Goal: Task Accomplishment & Management: Manage account settings

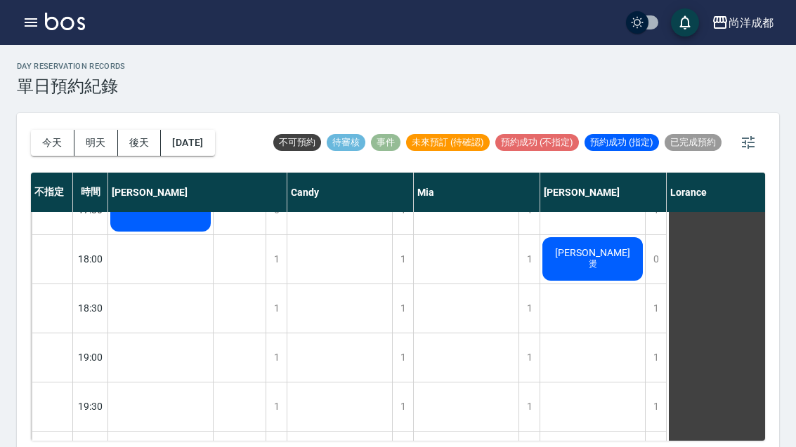
scroll to position [763, 0]
click at [85, 139] on button "明天" at bounding box center [96, 143] width 44 height 26
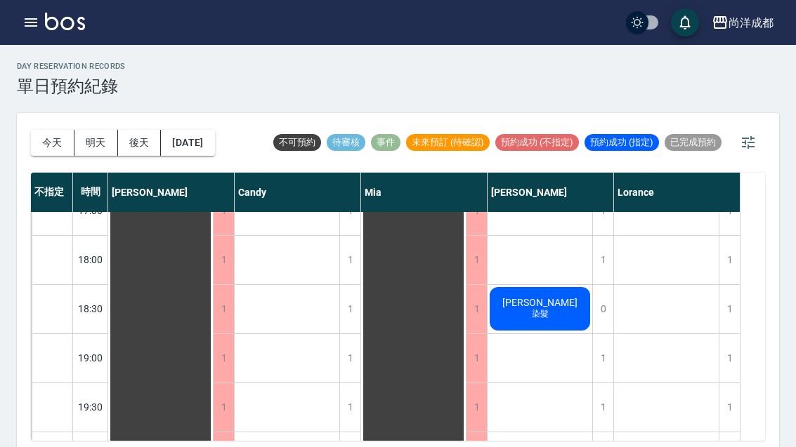
scroll to position [763, 0]
click at [51, 143] on button "今天" at bounding box center [53, 143] width 44 height 26
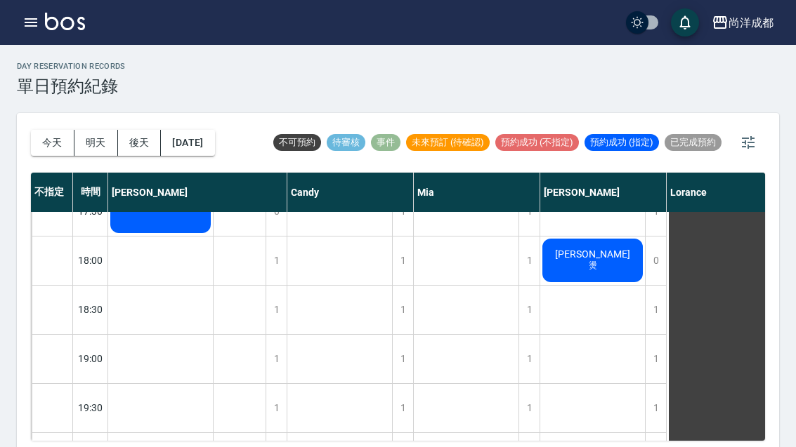
click at [92, 137] on button "明天" at bounding box center [96, 143] width 44 height 26
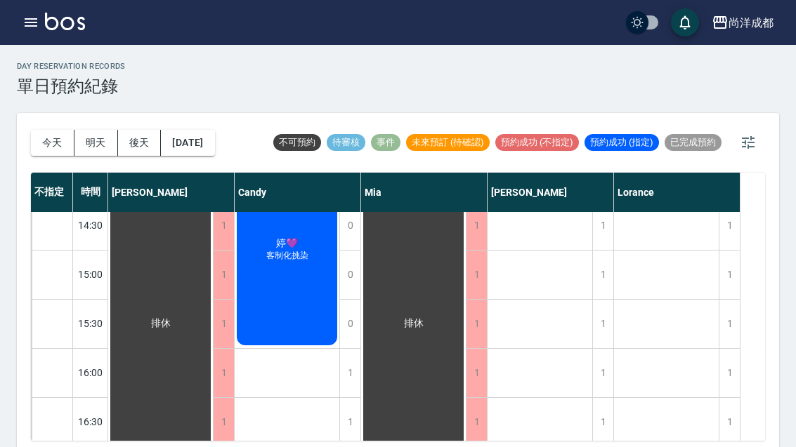
scroll to position [453, 0]
click at [50, 145] on button "今天" at bounding box center [53, 143] width 44 height 26
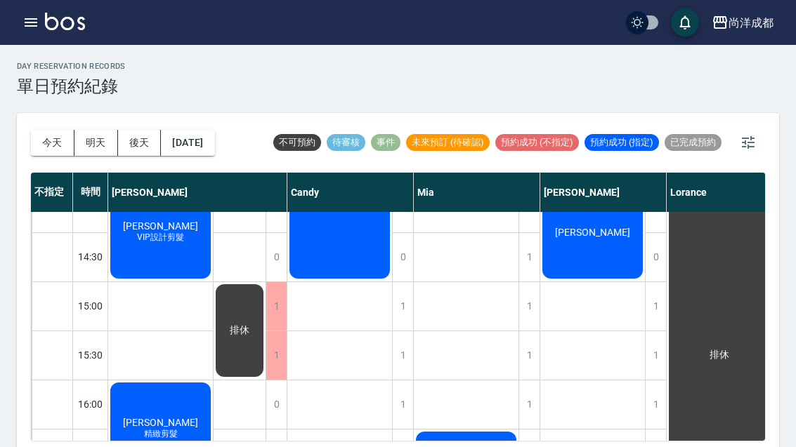
scroll to position [422, 0]
click at [402, 305] on div "1" at bounding box center [402, 306] width 21 height 48
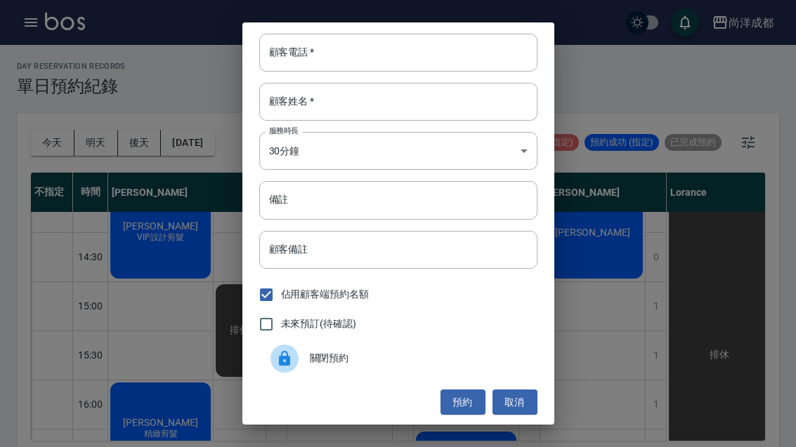
click at [386, 41] on input "顧客電話   *" at bounding box center [398, 53] width 278 height 38
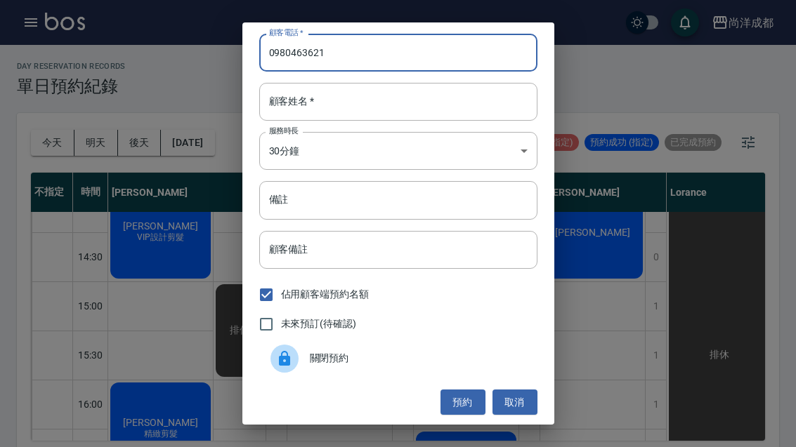
type input "0980463621"
click at [400, 96] on input "顧客姓名   *" at bounding box center [398, 102] width 278 height 38
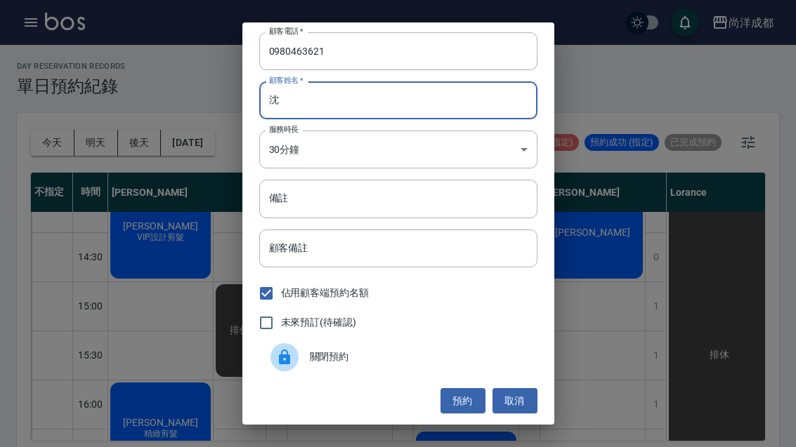
scroll to position [0, 0]
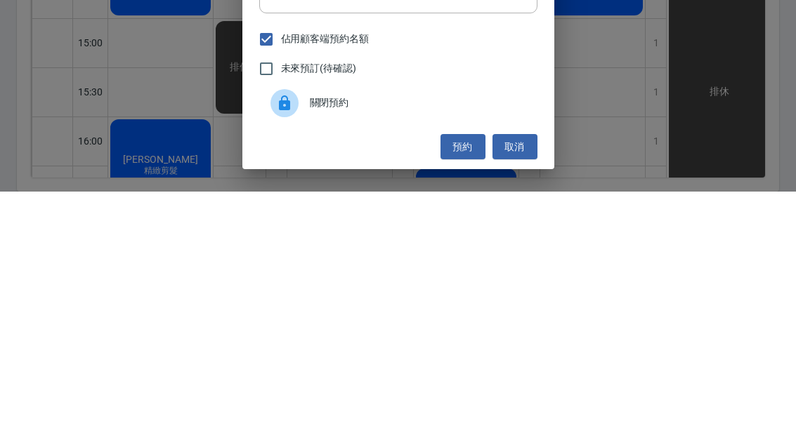
type input "沈"
click at [468, 390] on button "預約" at bounding box center [462, 403] width 45 height 26
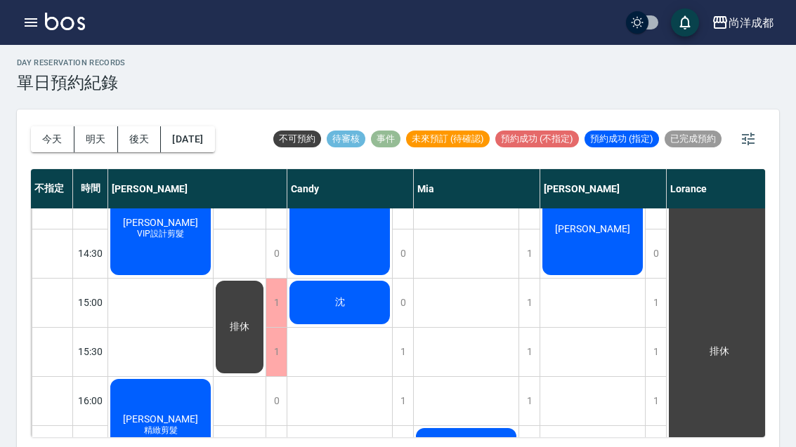
click at [213, 179] on div "林怡文" at bounding box center [160, 130] width 105 height 97
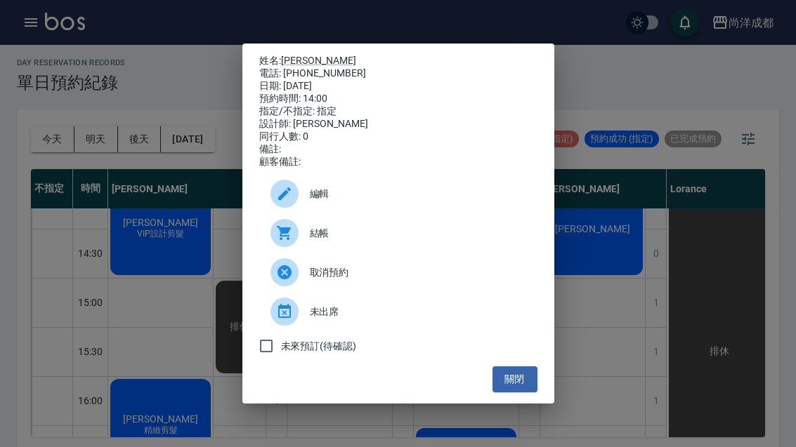
click at [302, 66] on link "林怡文" at bounding box center [318, 60] width 75 height 11
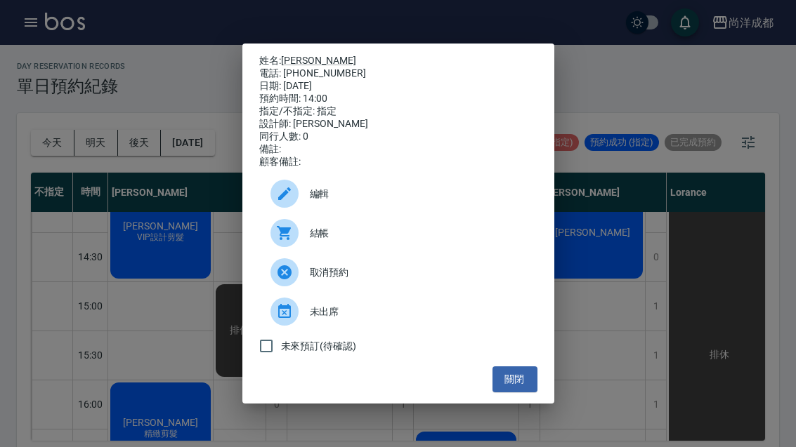
click at [605, 289] on div "姓名: 林怡文 電話: 0936036942 日期: 2025/08/25 預約時間: 14:00 指定/不指定: 指定 設計師: Benny 同行人數: 0…" at bounding box center [398, 223] width 796 height 447
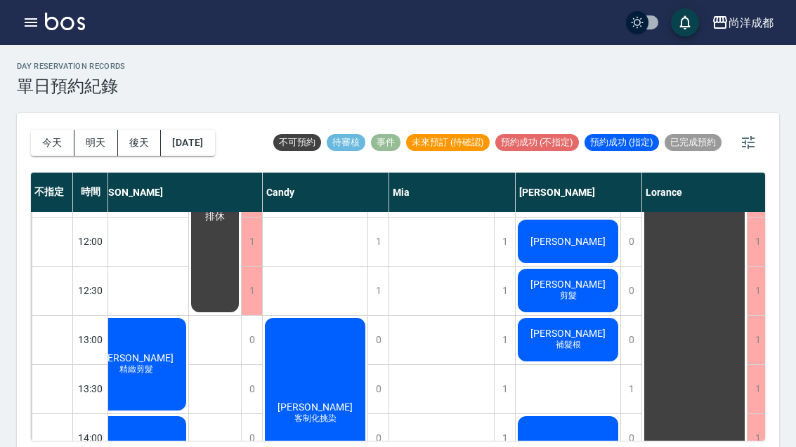
scroll to position [178, 25]
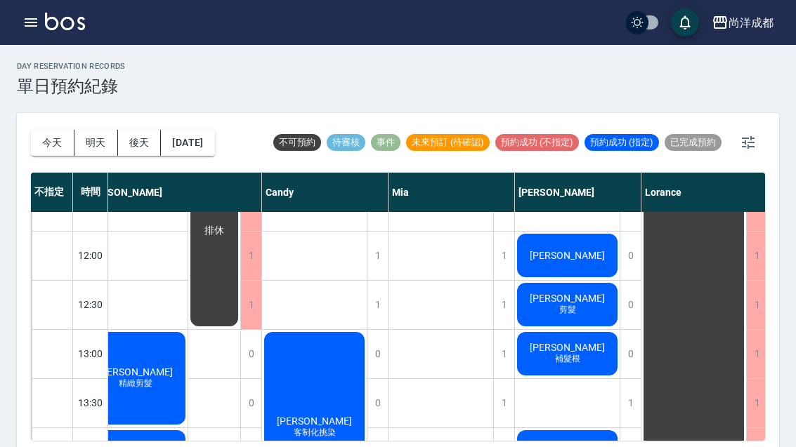
click at [138, 378] on span "補髮根" at bounding box center [136, 378] width 6 height 0
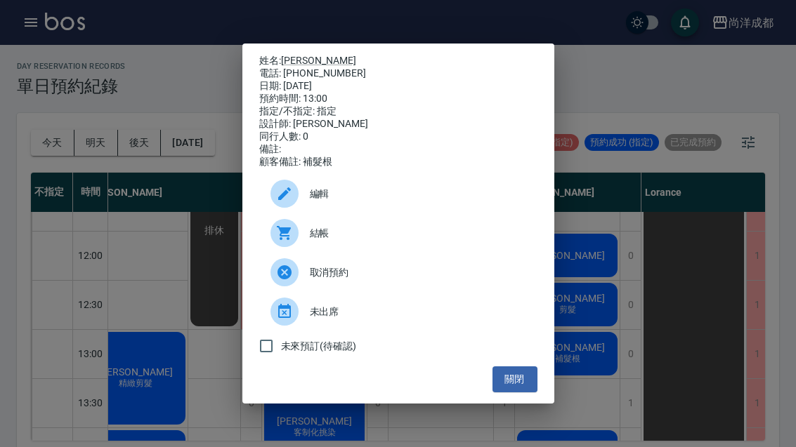
click at [305, 55] on link "蘇瑋亭" at bounding box center [318, 60] width 75 height 11
click at [666, 89] on div "姓名: 蘇瑋亭 電話: 0911265169 日期: 2025/08/25 預約時間: 13:00 指定/不指定: 指定 設計師: Benny 同行人數: 0…" at bounding box center [398, 223] width 796 height 447
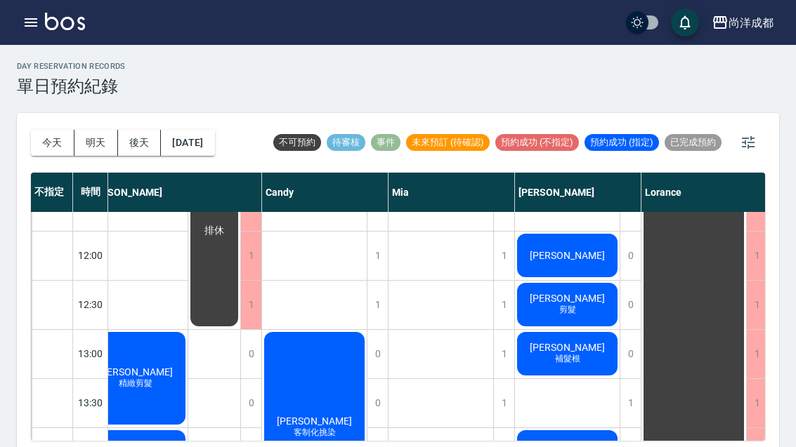
click at [188, 360] on div "蘇瑋亭 補髮根" at bounding box center [135, 378] width 105 height 97
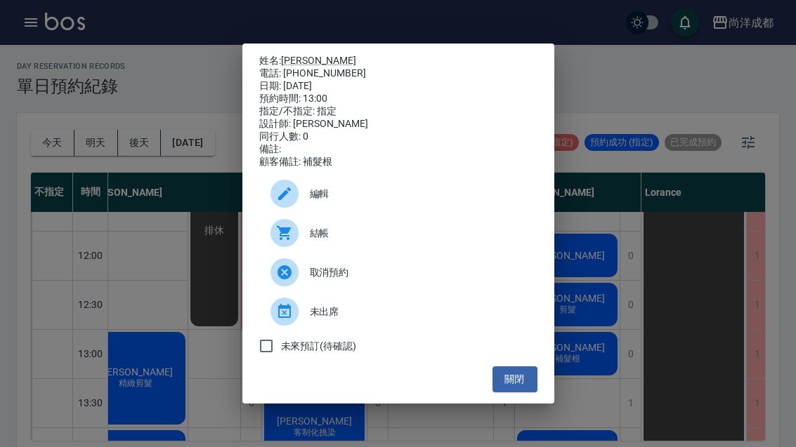
click at [310, 55] on link "蘇瑋亭" at bounding box center [318, 60] width 75 height 11
click at [619, 86] on div "姓名: 蘇瑋亭 電話: 0911265169 日期: 2025/08/25 預約時間: 13:00 指定/不指定: 指定 設計師: Benny 同行人數: 0…" at bounding box center [398, 223] width 796 height 447
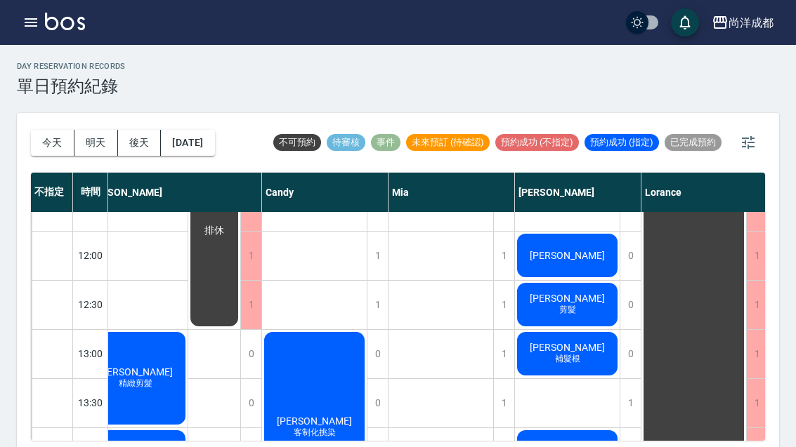
click at [155, 378] on span "剪髮" at bounding box center [135, 384] width 39 height 12
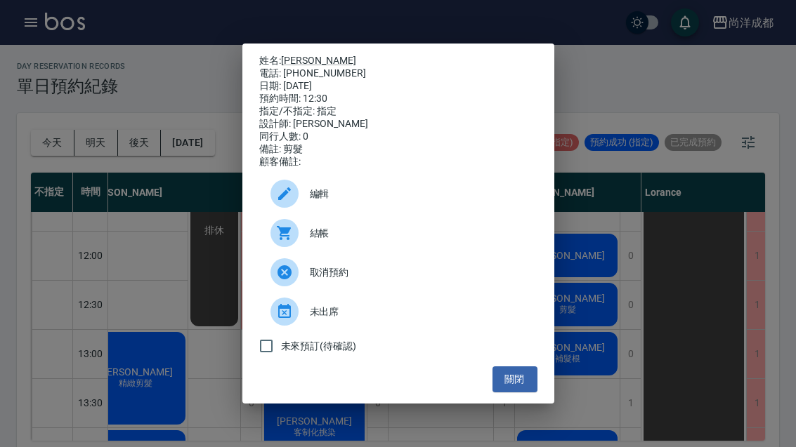
click at [310, 55] on link "周惠敏" at bounding box center [318, 60] width 75 height 11
click at [593, 357] on div "姓名: 周惠敏 電話: 0936280415 日期: 2025/08/25 預約時間: 12:30 指定/不指定: 指定 設計師: Benny 同行人數: 0…" at bounding box center [398, 223] width 796 height 447
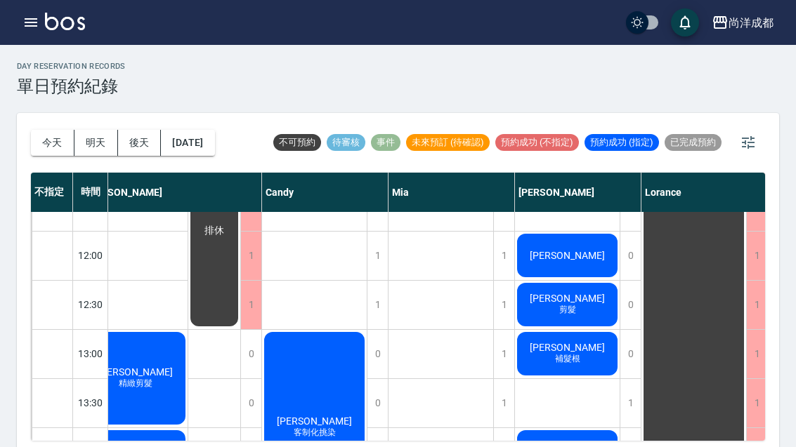
click at [176, 367] on span "蘇瑋亭" at bounding box center [135, 372] width 81 height 11
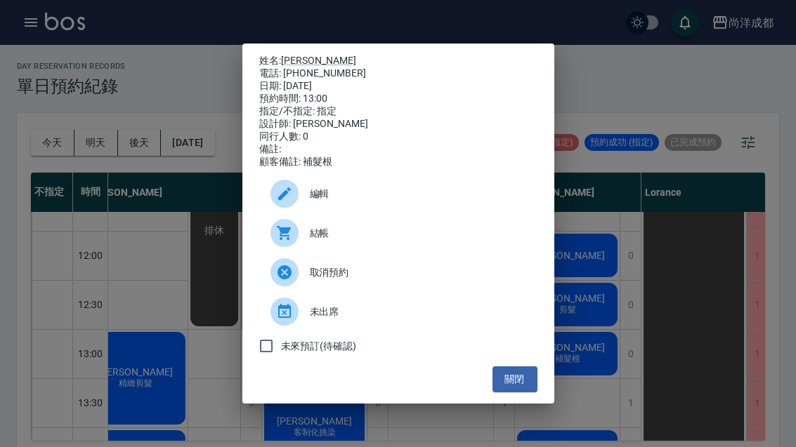
click at [304, 55] on link "蘇瑋亭" at bounding box center [318, 60] width 75 height 11
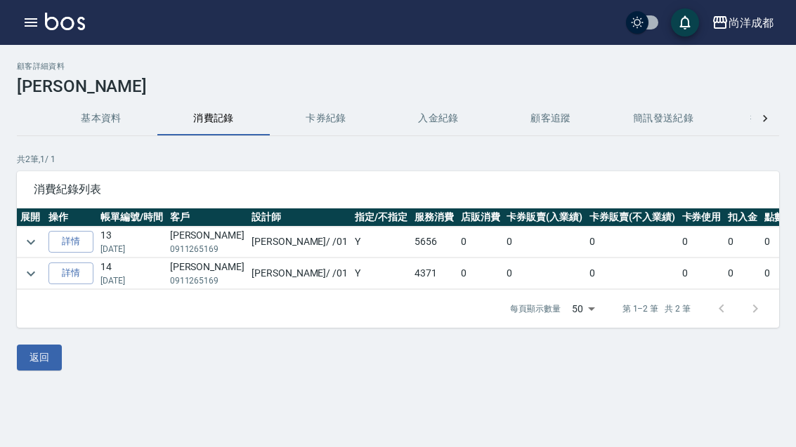
click at [75, 247] on link "詳情" at bounding box center [70, 242] width 45 height 22
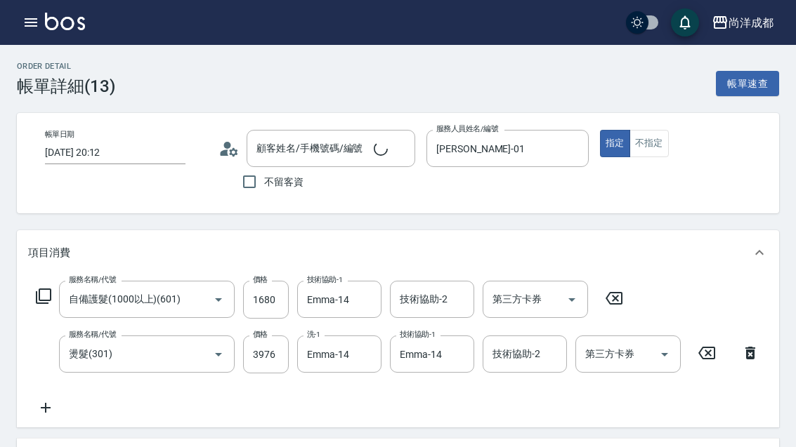
type input "2025/07/25 20:12"
type input "[PERSON_NAME]-01"
type input "自備護髮(1000以上)(601)"
type input "燙髮(301)"
type input "蘇瑋亭/0911265169/"
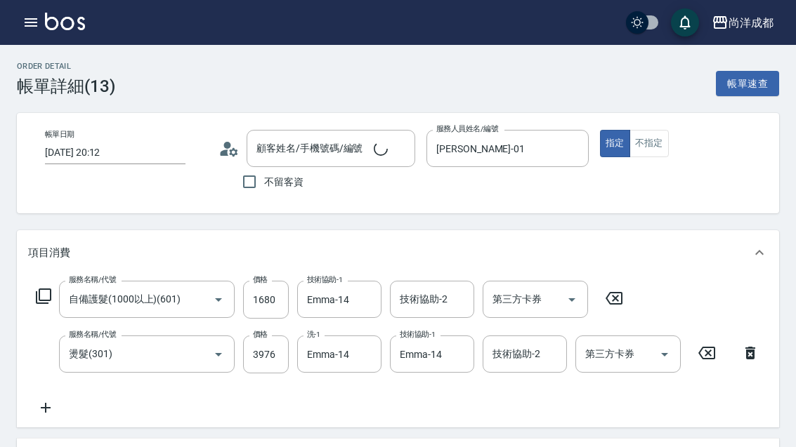
type input "信用卡"
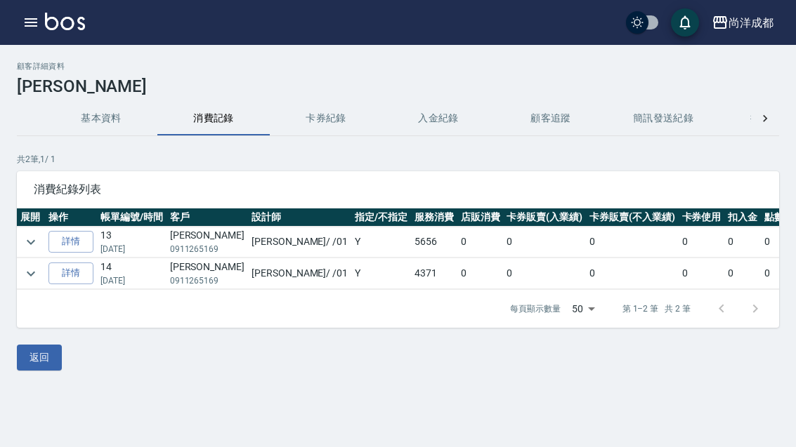
click at [205, 274] on td "[PERSON_NAME]0911265169" at bounding box center [206, 273] width 81 height 31
click at [72, 274] on link "詳情" at bounding box center [70, 274] width 45 height 22
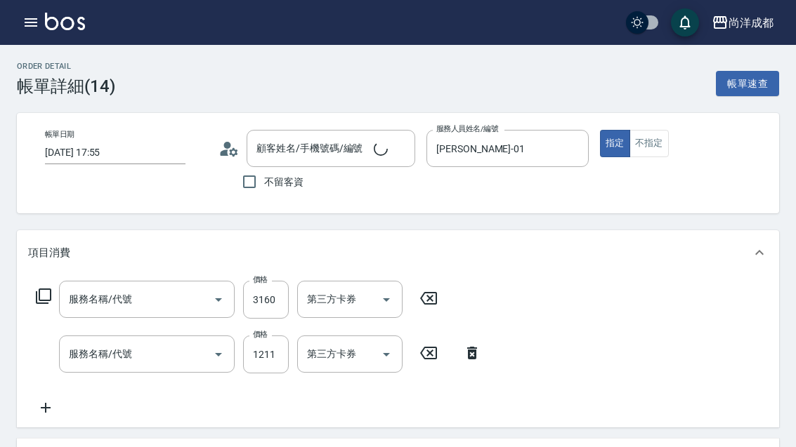
type input "[DATE] 17:55"
type input "[PERSON_NAME]-01"
type input "[PERSON_NAME]/0911265169/"
type input "染髮(501)"
type input "剪髮(401)"
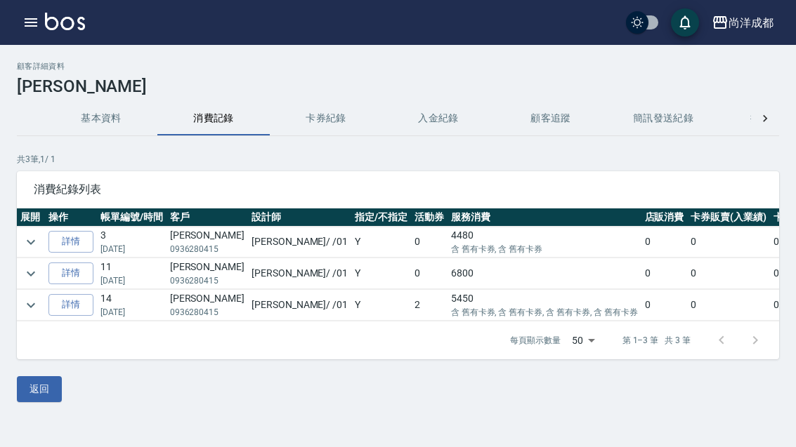
click at [68, 306] on link "詳情" at bounding box center [70, 305] width 45 height 22
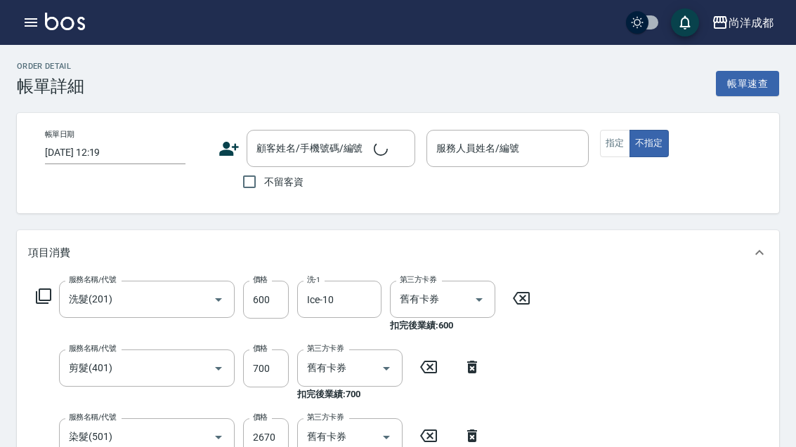
type input "洗髮(201)"
type input "剪髮(401)"
type input "染髮(501)"
type input "自備護髮(1000以上)(601)"
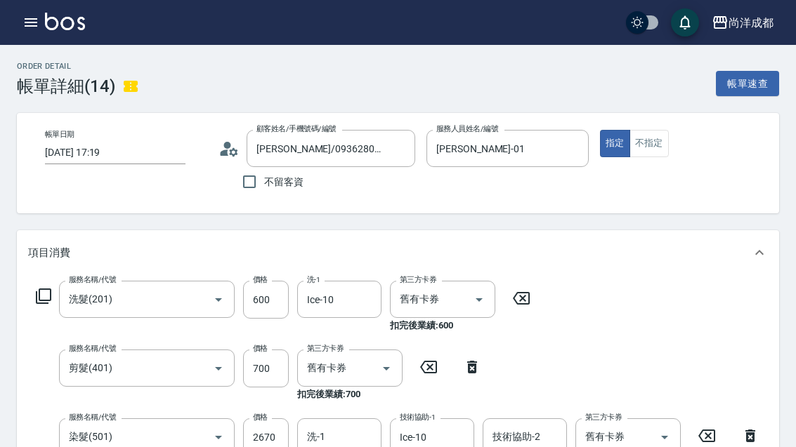
type input "2024/12/22 17:19"
type input "周惠敏/0936280415/"
type input "[PERSON_NAME]-01"
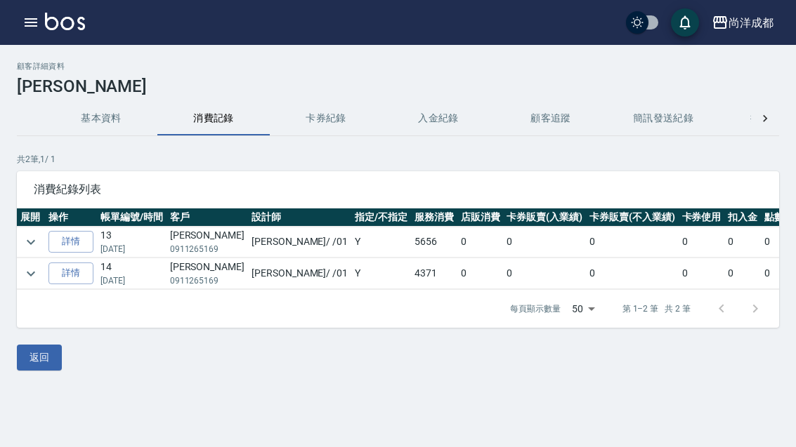
click at [70, 280] on link "詳情" at bounding box center [70, 274] width 45 height 22
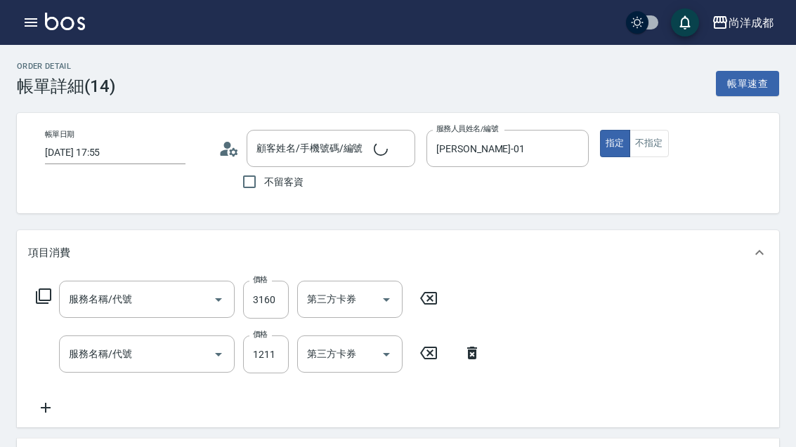
type input "[DATE] 17:55"
type input "[PERSON_NAME]-01"
type input "染髮(501)"
type input "剪髮(401)"
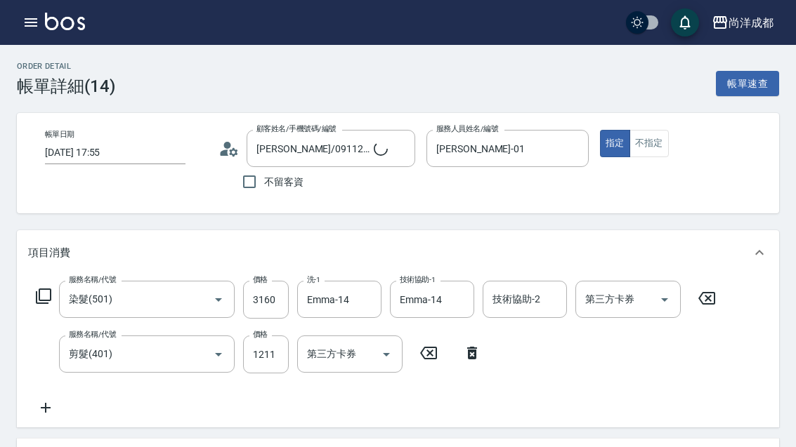
type input "蘇瑋亭/0911265169/"
type input "信用卡"
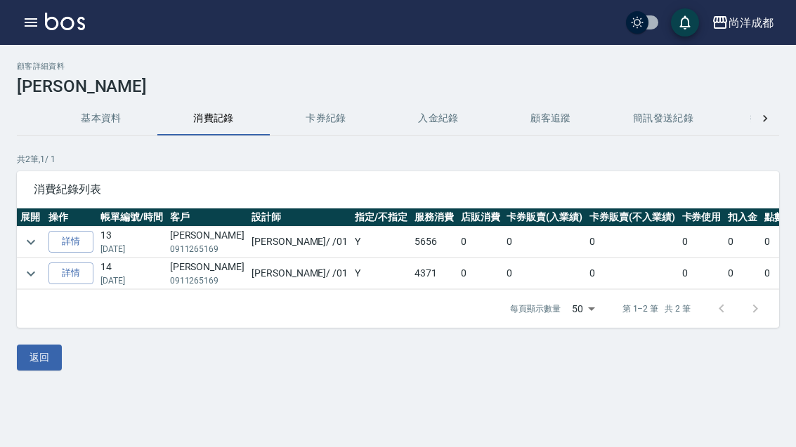
click at [183, 239] on td "蘇瑋亭 0911265169" at bounding box center [206, 242] width 81 height 31
click at [65, 240] on link "詳情" at bounding box center [70, 242] width 45 height 22
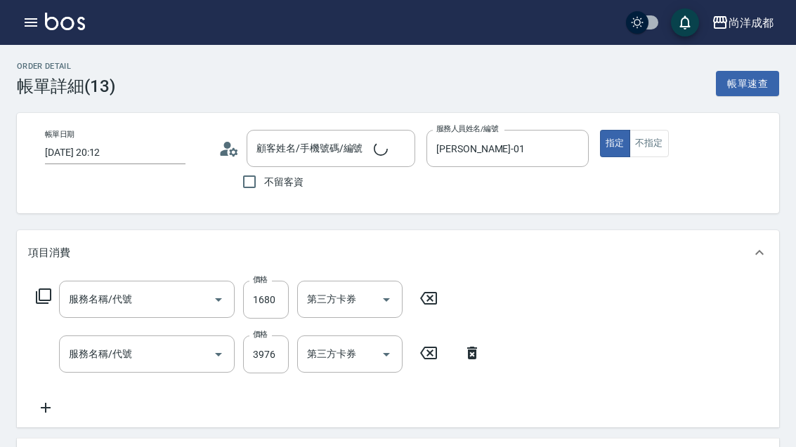
type input "2025/07/25 20:12"
type input "[PERSON_NAME]-01"
type input "蘇瑋亭/0911265169/"
type input "自備護髮(1000以上)(601)"
type input "燙髮(301)"
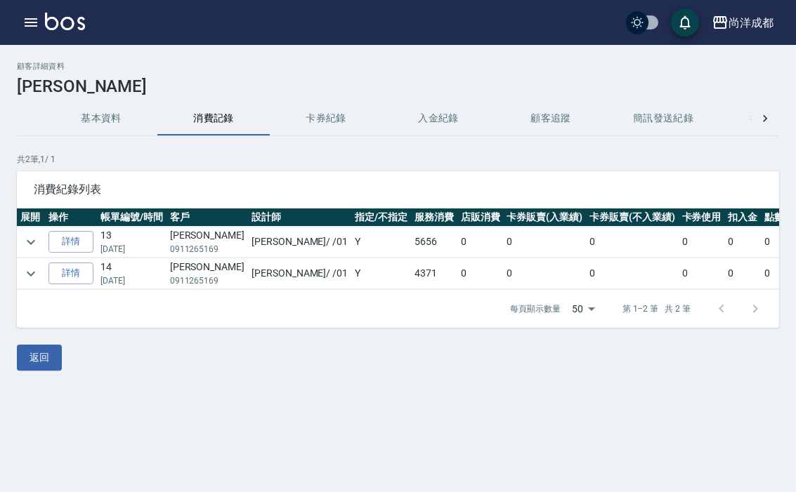
click at [105, 118] on button "基本資料" at bounding box center [101, 119] width 112 height 34
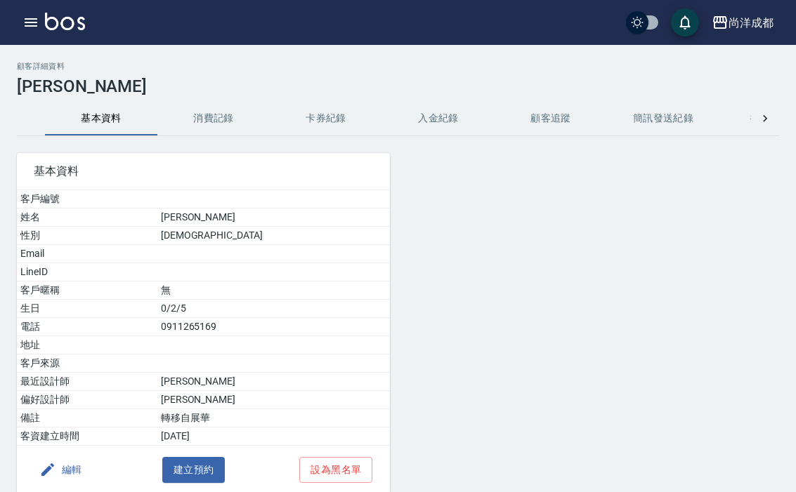
click at [591, 264] on div at bounding box center [585, 315] width 390 height 358
click at [37, 24] on icon "button" at bounding box center [30, 22] width 17 height 17
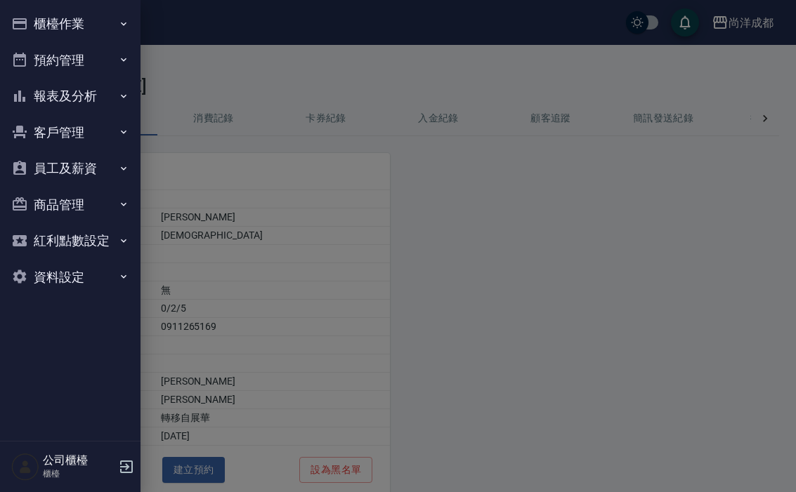
click at [629, 233] on div at bounding box center [398, 246] width 796 height 492
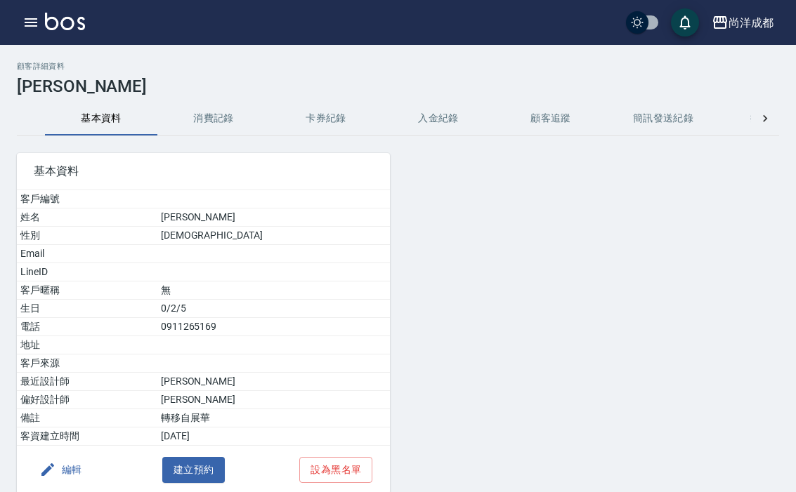
click at [636, 222] on div at bounding box center [585, 315] width 390 height 358
click at [650, 241] on div at bounding box center [585, 315] width 390 height 358
click at [210, 113] on button "消費記錄" at bounding box center [213, 119] width 112 height 34
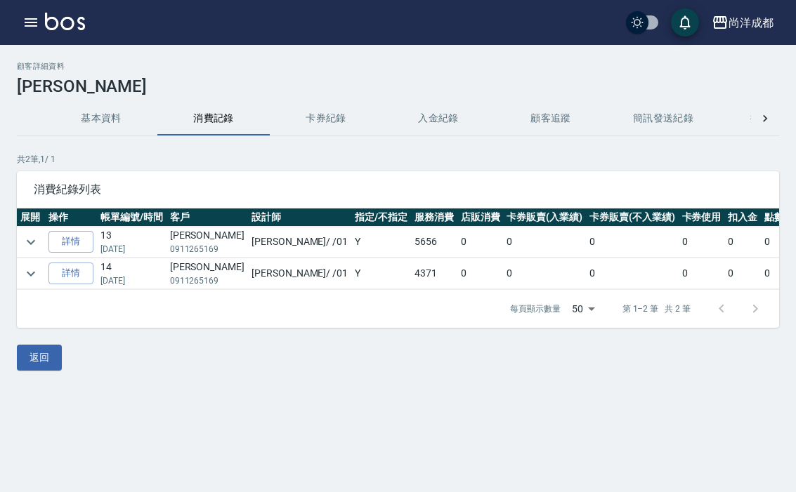
click at [25, 13] on button "button" at bounding box center [31, 22] width 28 height 28
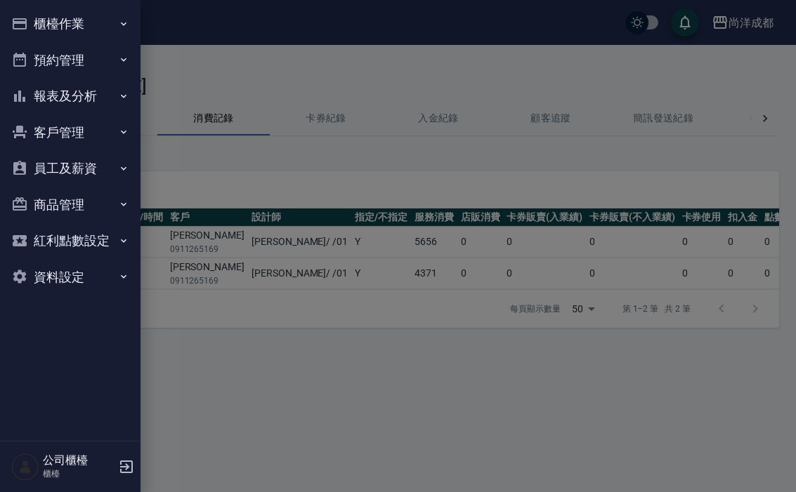
click at [686, 380] on div at bounding box center [398, 246] width 796 height 492
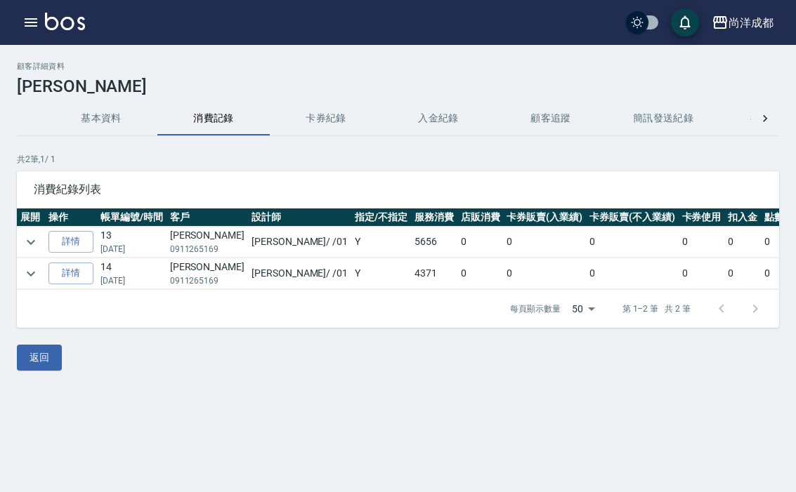
click at [631, 423] on div "顧客詳細資料 蘇瑋亭 基本資料 消費記錄 卡券紀錄 入金紀錄 顧客追蹤 簡訊發送紀錄 抽獎券紀錄 共 2 筆, 1 / 1 消費紀錄列表 展開 操作 帳單編號…" at bounding box center [398, 246] width 796 height 492
click at [485, 400] on div "顧客詳細資料 蘇瑋亭 基本資料 消費記錄 卡券紀錄 入金紀錄 顧客追蹤 簡訊發送紀錄 抽獎券紀錄 共 2 筆, 1 / 1 消費紀錄列表 展開 操作 帳單編號…" at bounding box center [398, 246] width 796 height 492
click at [47, 367] on button "返回" at bounding box center [39, 358] width 45 height 26
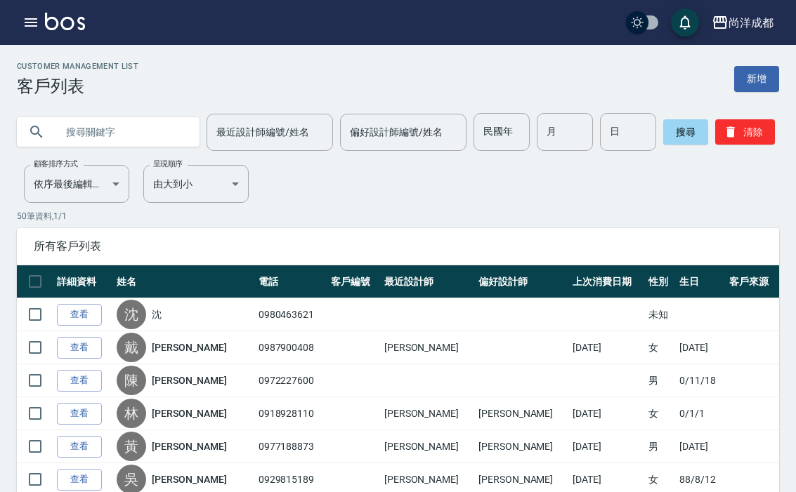
click at [20, 25] on button "button" at bounding box center [31, 22] width 28 height 28
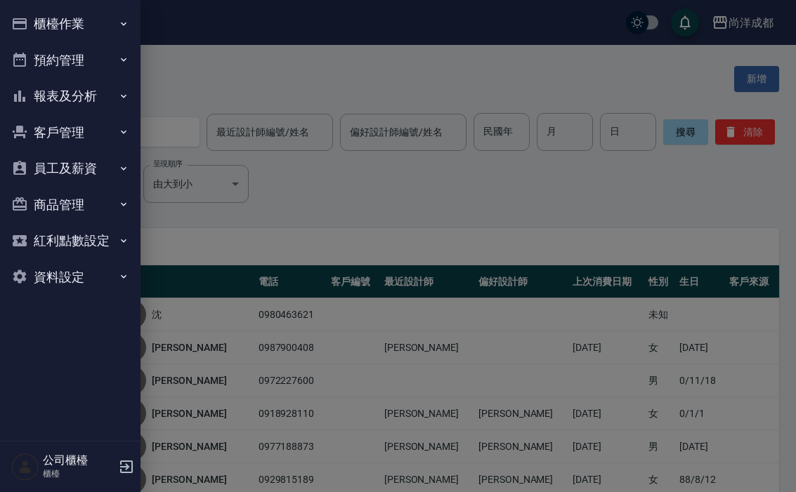
click at [63, 62] on button "預約管理" at bounding box center [70, 60] width 129 height 37
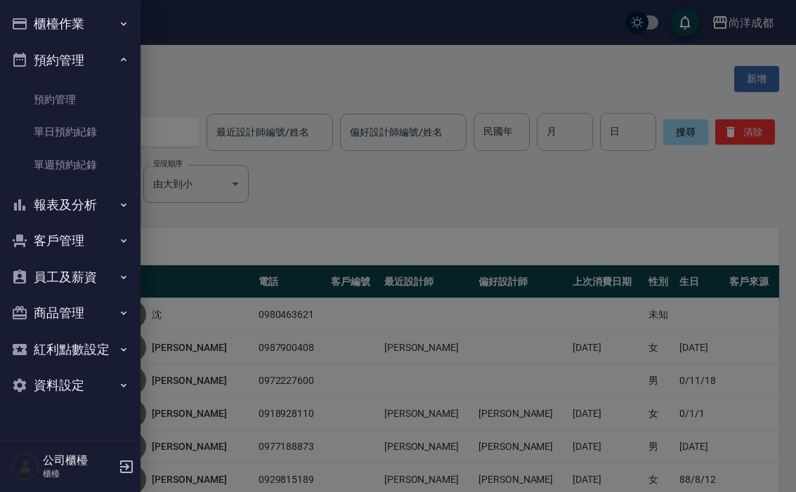
click at [85, 119] on link "單日預約紀錄" at bounding box center [70, 132] width 129 height 32
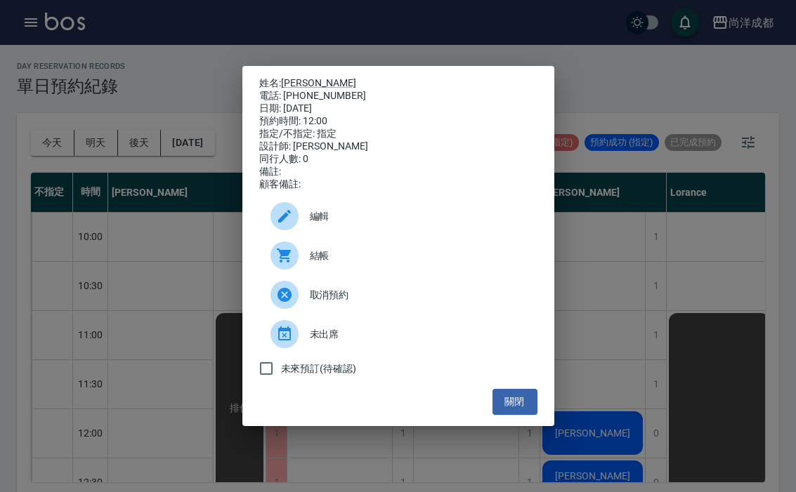
click at [516, 415] on button "關閉" at bounding box center [514, 402] width 45 height 26
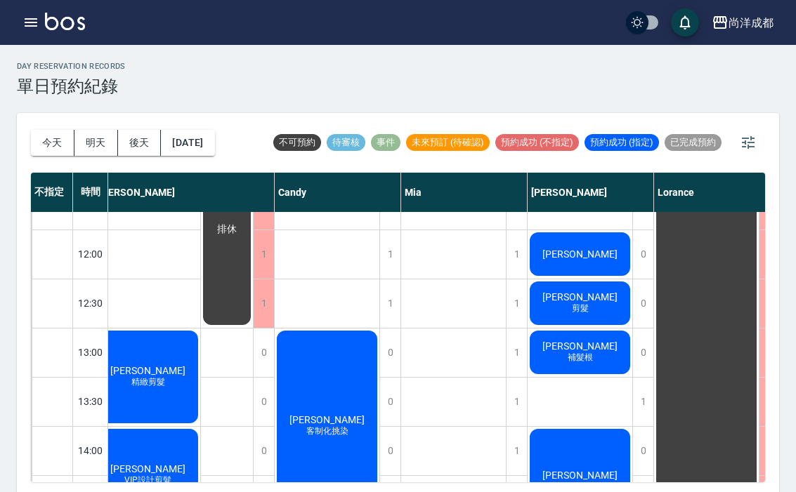
scroll to position [169, 4]
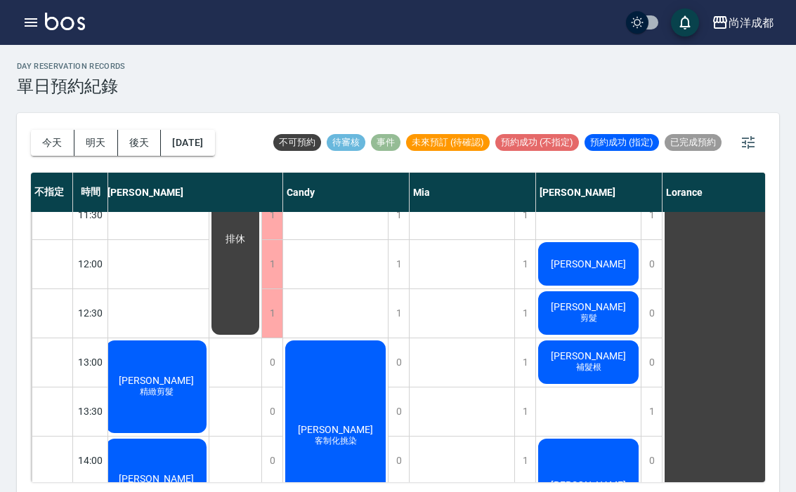
click at [209, 361] on div "蘇瑋亭 補髮根" at bounding box center [156, 386] width 105 height 97
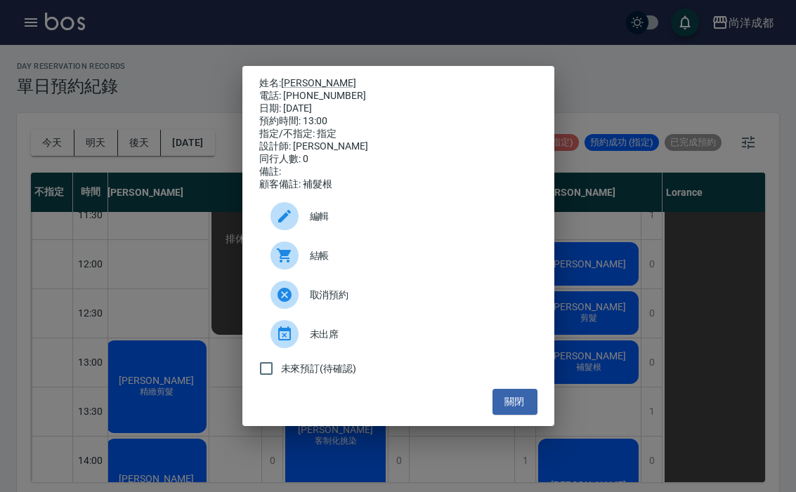
click at [519, 415] on button "關閉" at bounding box center [514, 402] width 45 height 26
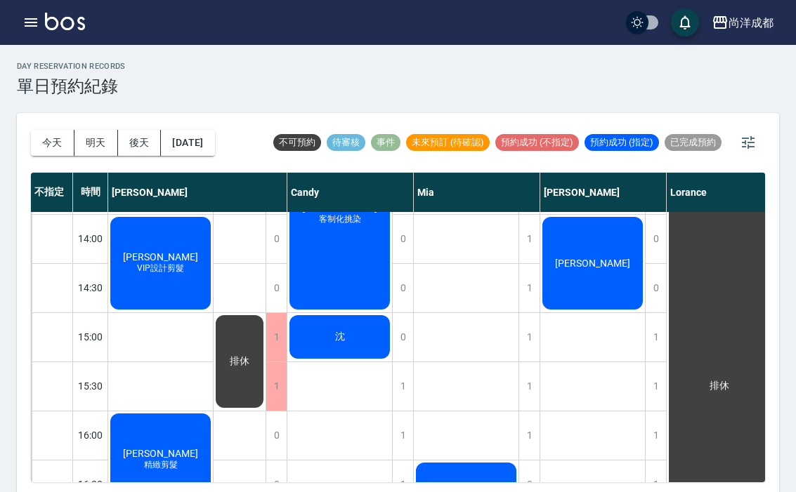
scroll to position [406, 0]
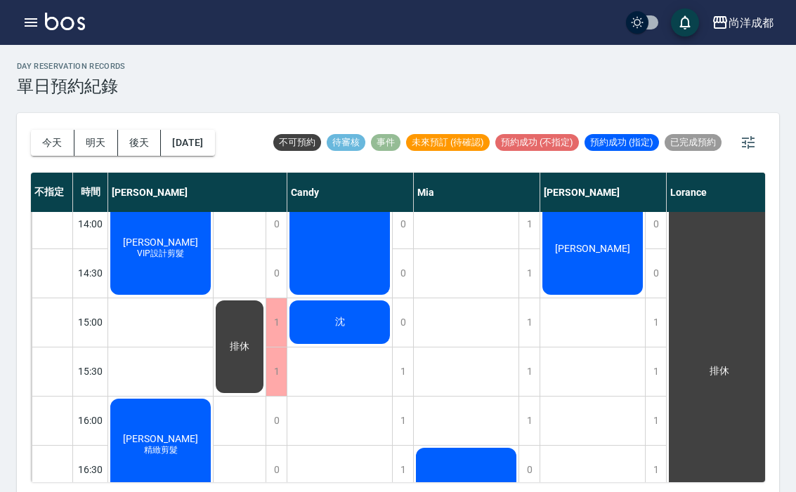
click at [56, 424] on div at bounding box center [52, 421] width 41 height 48
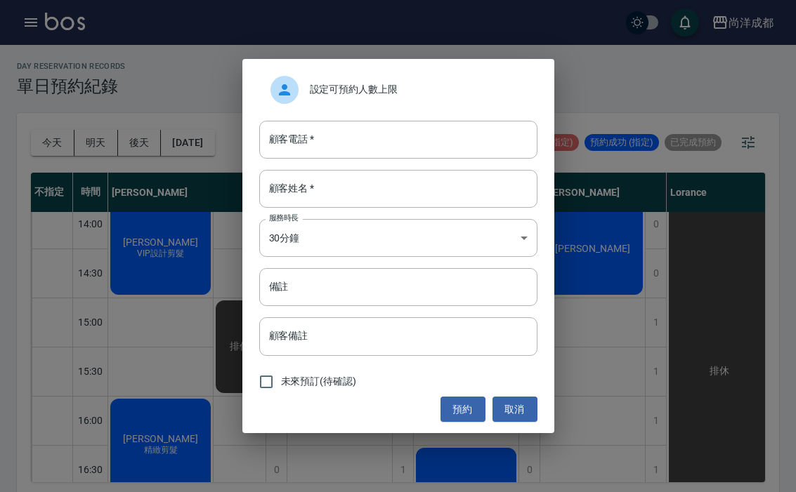
click at [334, 138] on input "顧客電話   *" at bounding box center [398, 140] width 278 height 38
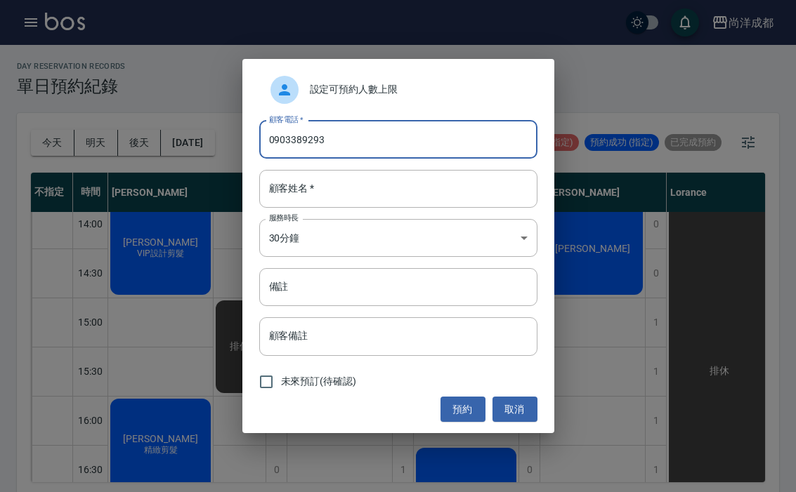
type input "0903389293"
click at [375, 192] on input "顧客姓名   *" at bounding box center [398, 189] width 278 height 38
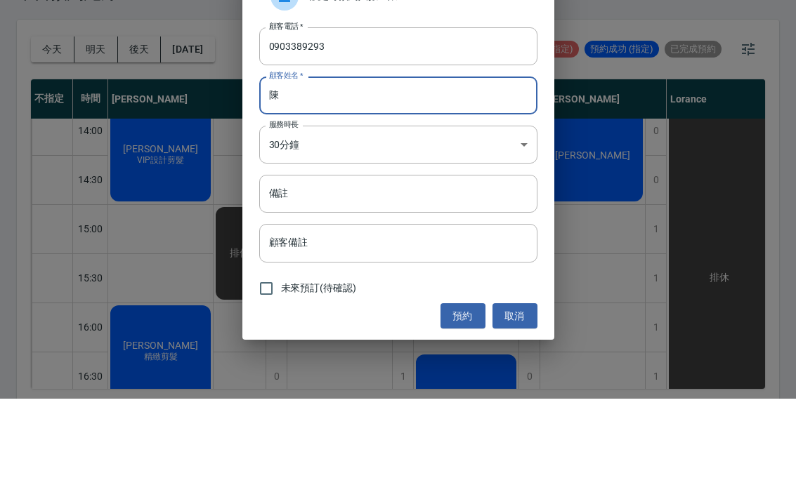
scroll to position [4, 0]
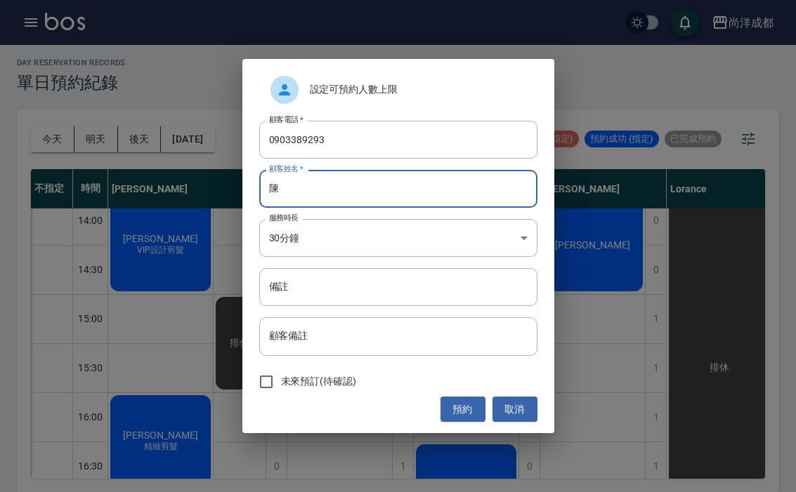
type input "陳"
click at [315, 285] on input "備註" at bounding box center [398, 287] width 278 height 38
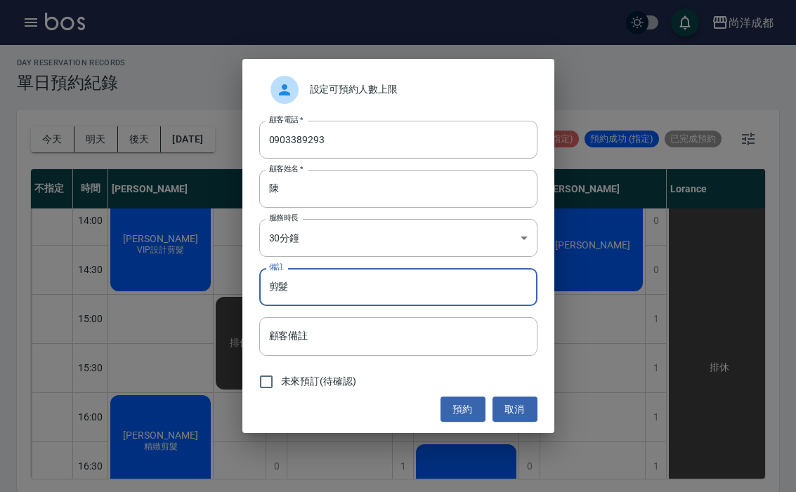
type input "剪髮"
click at [474, 402] on button "預約" at bounding box center [462, 410] width 45 height 26
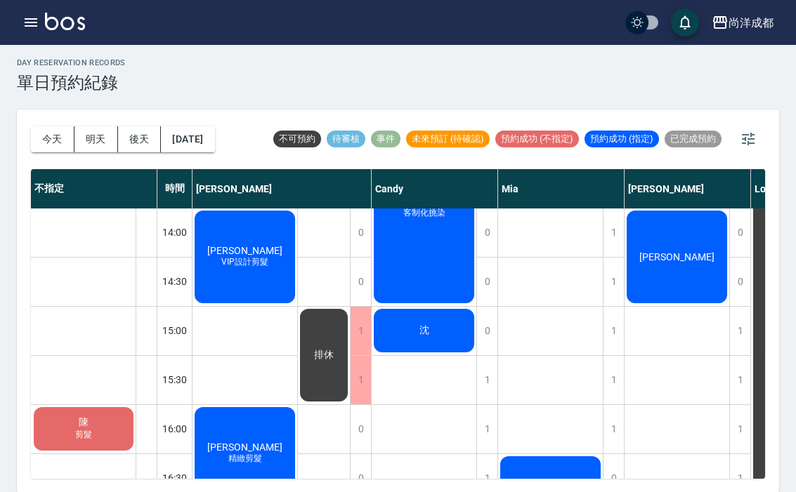
scroll to position [394, 0]
click at [297, 207] on div "沈" at bounding box center [244, 158] width 105 height 97
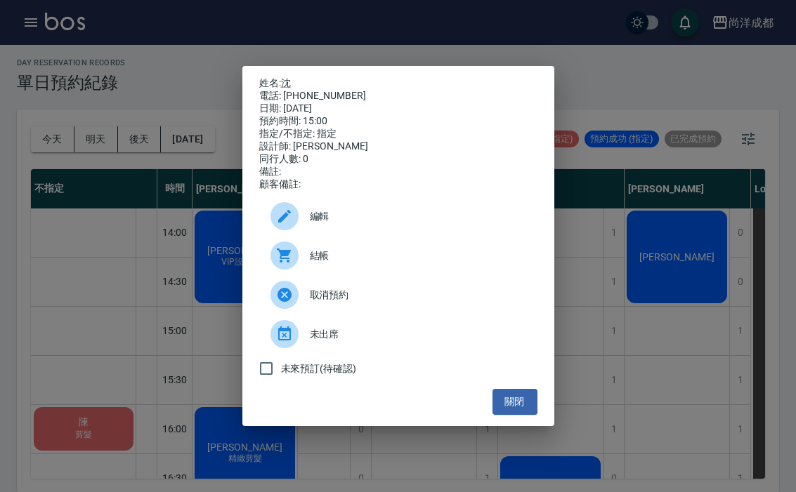
click at [525, 410] on button "關閉" at bounding box center [514, 402] width 45 height 26
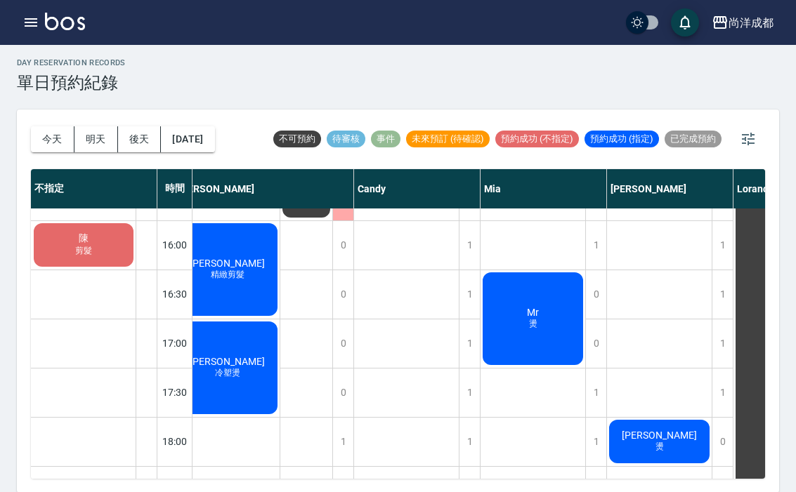
scroll to position [579, 18]
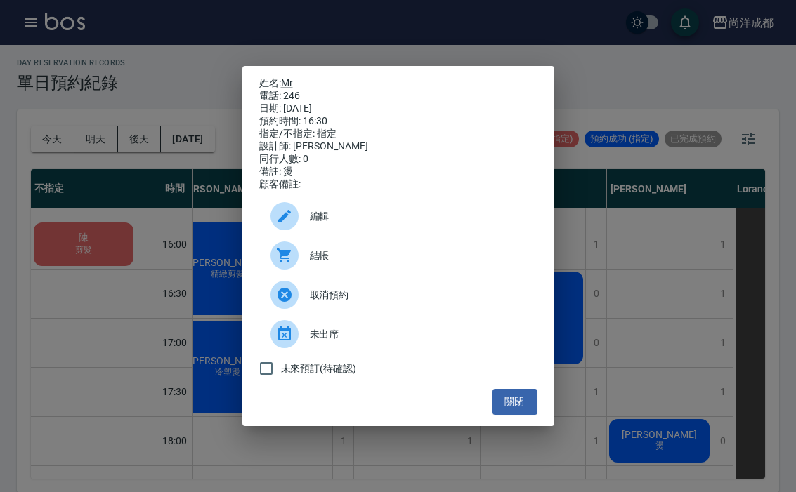
click at [533, 415] on button "關閉" at bounding box center [514, 402] width 45 height 26
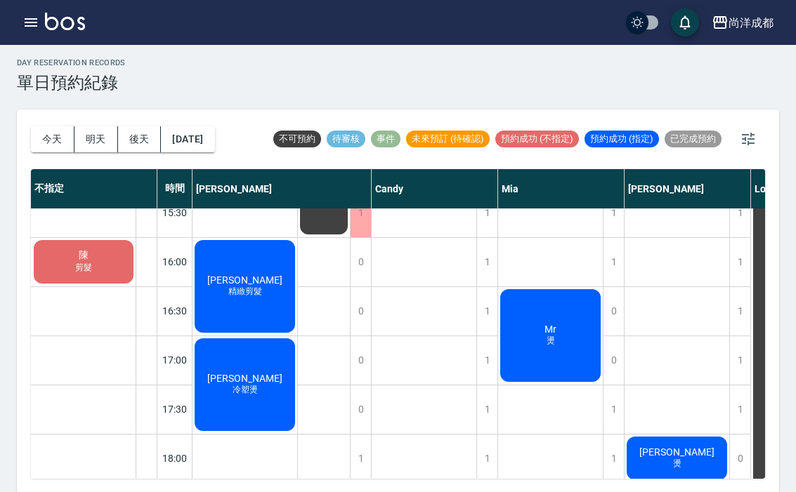
scroll to position [683, 0]
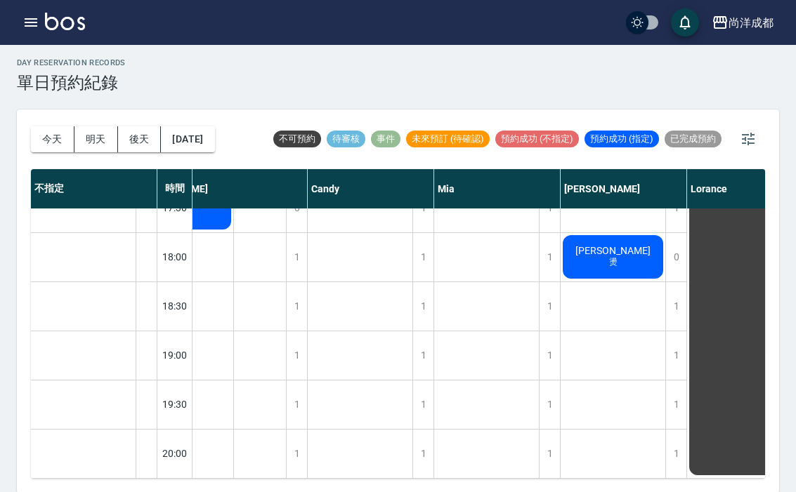
click at [110, 146] on button "明天" at bounding box center [96, 139] width 44 height 26
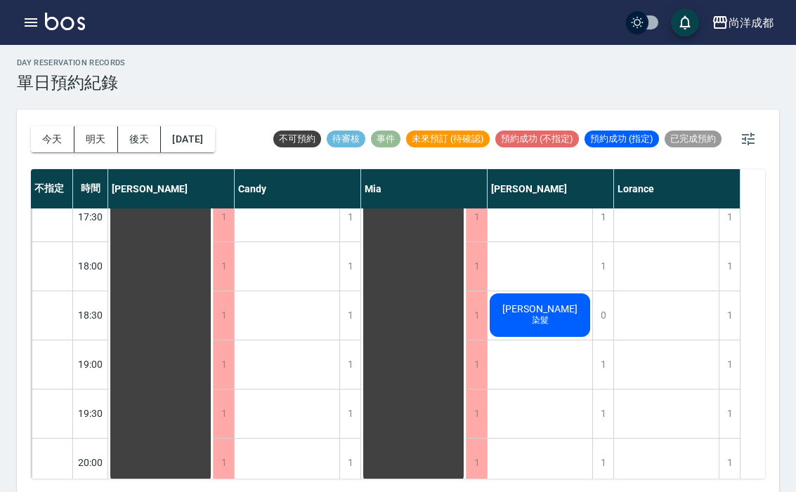
scroll to position [751, 0]
click at [44, 150] on button "今天" at bounding box center [53, 139] width 44 height 26
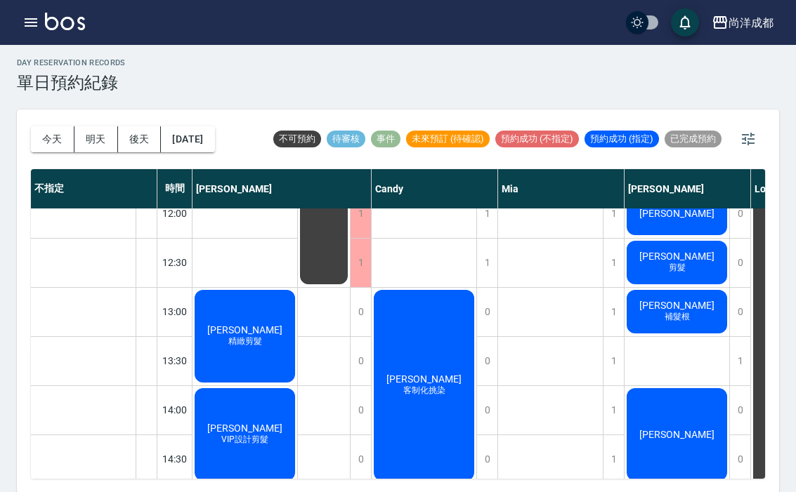
scroll to position [216, 0]
click at [285, 336] on span "何子妤" at bounding box center [244, 329] width 81 height 11
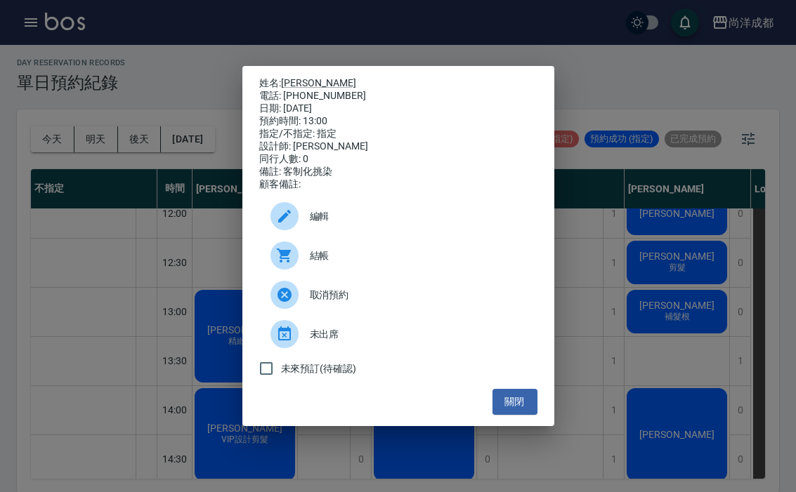
click at [511, 415] on button "關閉" at bounding box center [514, 402] width 45 height 26
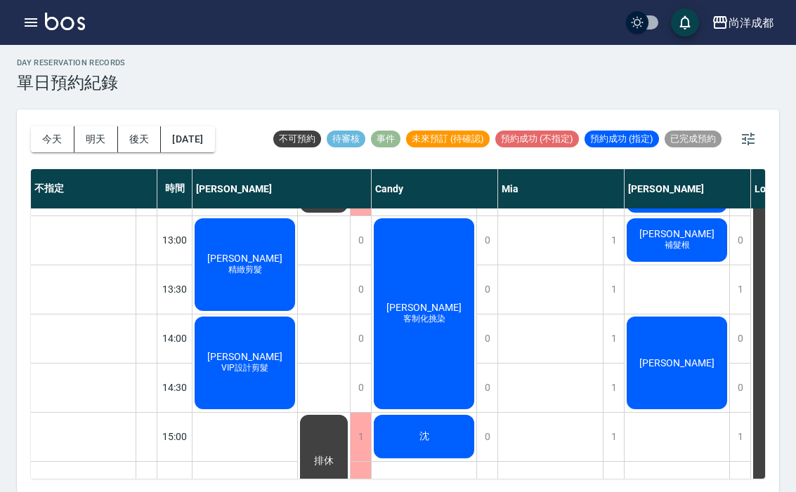
scroll to position [289, 0]
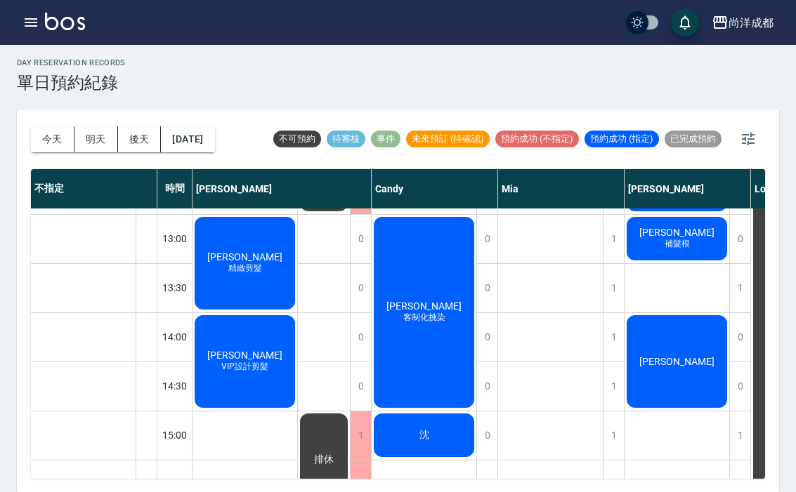
click at [297, 312] on div "林怡文" at bounding box center [244, 263] width 105 height 97
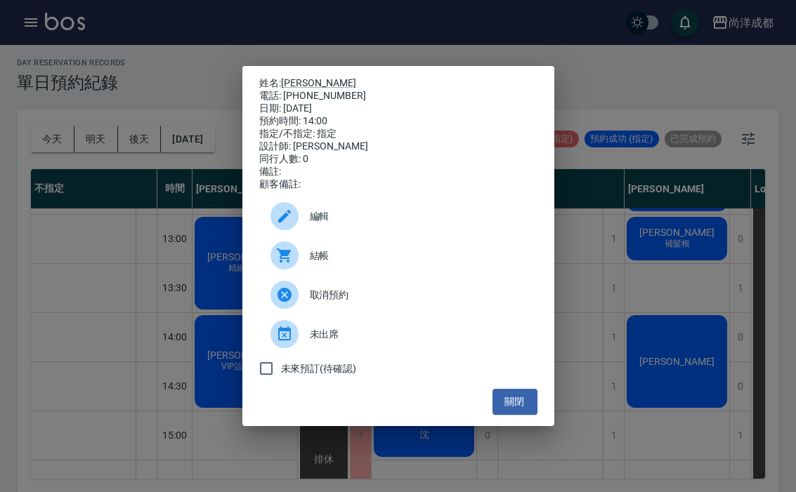
click at [525, 383] on div "未來預訂(待確認)" at bounding box center [398, 368] width 278 height 29
click at [512, 383] on div "未來預訂(待確認)" at bounding box center [398, 368] width 278 height 29
click at [495, 403] on button "關閉" at bounding box center [514, 402] width 45 height 26
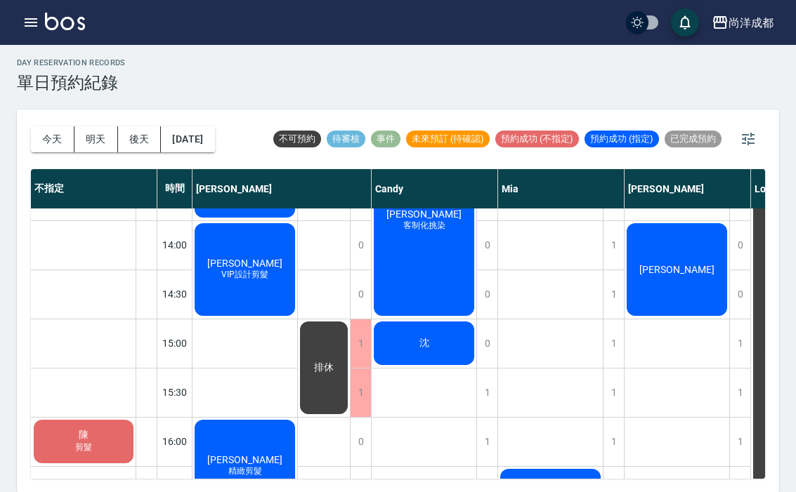
scroll to position [383, 0]
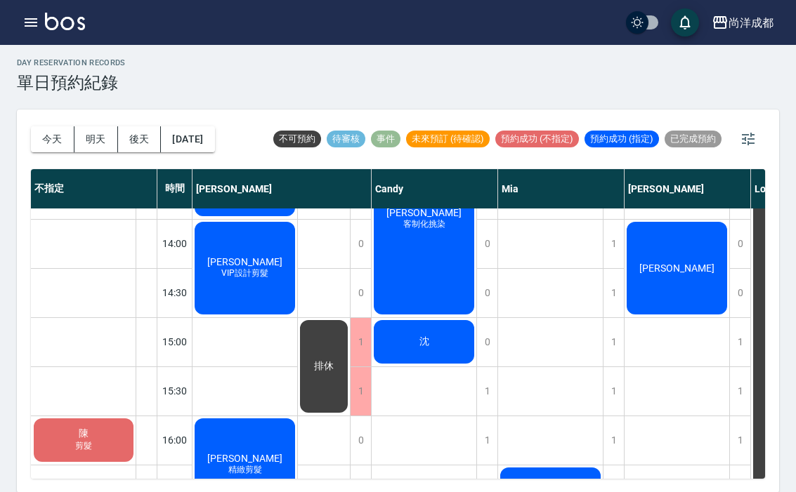
click at [156, 348] on div at bounding box center [146, 342] width 21 height 48
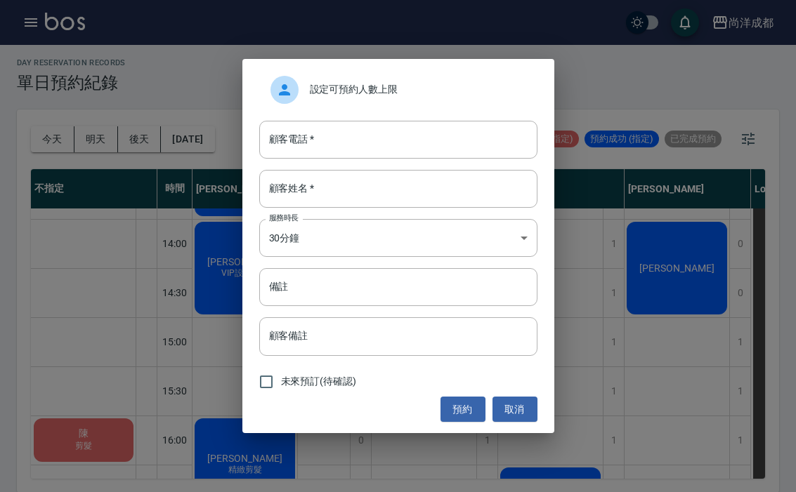
click at [478, 139] on input "顧客電話   *" at bounding box center [398, 140] width 278 height 38
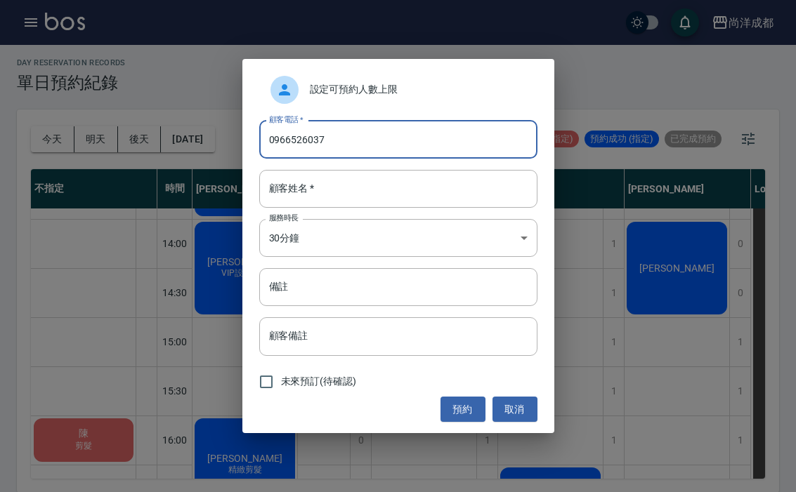
type input "0966526037"
click at [416, 185] on input "顧客姓名   *" at bounding box center [398, 189] width 278 height 38
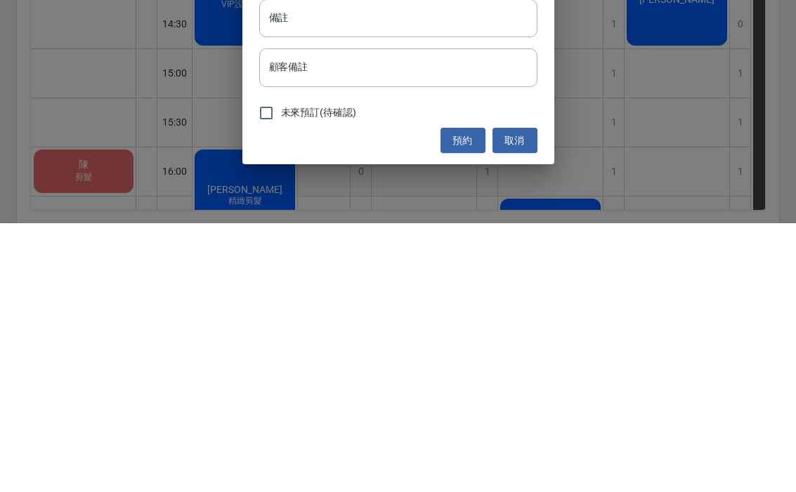
type input "黃"
click at [431, 317] on input "顧客備註" at bounding box center [398, 336] width 278 height 38
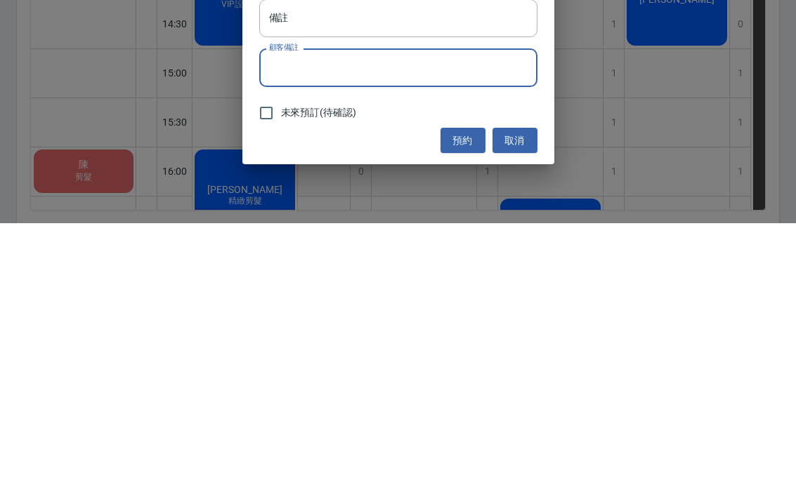
click at [456, 268] on input "備註" at bounding box center [398, 287] width 278 height 38
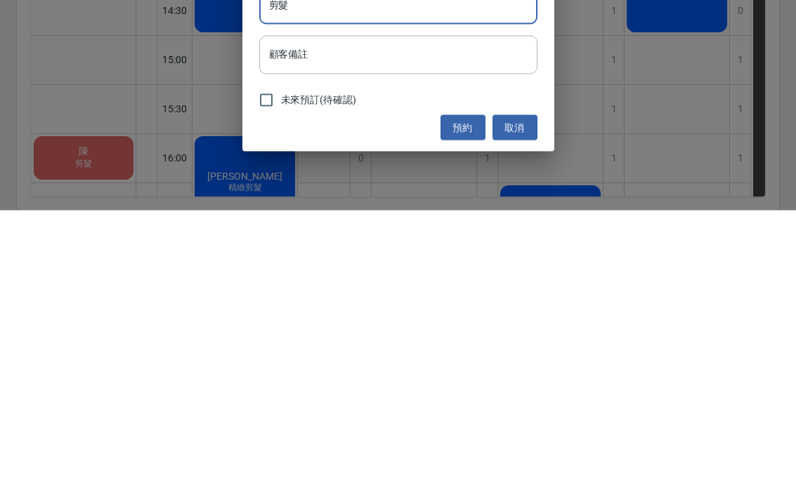
type input "剪髮"
click at [463, 397] on button "預約" at bounding box center [462, 410] width 45 height 26
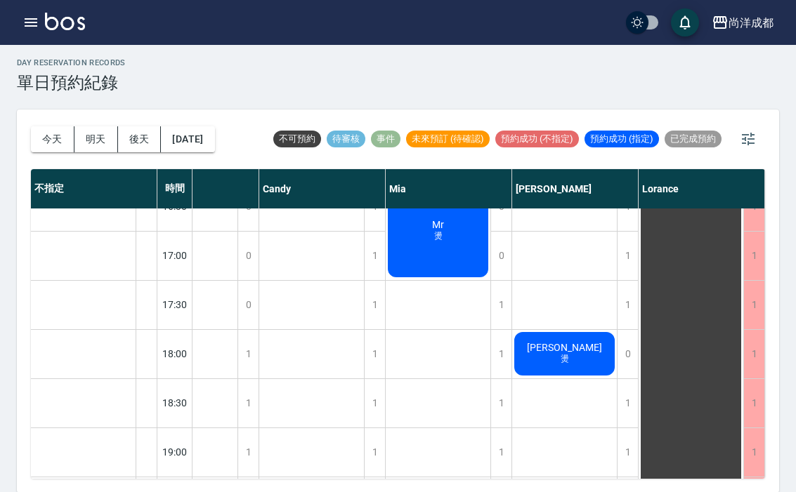
scroll to position [669, 112]
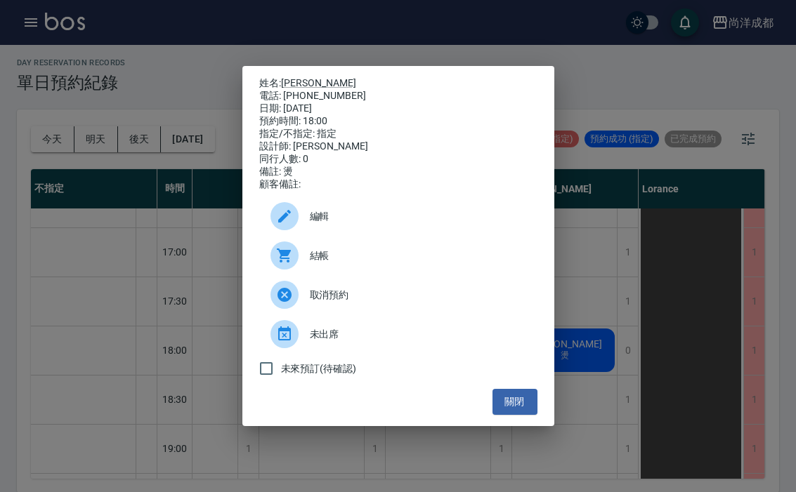
click at [330, 224] on span "編輯" at bounding box center [418, 216] width 216 height 15
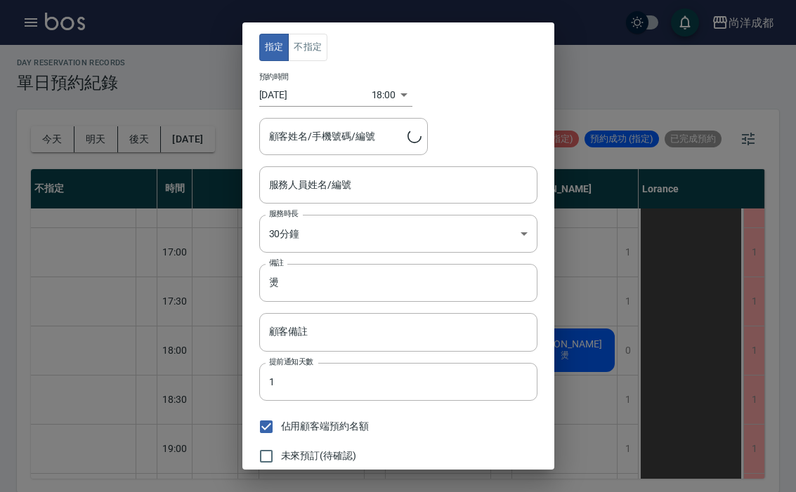
type input "[PERSON_NAME]-01"
type input "趙士鈞/0900010103/"
click at [369, 89] on body "尚洋成都 登出 櫃檯作業 打帳單 帳單列表 營業儀表板 高階收支登錄 材料自購登錄 每日結帳 排班表 預約管理 預約管理 單日預約紀錄 單週預約紀錄 報表及分…" at bounding box center [398, 244] width 796 height 497
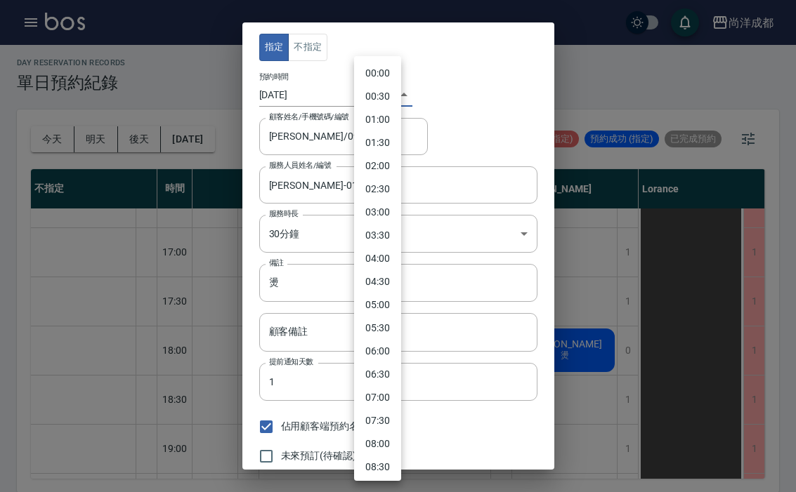
scroll to position [639, 0]
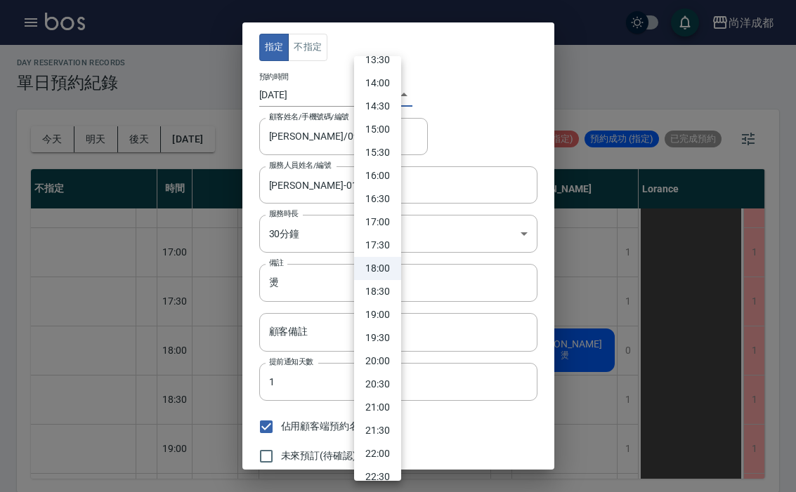
click at [381, 221] on li "17:00" at bounding box center [377, 222] width 47 height 23
type input "1756112400000"
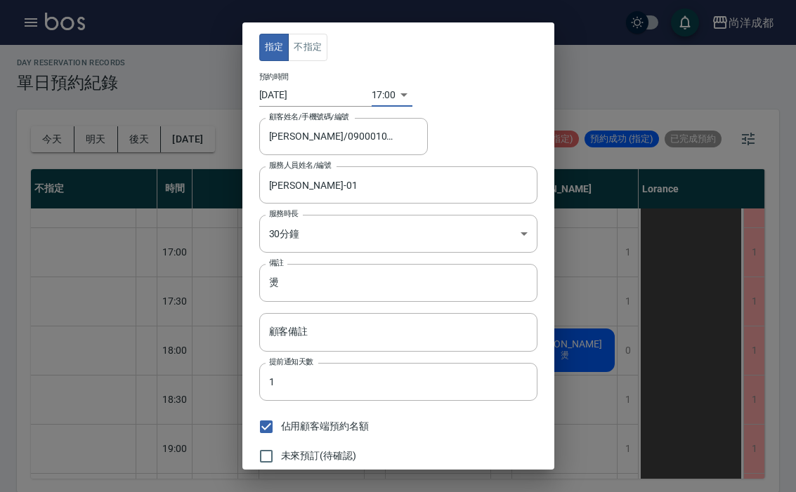
click at [589, 256] on div "指定 不指定 預約時間 2025/08/25 17:00 1756112400000 顧客姓名/手機號碼/編號 趙士鈞/0900010103/ 顧客姓名/手機…" at bounding box center [398, 246] width 796 height 492
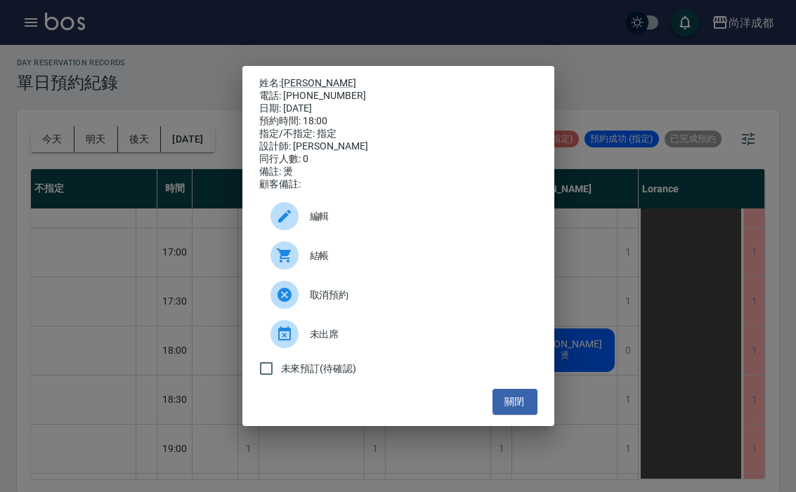
click at [317, 224] on span "編輯" at bounding box center [418, 216] width 216 height 15
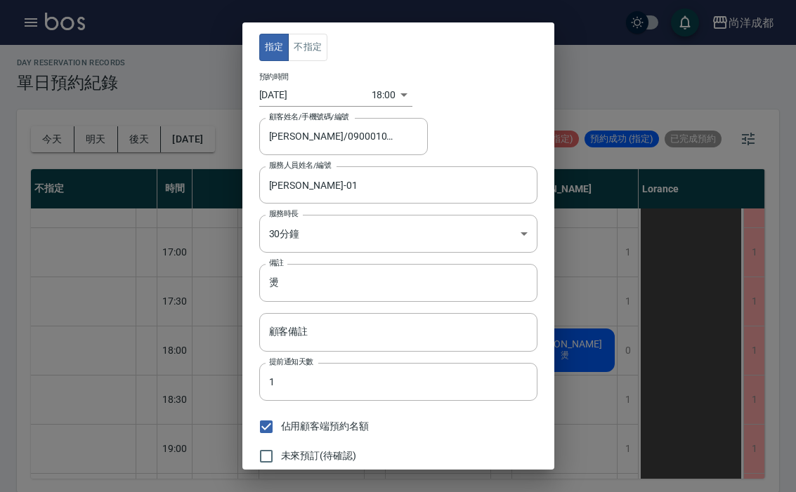
click at [373, 88] on body "尚洋成都 登出 櫃檯作業 打帳單 帳單列表 營業儀表板 高階收支登錄 材料自購登錄 每日結帳 排班表 預約管理 預約管理 單日預約紀錄 單週預約紀錄 報表及分…" at bounding box center [398, 244] width 796 height 497
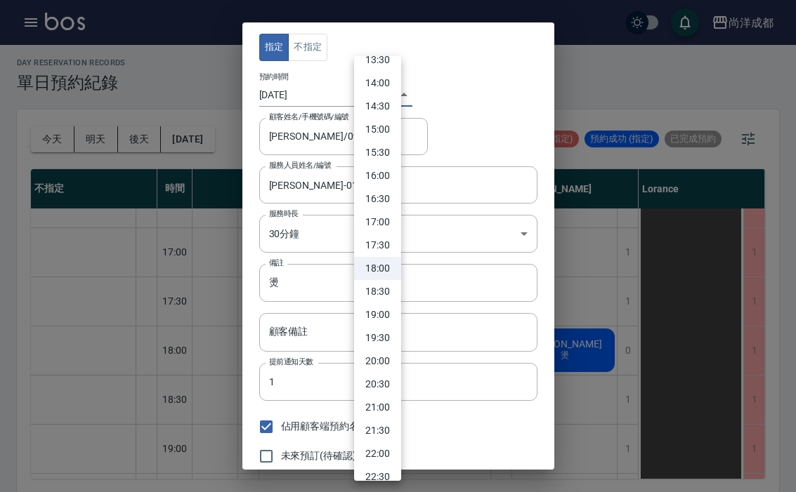
click at [380, 222] on li "17:00" at bounding box center [377, 222] width 47 height 23
type input "1756112400000"
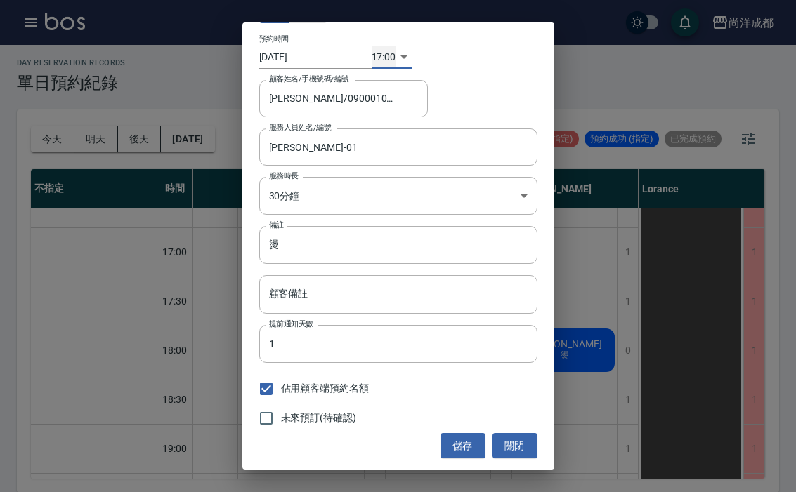
scroll to position [37, 0]
click at [455, 443] on button "儲存" at bounding box center [462, 447] width 45 height 26
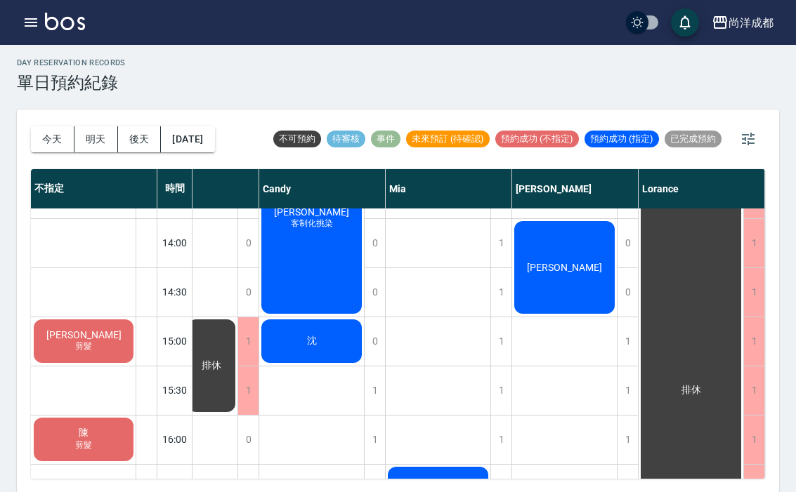
scroll to position [384, 112]
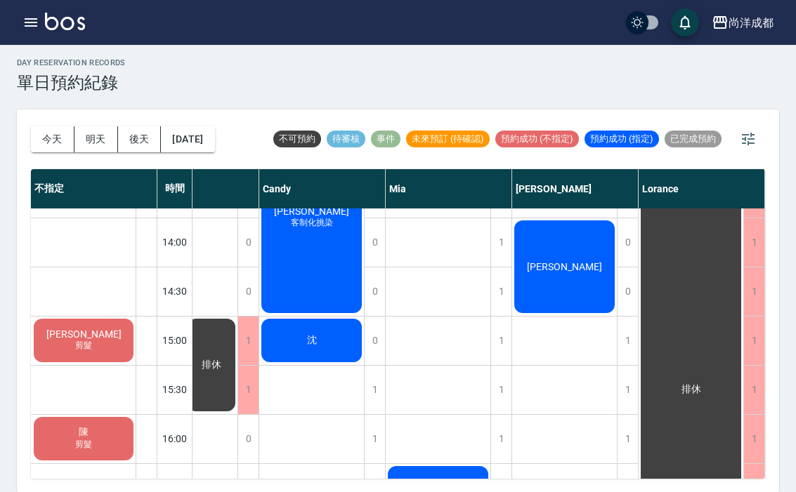
click at [173, 168] on span "林怡文" at bounding box center [132, 162] width 81 height 11
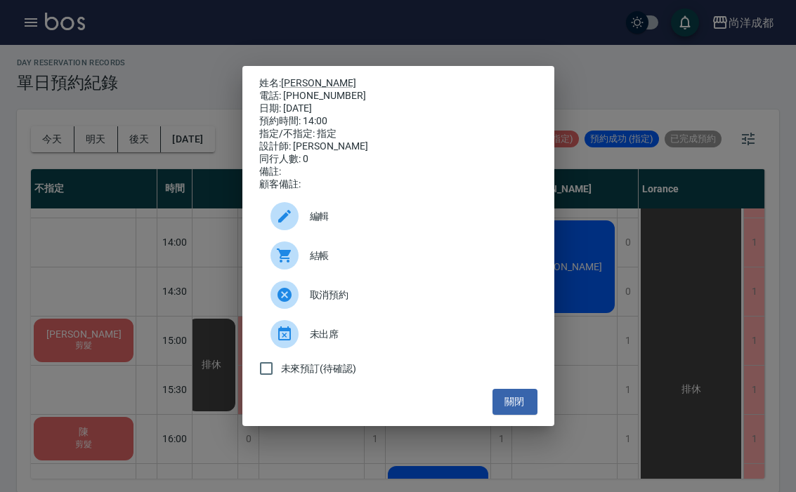
click at [519, 415] on button "關閉" at bounding box center [514, 402] width 45 height 26
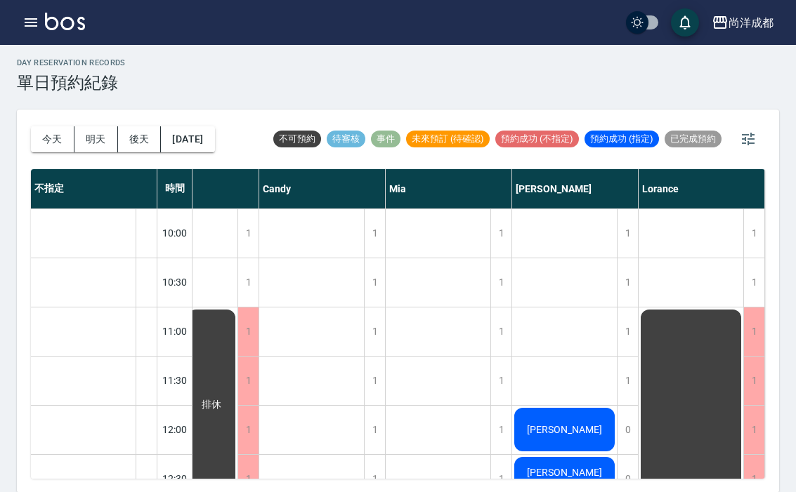
scroll to position [0, 112]
click at [211, 141] on button "2025/08/25" at bounding box center [187, 139] width 53 height 26
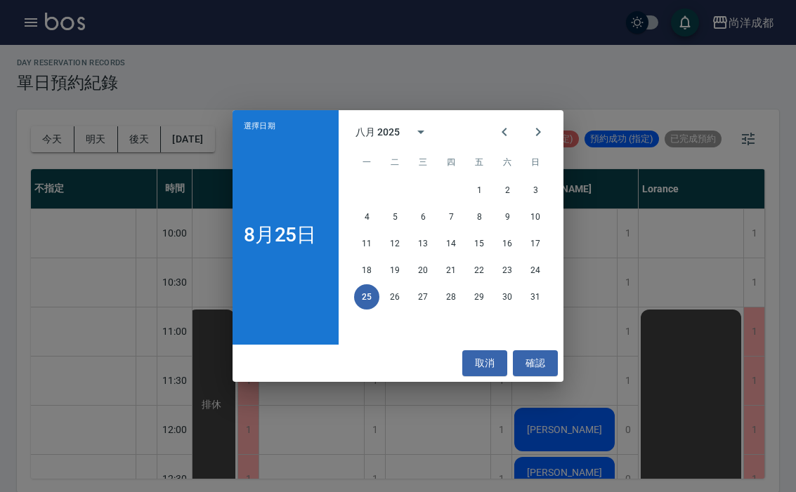
click at [395, 297] on button "26" at bounding box center [394, 296] width 25 height 25
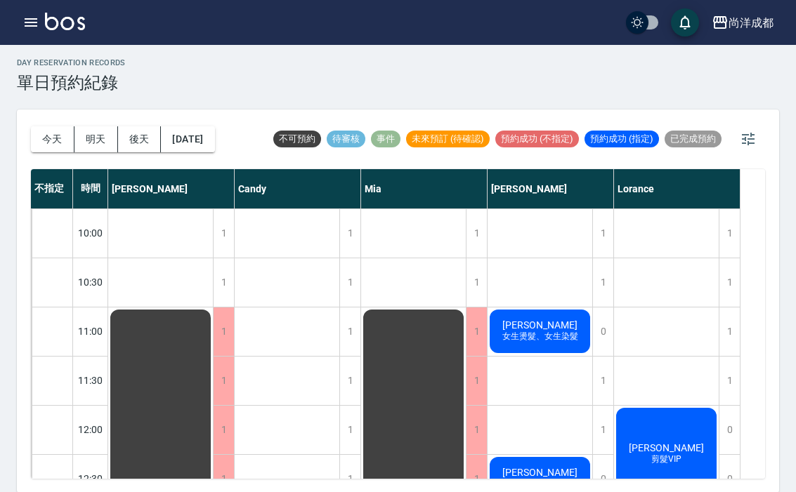
click at [207, 140] on button "2025/08/26" at bounding box center [187, 139] width 53 height 26
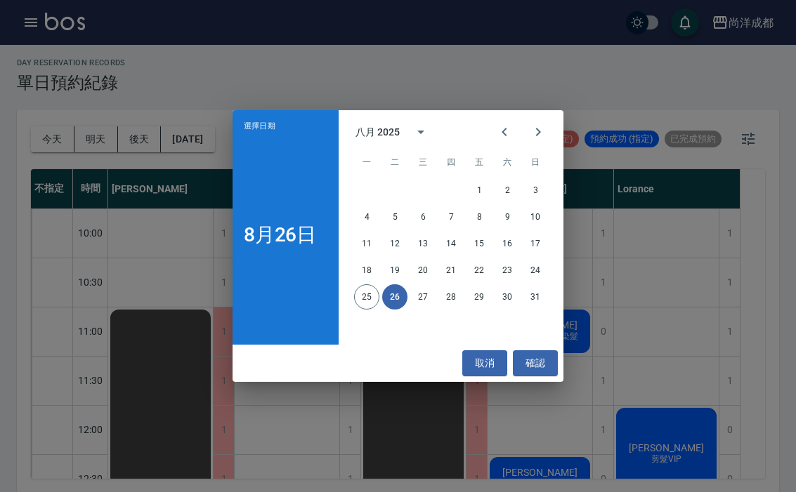
click at [419, 302] on button "27" at bounding box center [422, 296] width 25 height 25
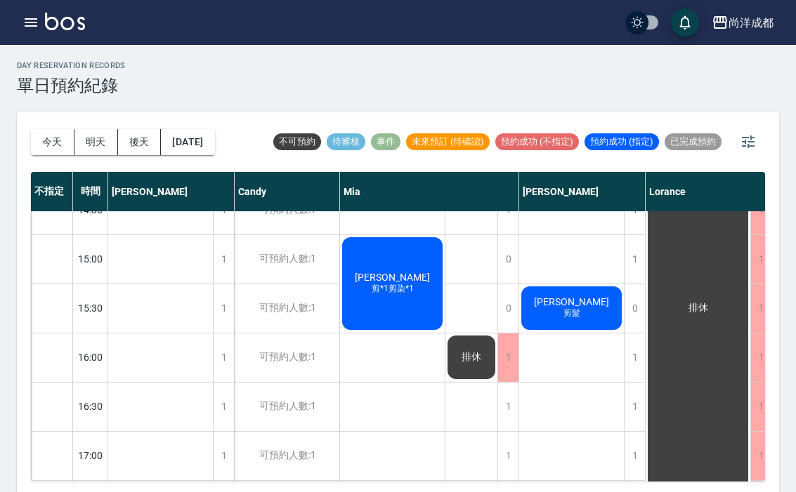
scroll to position [469, 0]
click at [56, 135] on button "今天" at bounding box center [53, 142] width 44 height 26
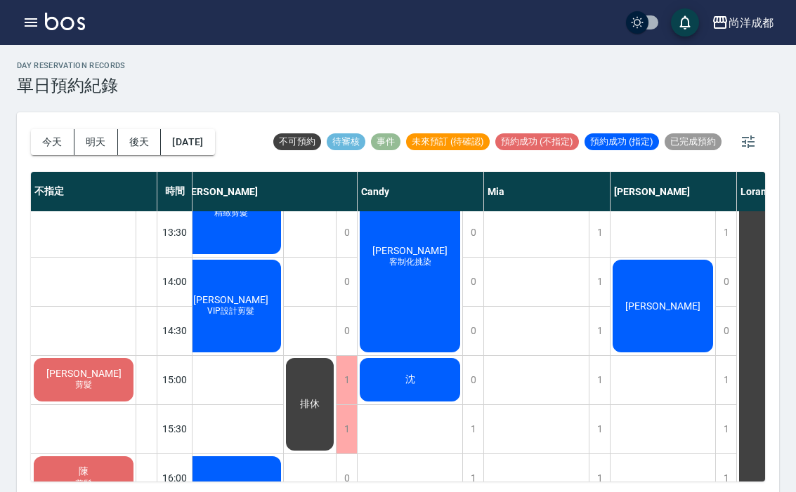
scroll to position [343, 14]
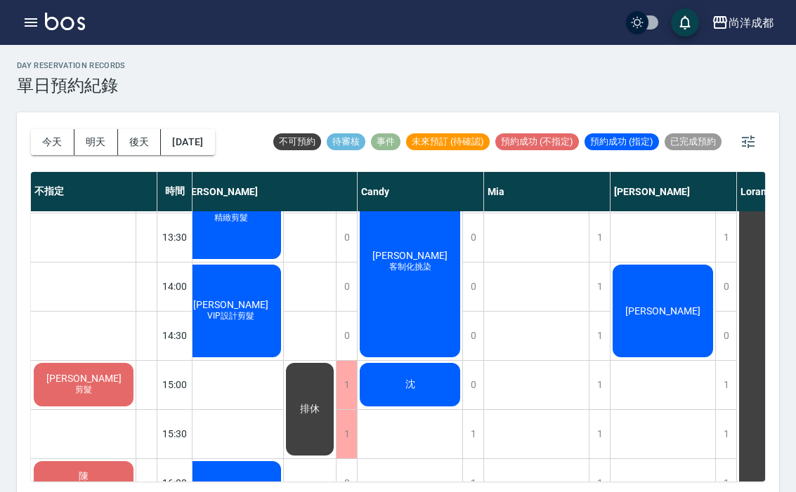
click at [722, 392] on div "1" at bounding box center [725, 385] width 21 height 48
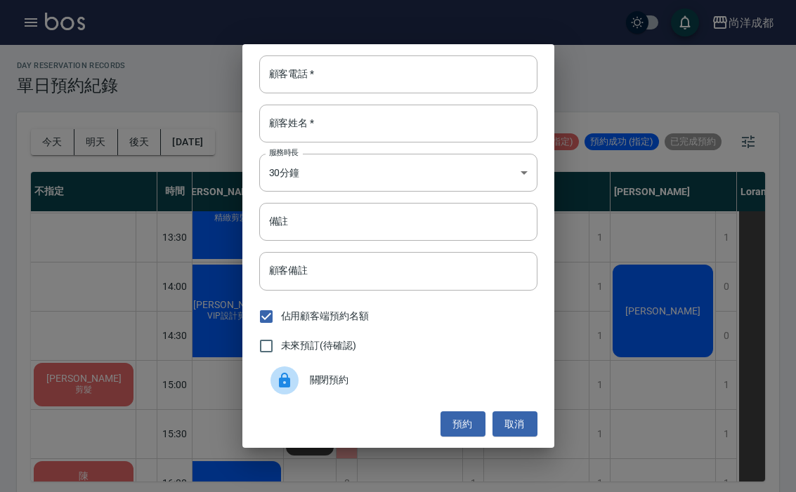
click at [388, 78] on input "顧客電話   *" at bounding box center [398, 74] width 278 height 38
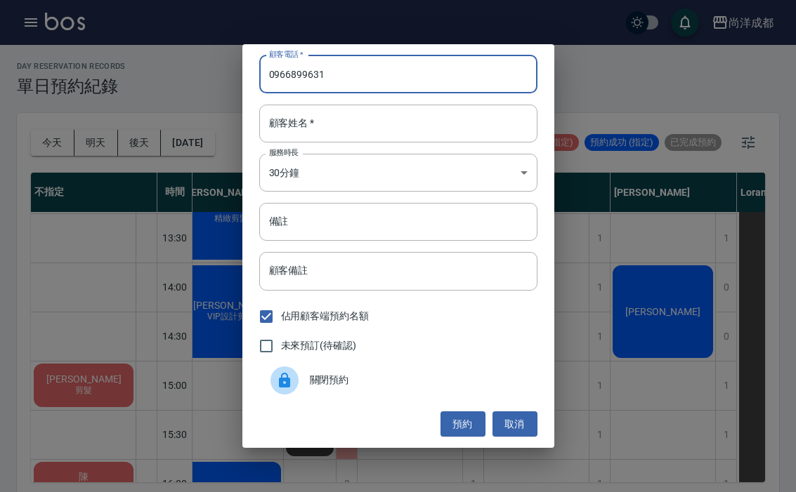
type input "0966899631"
click at [390, 121] on input "顧客姓名   *" at bounding box center [398, 124] width 278 height 38
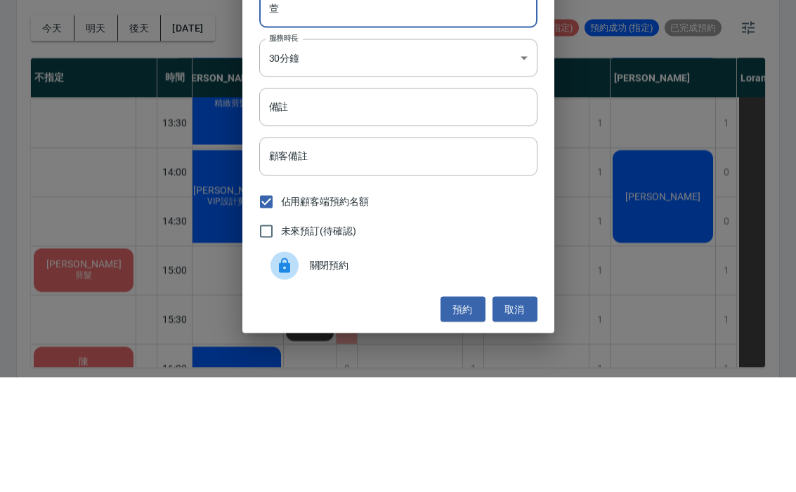
type input "萱"
click at [322, 203] on input "備註" at bounding box center [398, 222] width 278 height 38
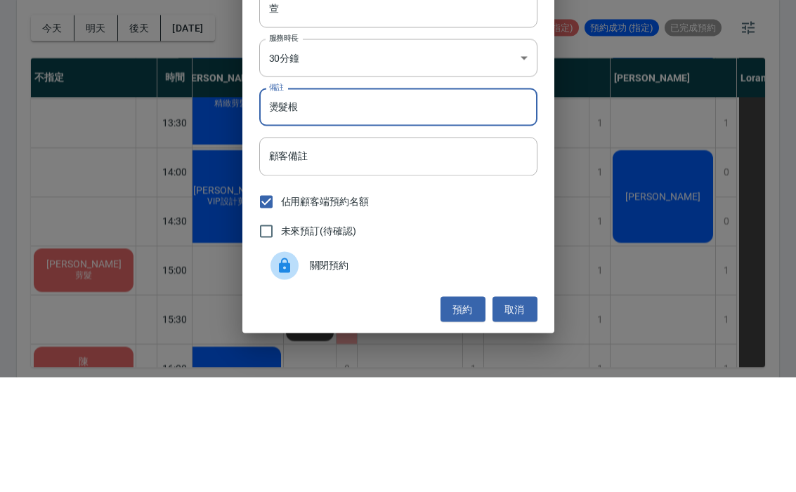
scroll to position [4, 0]
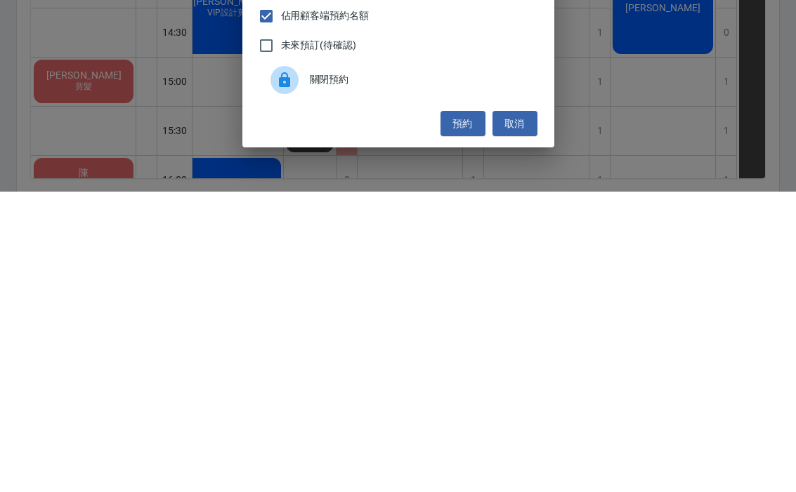
type input "燙髮根"
click at [461, 412] on button "預約" at bounding box center [462, 425] width 45 height 26
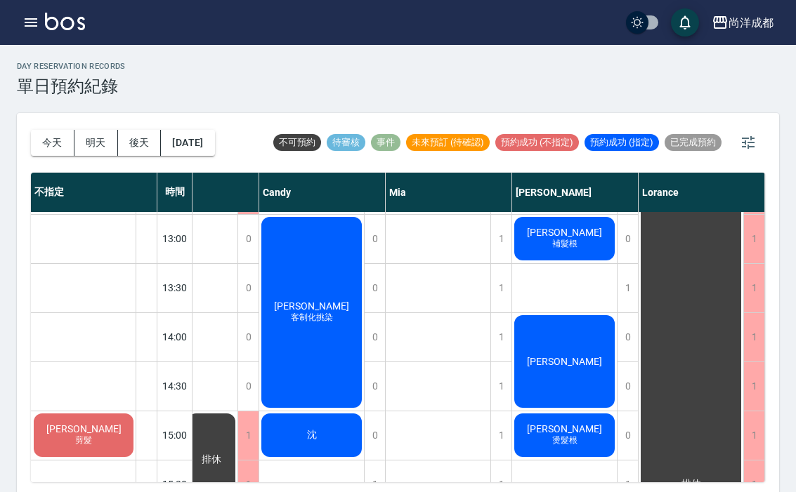
scroll to position [295, 112]
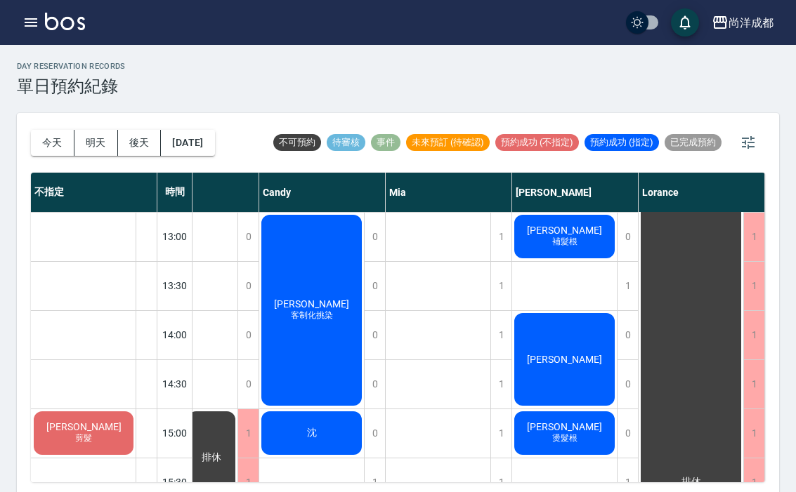
click at [185, 310] on div "林怡文" at bounding box center [132, 261] width 105 height 97
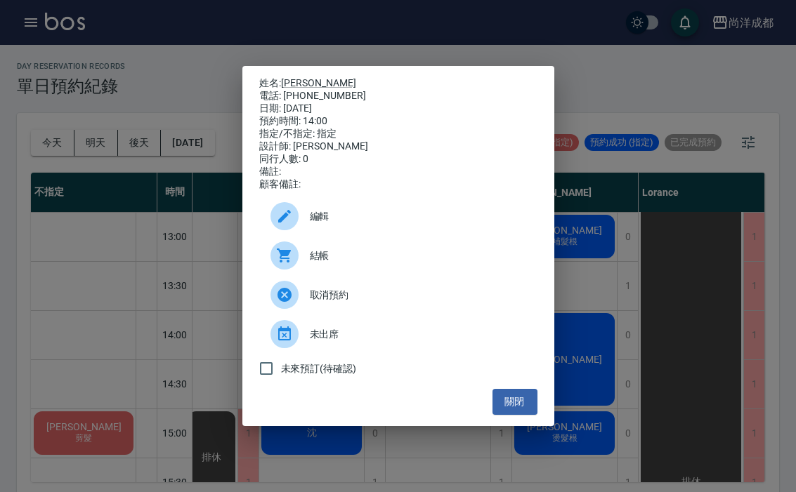
click at [612, 256] on div "姓名: 林怡文 電話: 0936036942 日期: 2025/08/25 預約時間: 14:00 指定/不指定: 指定 設計師: Benny 同行人數: 0…" at bounding box center [398, 246] width 796 height 492
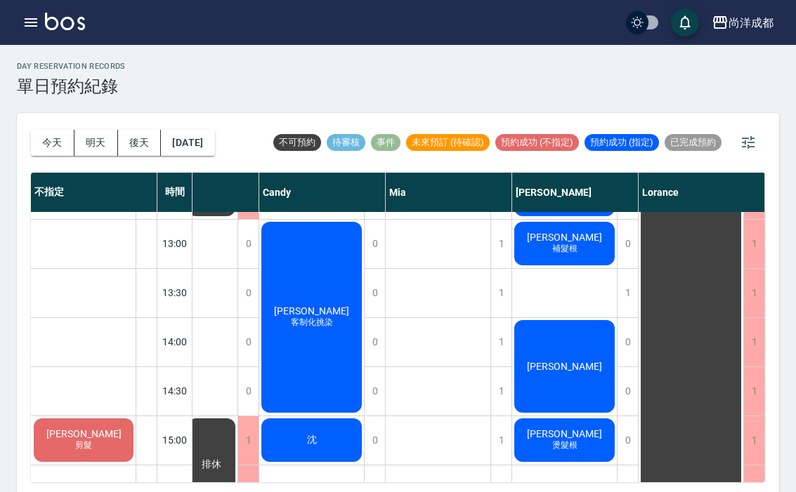
scroll to position [288, 112]
click at [185, 317] on div "林怡文" at bounding box center [132, 268] width 105 height 97
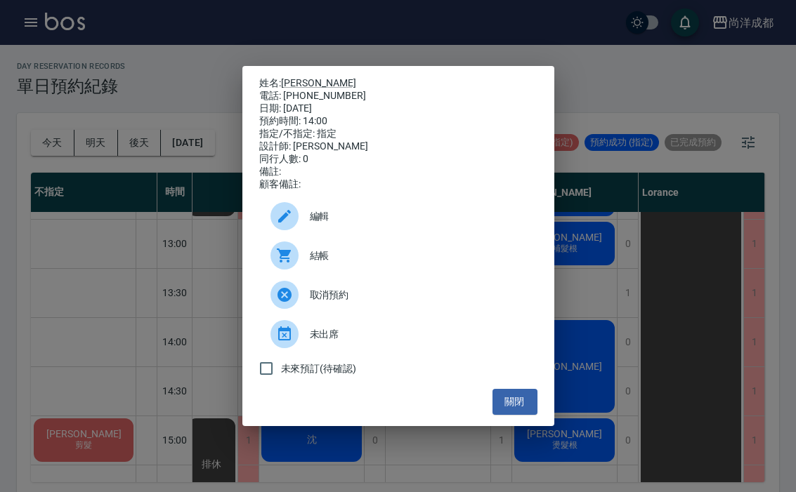
click at [501, 415] on button "關閉" at bounding box center [514, 402] width 45 height 26
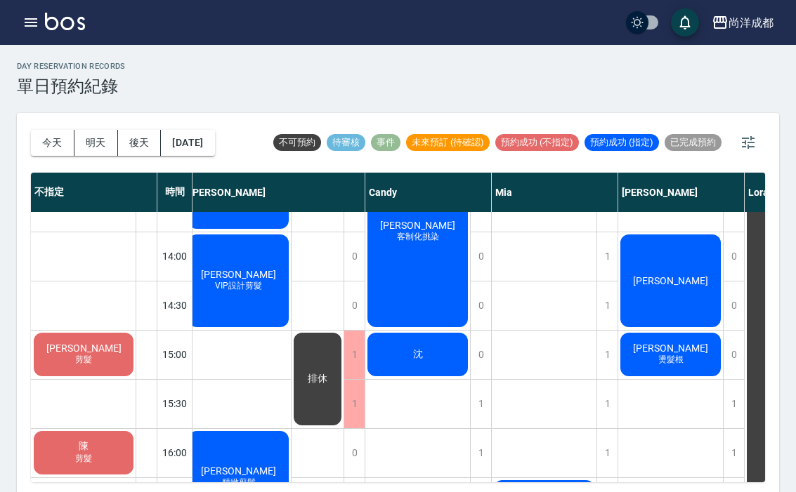
scroll to position [374, 7]
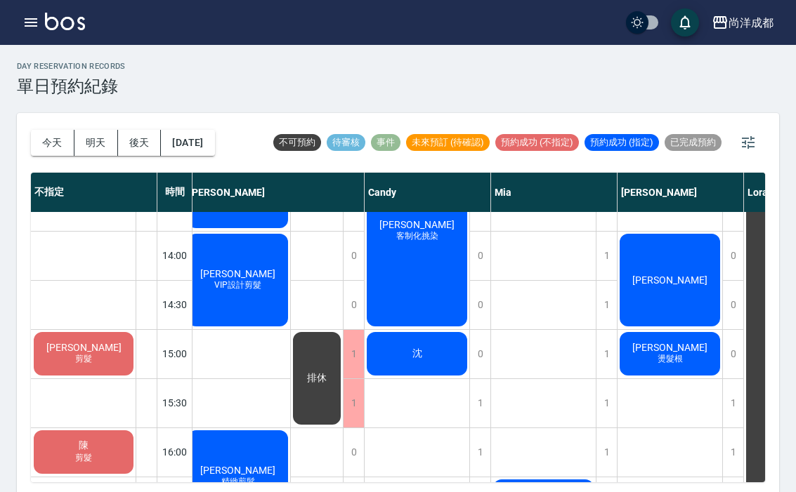
click at [103, 353] on div "黃鈺琳 剪髮" at bounding box center [84, 354] width 104 height 48
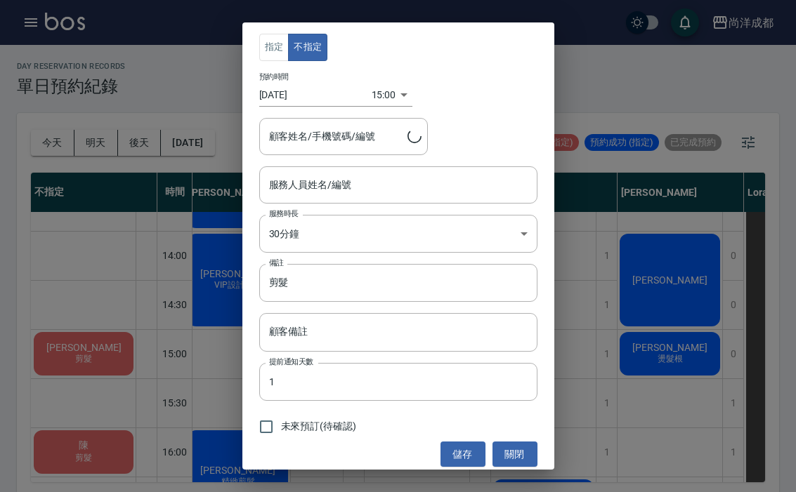
type input "黃鈺琳/0966526037"
click at [659, 270] on div "指定 不指定 預約時間 2025/08/25 15:00 1756105200000 顧客姓名/手機號碼/編號 黃鈺琳/0966526037 顧客姓名/手機號…" at bounding box center [398, 246] width 796 height 492
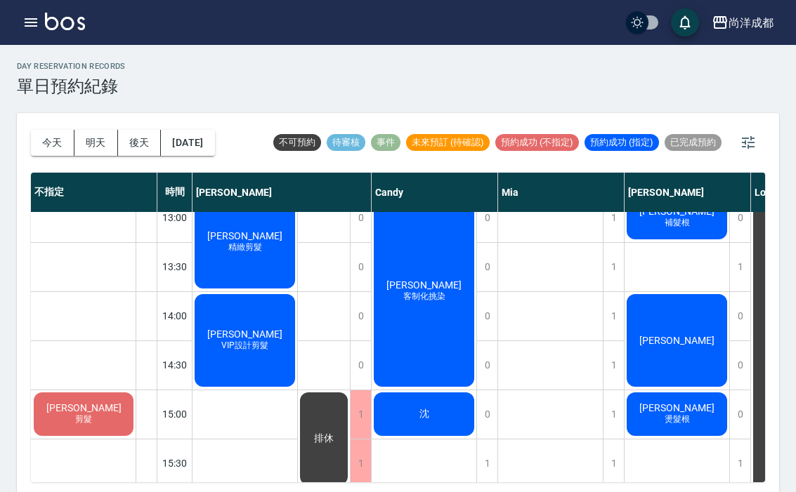
scroll to position [317, 0]
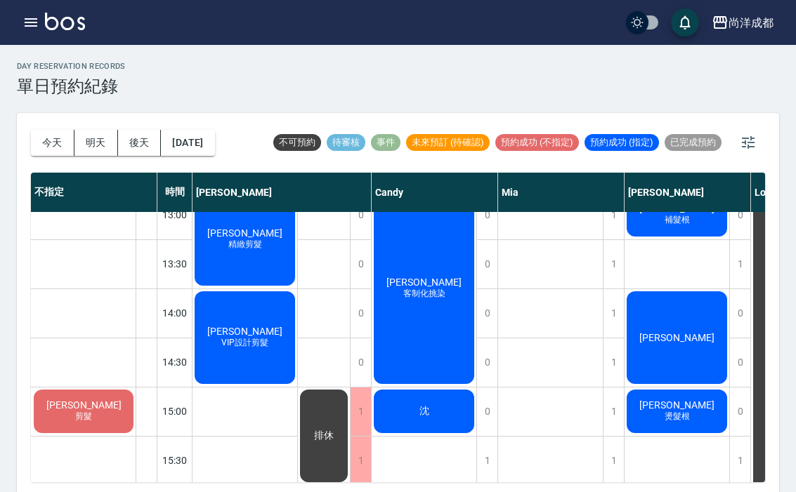
click at [256, 242] on span "精緻剪髮" at bounding box center [244, 245] width 39 height 12
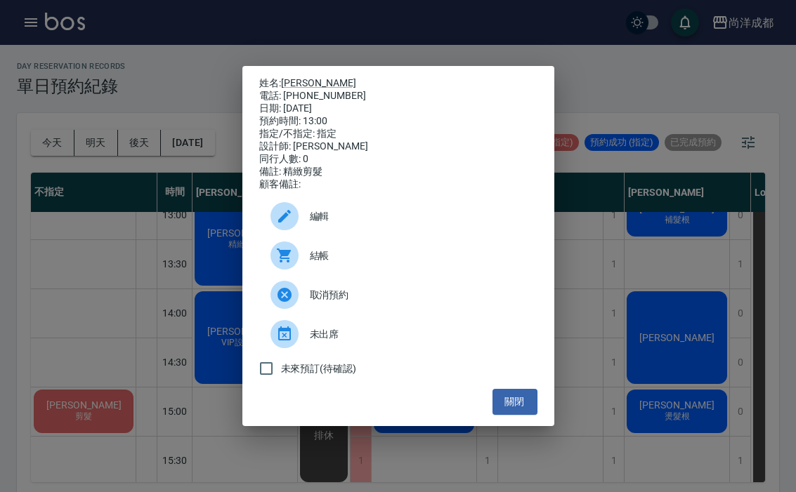
click at [700, 216] on div "姓名: 林豐荃 電話: 0939219131 日期: 2025/08/25 預約時間: 13:00 指定/不指定: 指定 設計師: Lance 同行人數: 0…" at bounding box center [398, 246] width 796 height 492
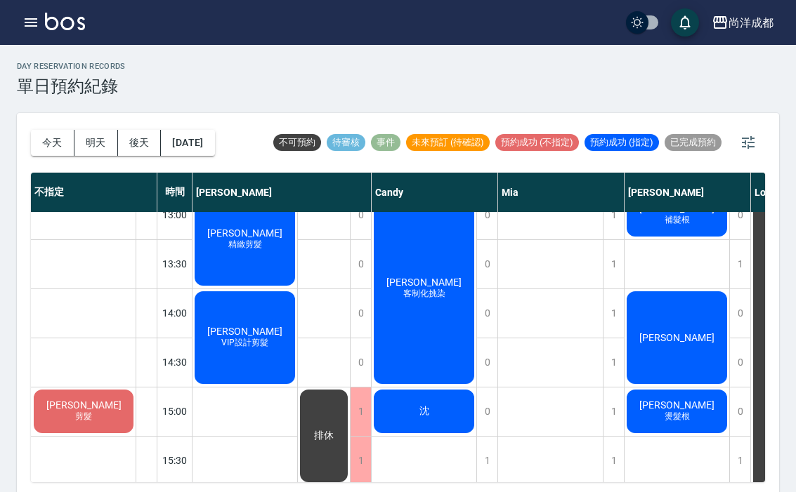
click at [272, 288] on div "戴心怡 VIP設計剪髮" at bounding box center [244, 239] width 105 height 97
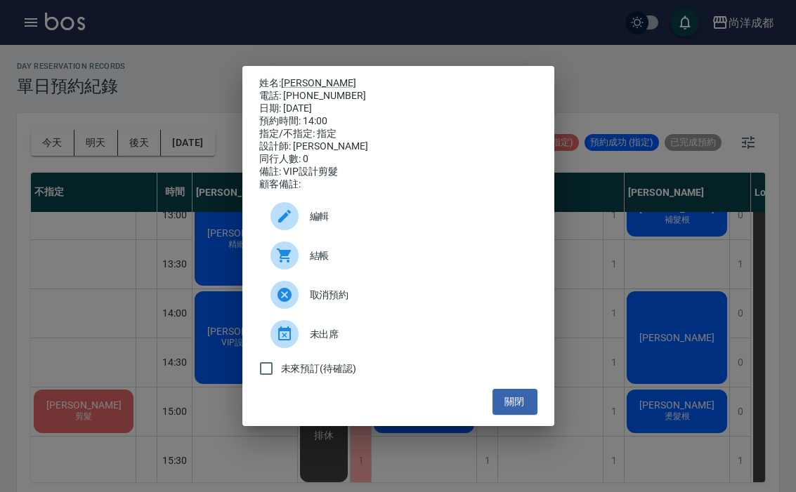
click at [594, 287] on div "姓名: 戴心怡 電話: 0987900408 日期: 2025/08/25 預約時間: 14:00 指定/不指定: 指定 設計師: Lance 同行人數: 0…" at bounding box center [398, 246] width 796 height 492
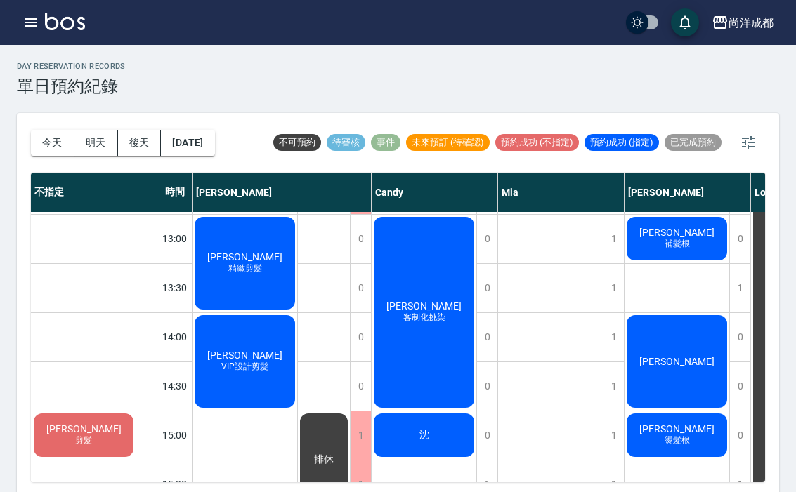
scroll to position [296, 0]
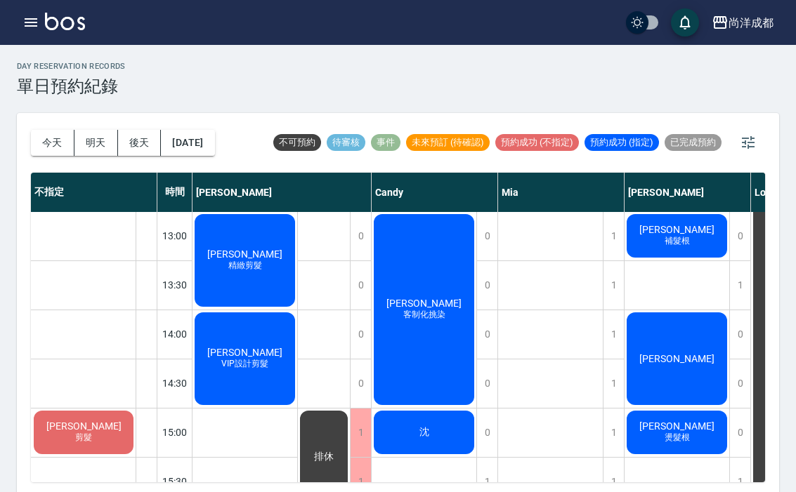
click at [297, 309] on div "何子妤 客制化挑染" at bounding box center [244, 260] width 105 height 97
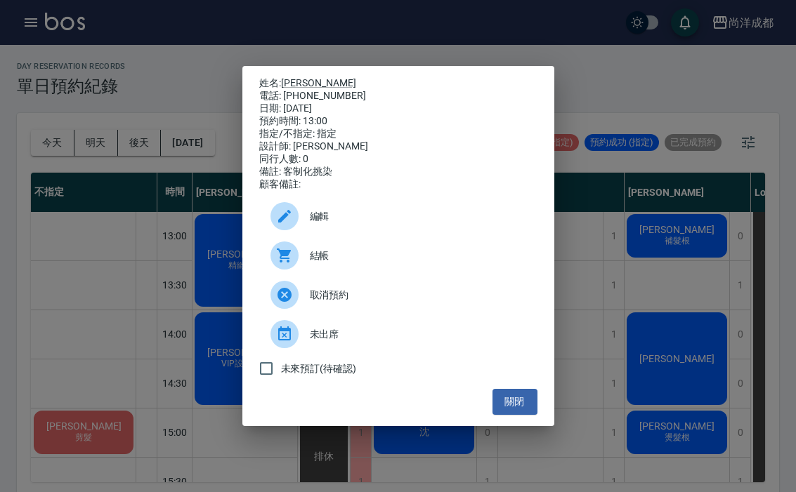
click at [676, 225] on div "姓名: 何子妤 電話: 0976458245 日期: 2025/08/25 預約時間: 13:00 指定/不指定: 指定 設計師: Candy 同行人數: 0…" at bounding box center [398, 246] width 796 height 492
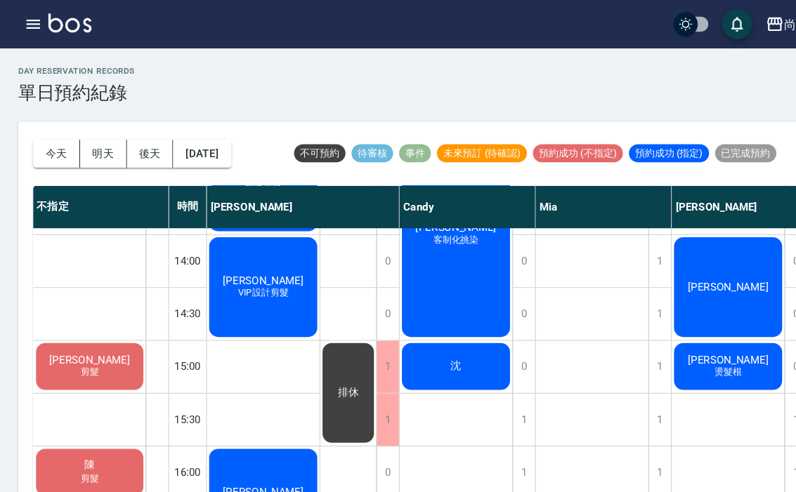
scroll to position [383, -1]
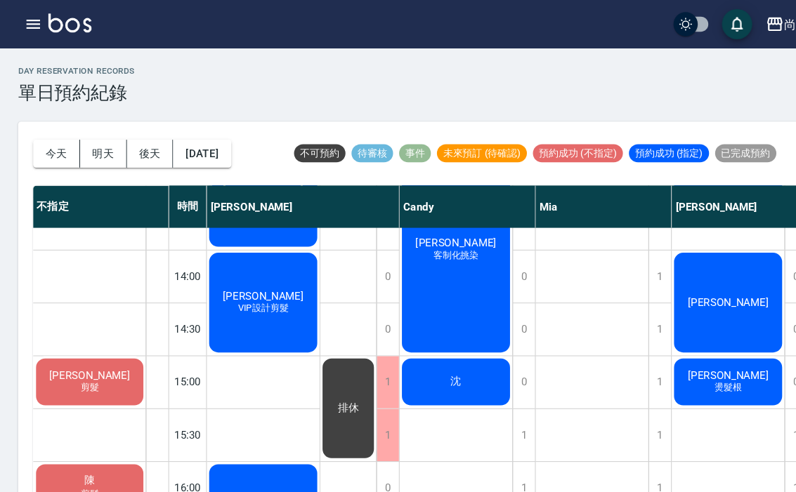
click at [55, 150] on button "今天" at bounding box center [53, 143] width 44 height 26
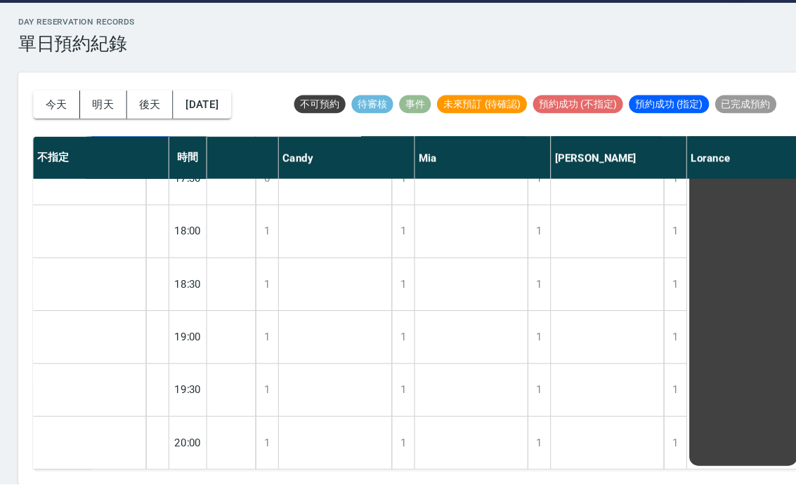
scroll to position [0, 0]
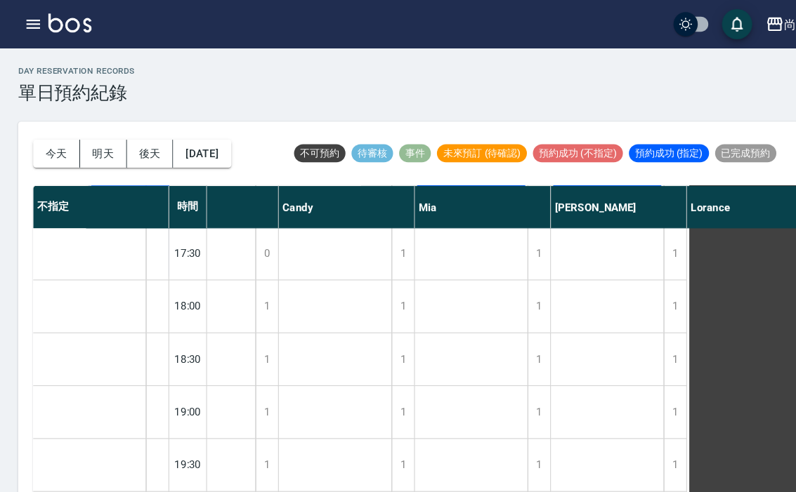
scroll to position [739, 112]
click at [617, 391] on div "1" at bounding box center [627, 383] width 21 height 48
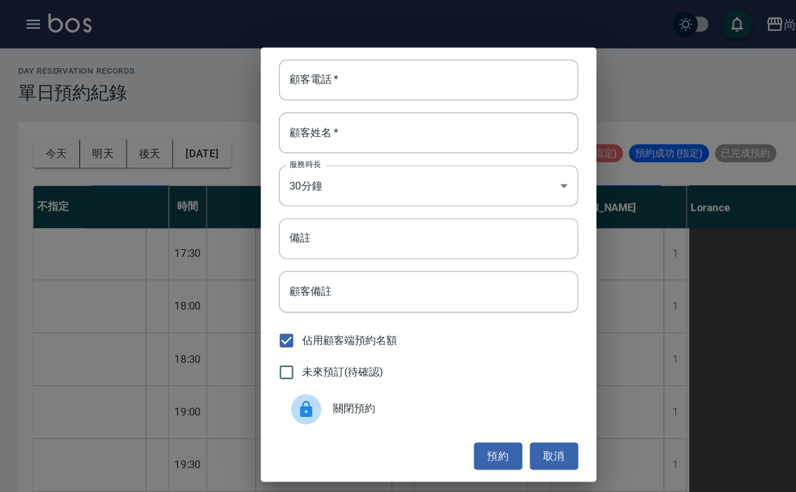
click at [447, 55] on input "顧客電話   *" at bounding box center [398, 74] width 278 height 38
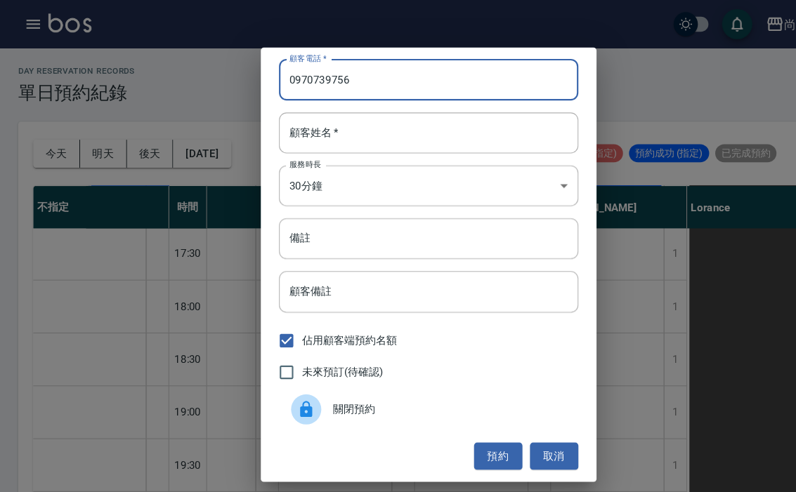
type input "0970739756"
click at [365, 134] on input "顧客姓名   *" at bounding box center [398, 124] width 278 height 38
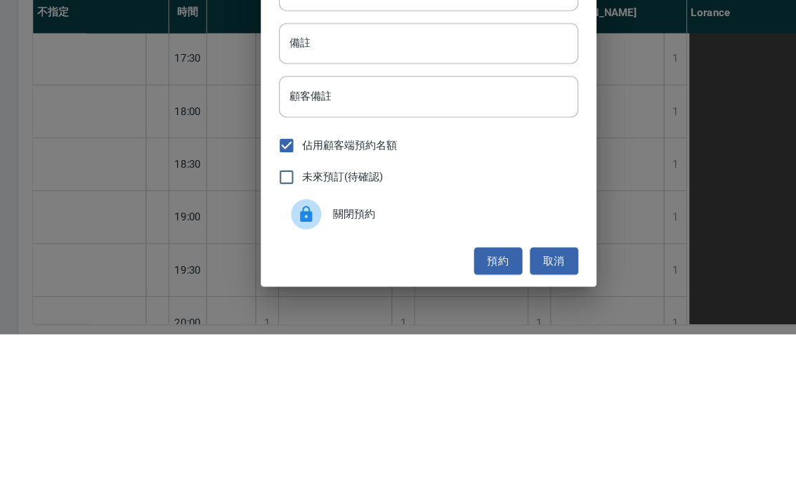
type input "花"
click at [449, 203] on input "備註" at bounding box center [398, 222] width 278 height 38
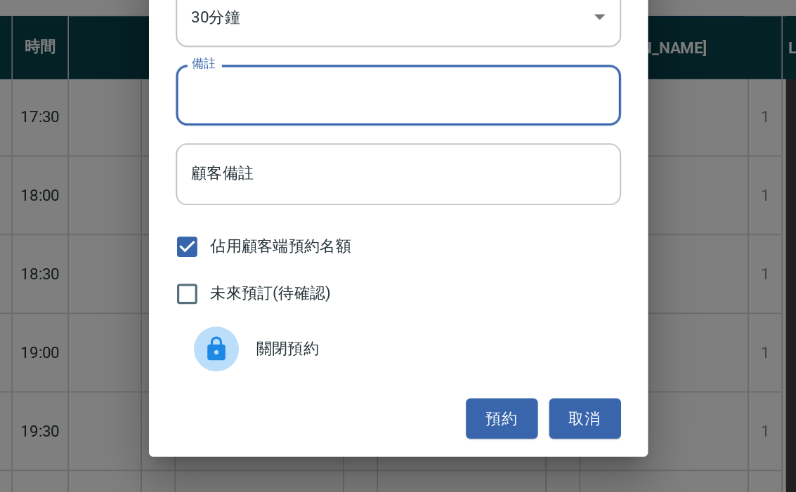
click at [259, 203] on input "備註" at bounding box center [398, 222] width 278 height 38
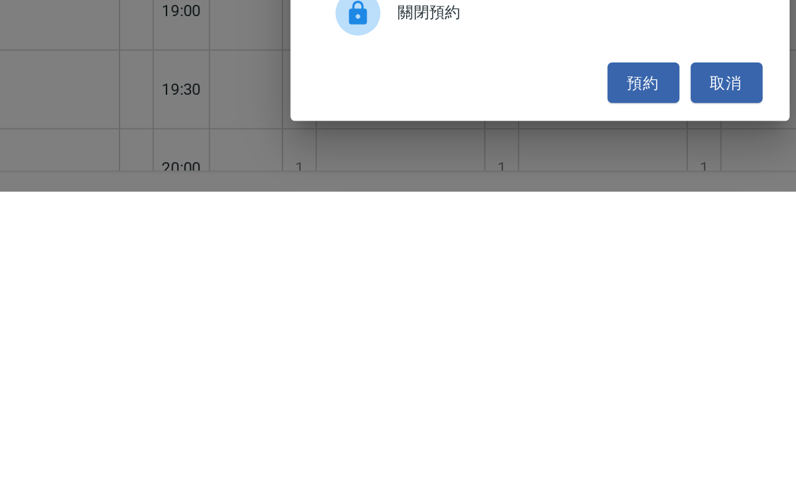
type input "剪"
click at [440, 412] on button "預約" at bounding box center [462, 425] width 45 height 26
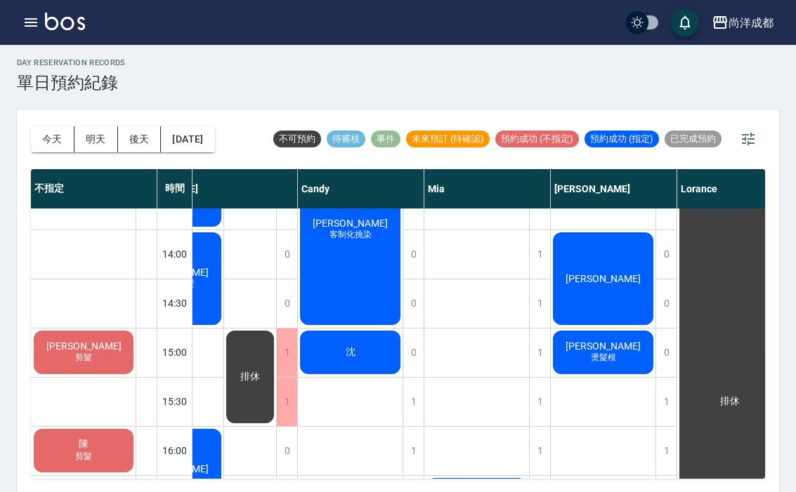
scroll to position [372, 75]
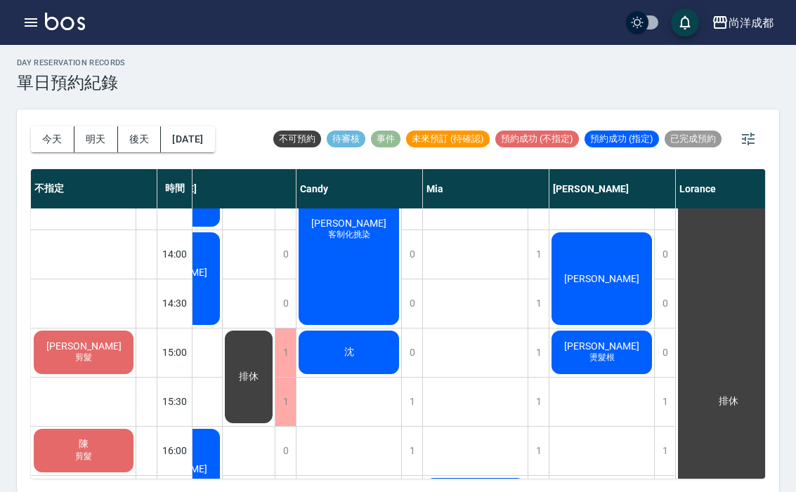
click at [190, 192] on span "燙髮根" at bounding box center [169, 186] width 39 height 12
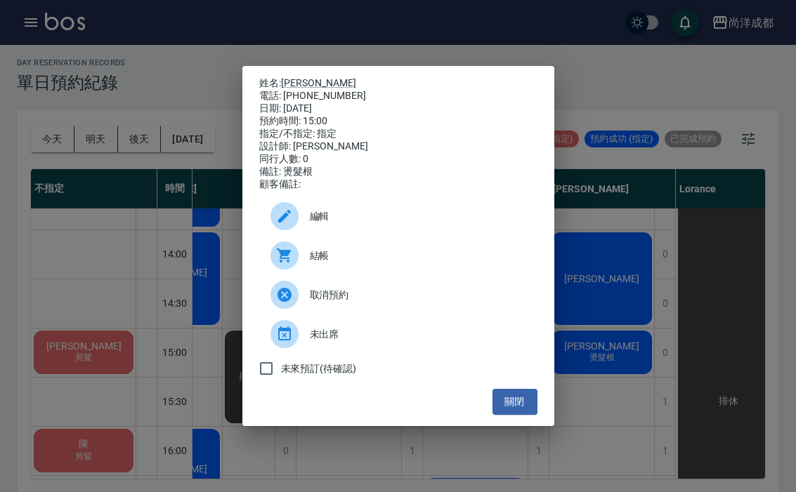
click at [511, 414] on button "關閉" at bounding box center [514, 402] width 45 height 26
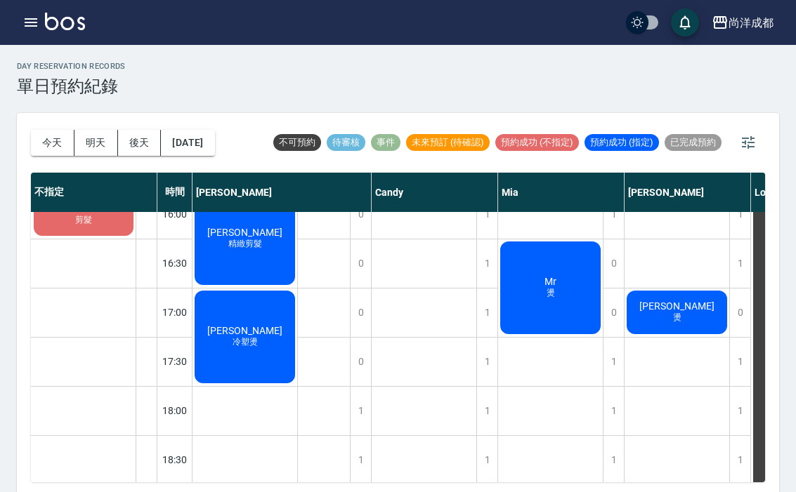
scroll to position [644, -1]
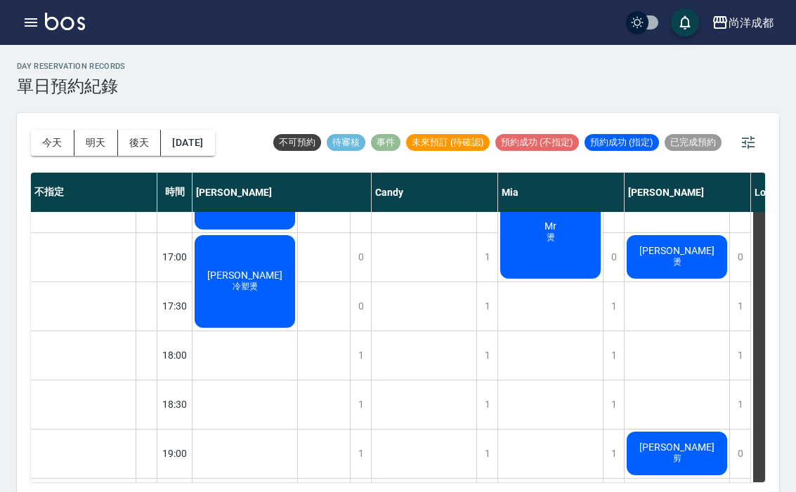
click at [54, 149] on button "今天" at bounding box center [53, 143] width 44 height 26
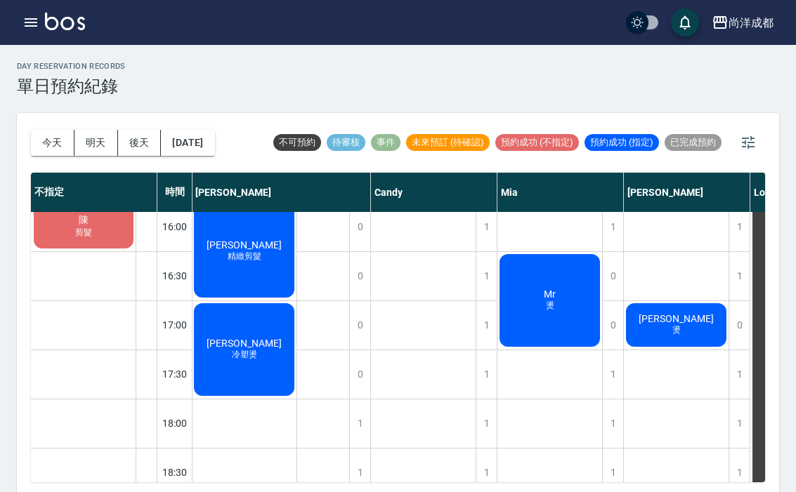
scroll to position [600, 1]
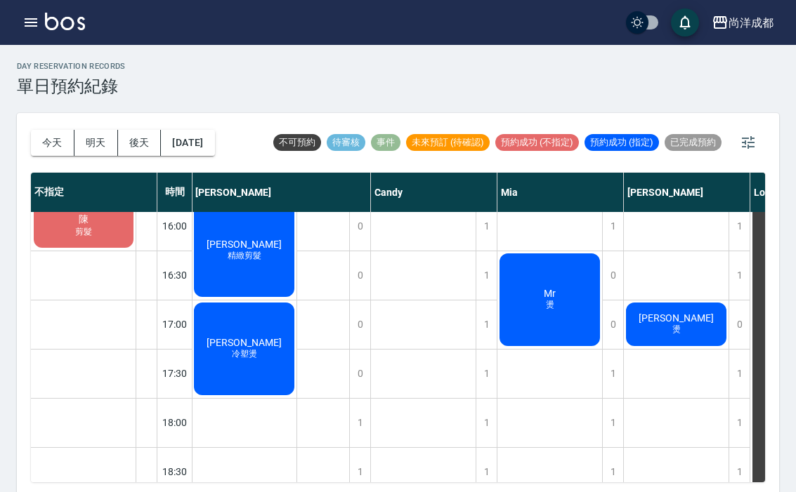
click at [655, 475] on div "蔡明翰 周惠敏 剪髮 蘇瑋亭 補髮根 林怡文 袁咏萱 燙髮根 趙士鈞 燙 花士軒 剪" at bounding box center [676, 128] width 105 height 1032
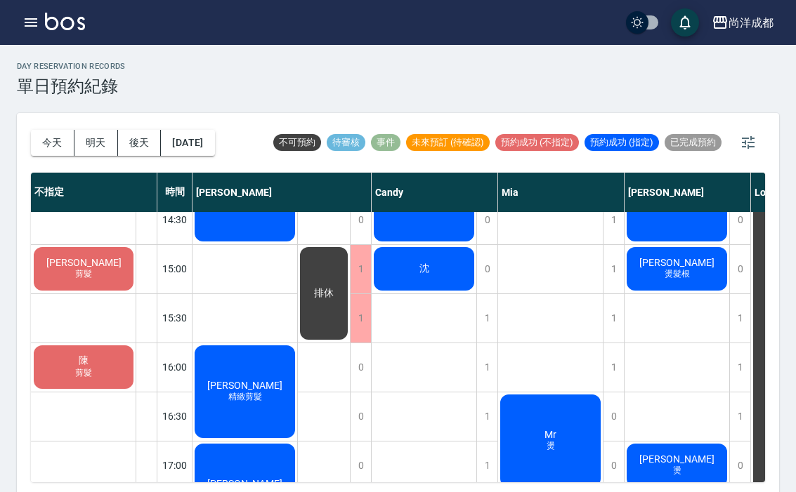
scroll to position [460, 0]
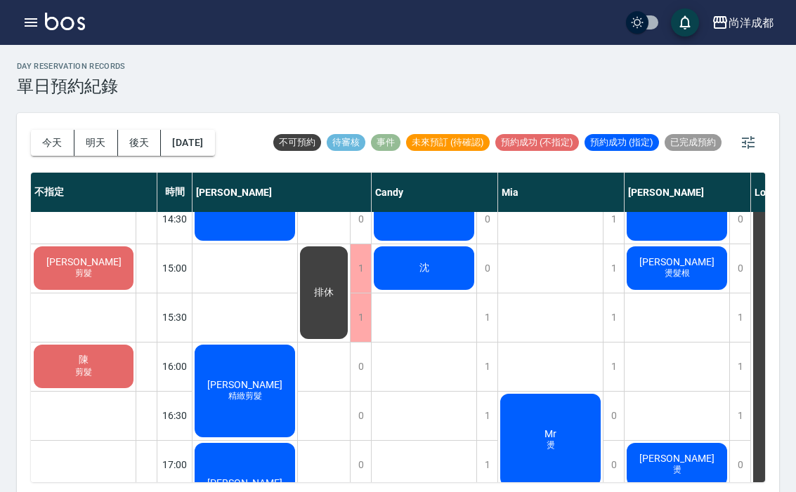
click at [100, 153] on button "明天" at bounding box center [96, 143] width 44 height 26
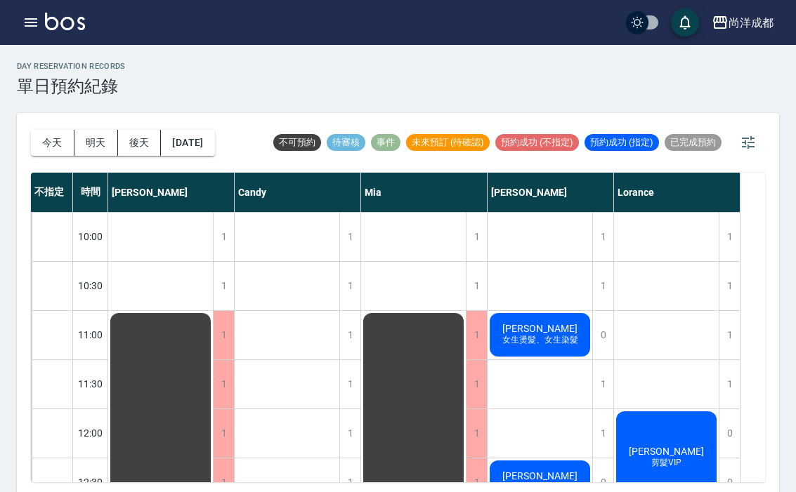
click at [101, 154] on button "明天" at bounding box center [96, 143] width 44 height 26
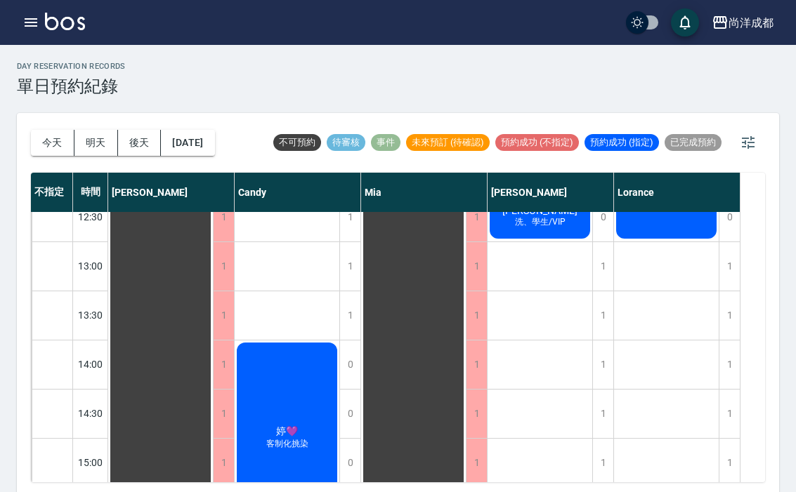
scroll to position [263, 0]
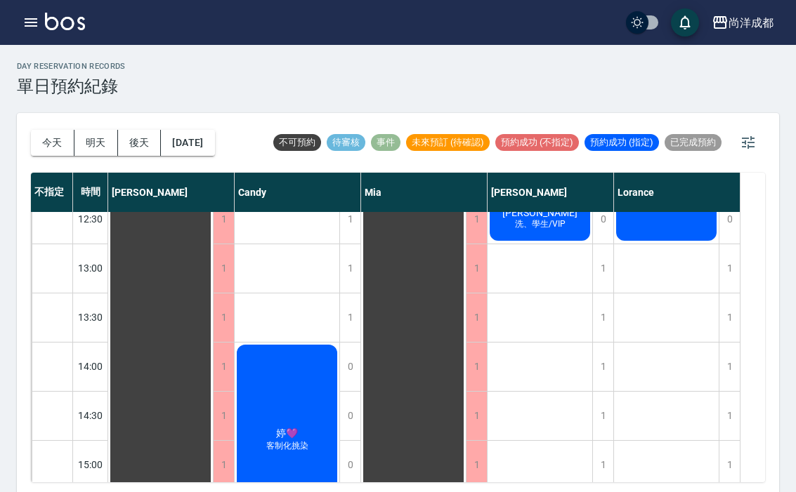
click at [593, 308] on div "1" at bounding box center [602, 318] width 21 height 48
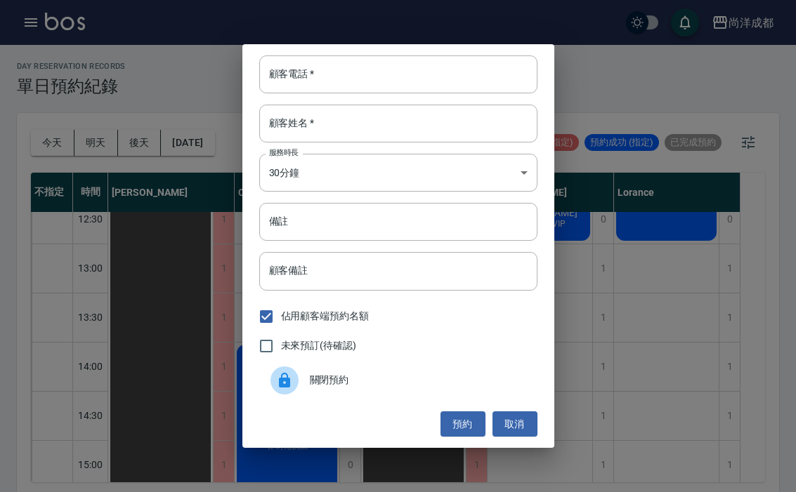
click at [487, 82] on input "顧客電話   *" at bounding box center [398, 74] width 278 height 38
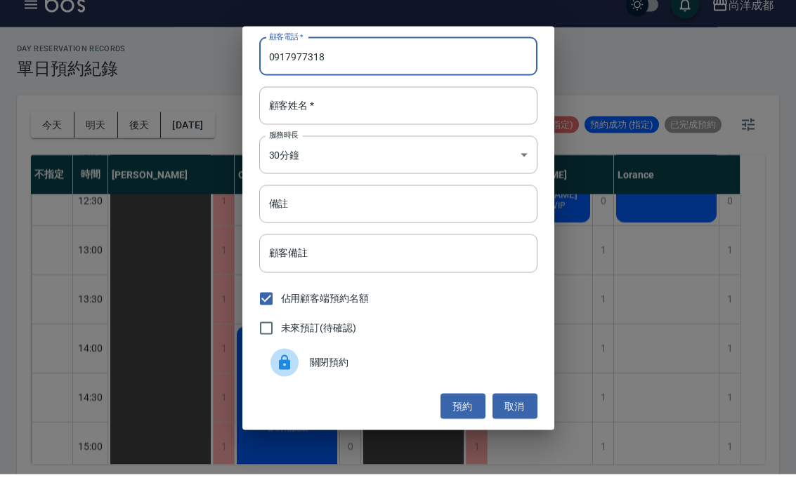
type input "0917977318"
click at [422, 109] on input "顧客姓名   *" at bounding box center [398, 124] width 278 height 38
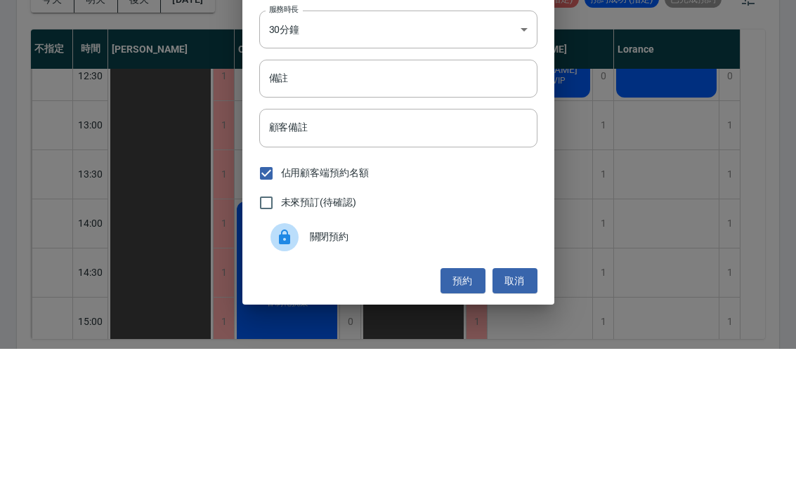
type input "吳"
click at [419, 203] on input "備註" at bounding box center [398, 222] width 278 height 38
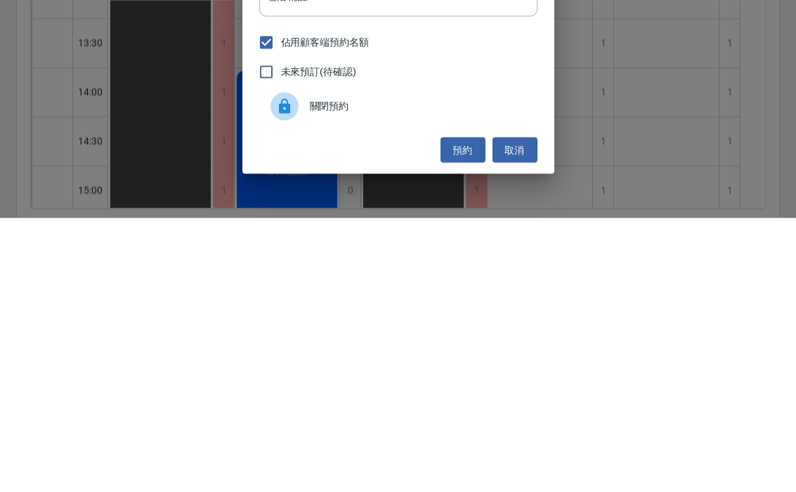
type input "剪髮"
click at [466, 412] on button "預約" at bounding box center [462, 425] width 45 height 26
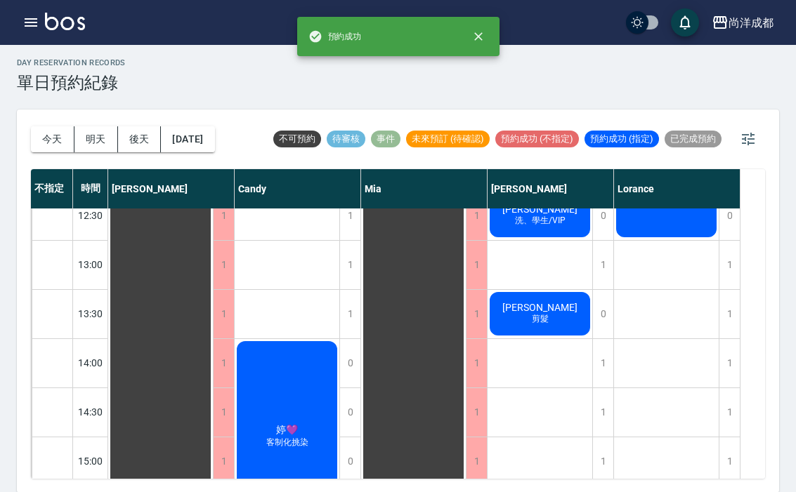
click at [46, 140] on button "今天" at bounding box center [53, 139] width 44 height 26
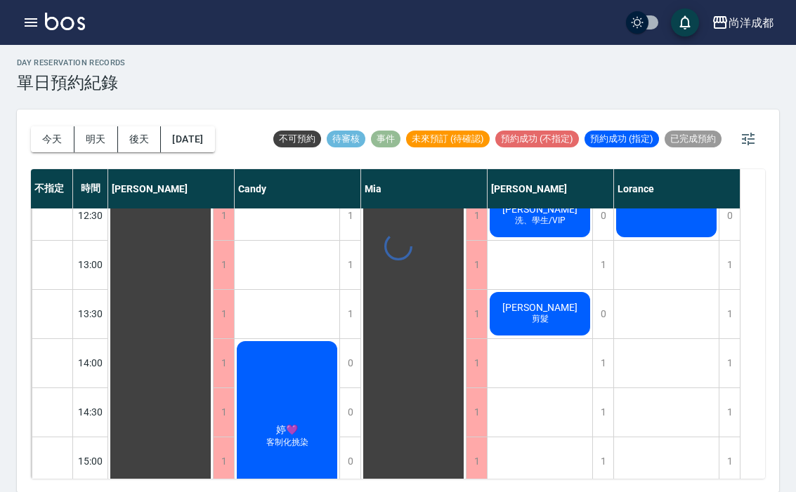
click at [46, 140] on div at bounding box center [398, 246] width 796 height 492
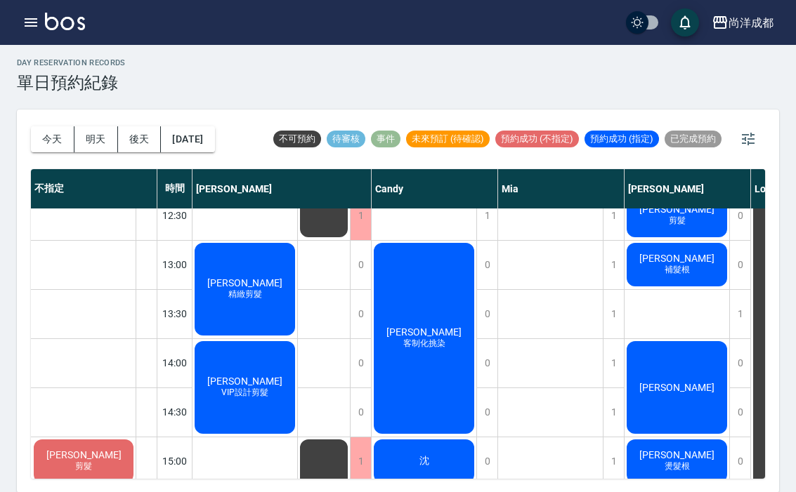
click at [93, 138] on button "明天" at bounding box center [96, 139] width 44 height 26
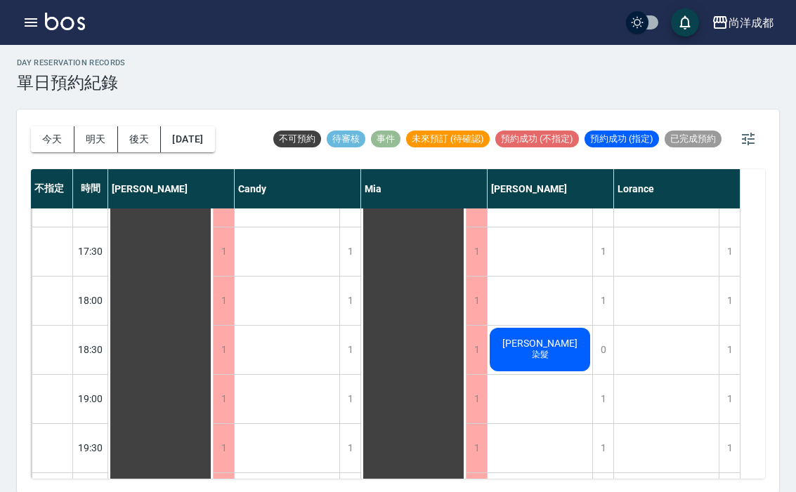
scroll to position [719, 0]
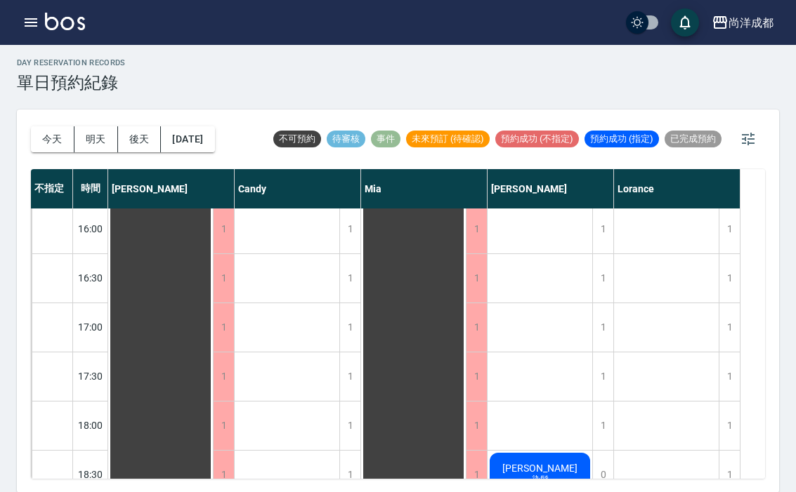
click at [39, 148] on button "今天" at bounding box center [53, 139] width 44 height 26
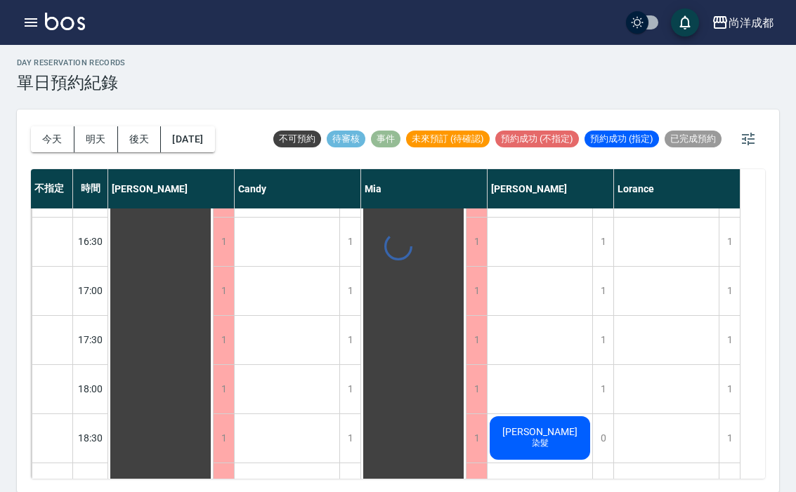
click at [38, 148] on div at bounding box center [398, 246] width 796 height 492
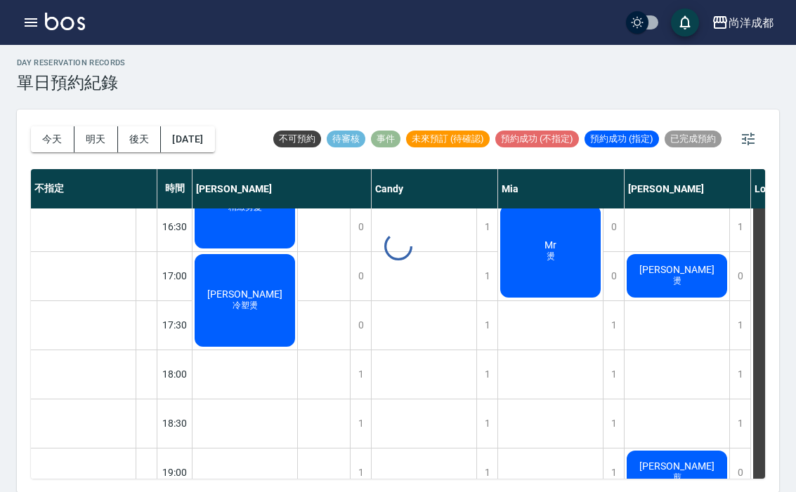
click at [39, 148] on button "今天" at bounding box center [53, 139] width 44 height 26
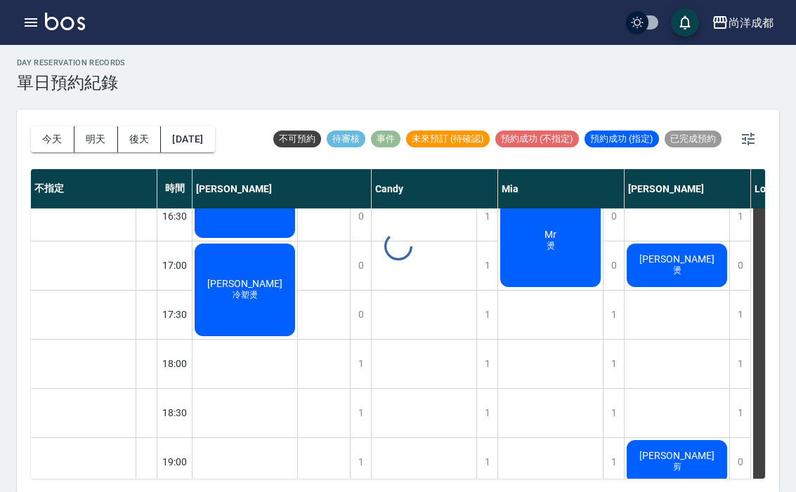
click at [39, 147] on button "今天" at bounding box center [53, 139] width 44 height 26
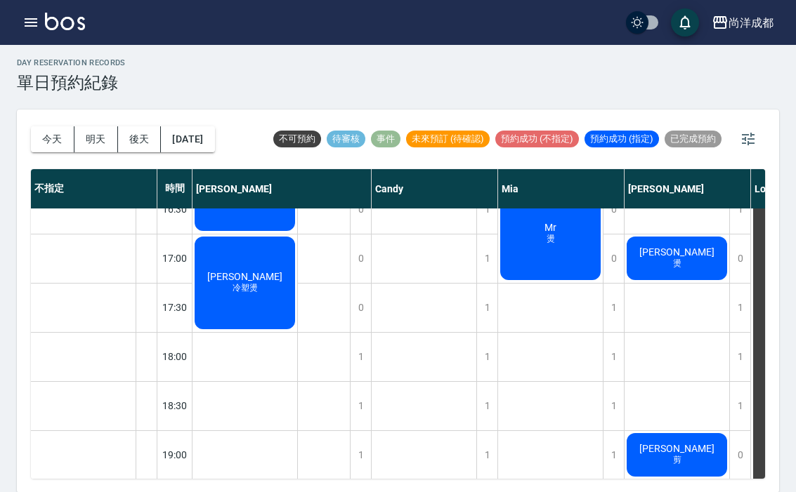
click at [36, 147] on button "今天" at bounding box center [53, 139] width 44 height 26
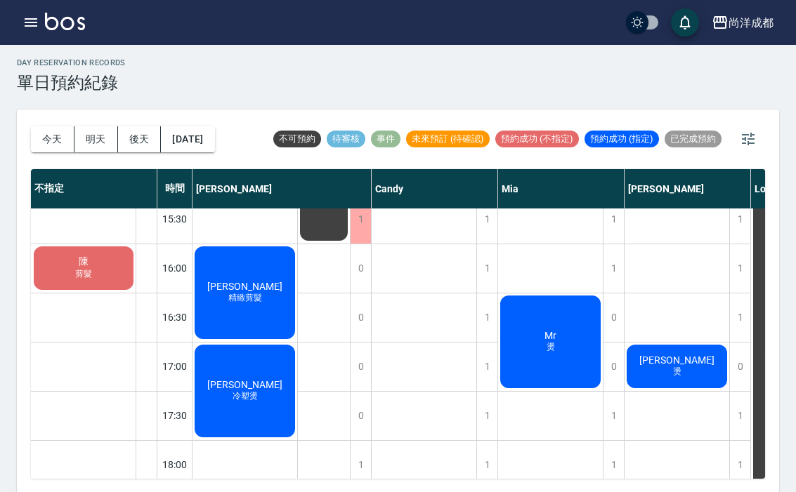
scroll to position [555, 0]
click at [240, 9] on span "精緻剪髮" at bounding box center [244, 3] width 39 height 12
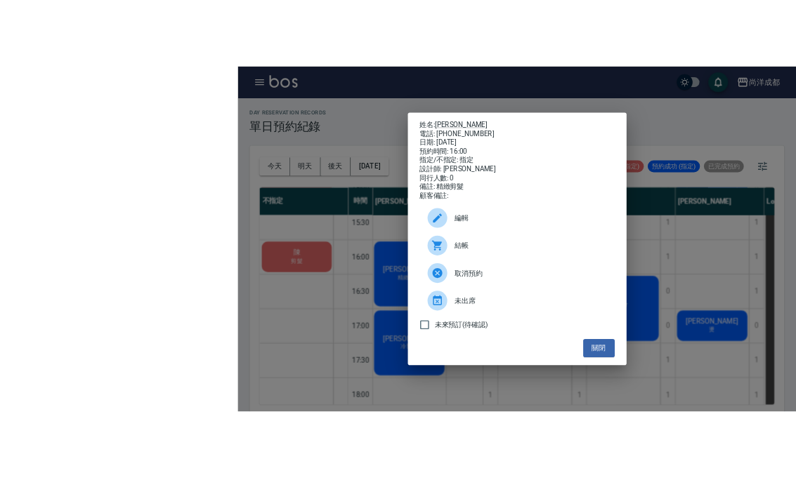
scroll to position [4, 0]
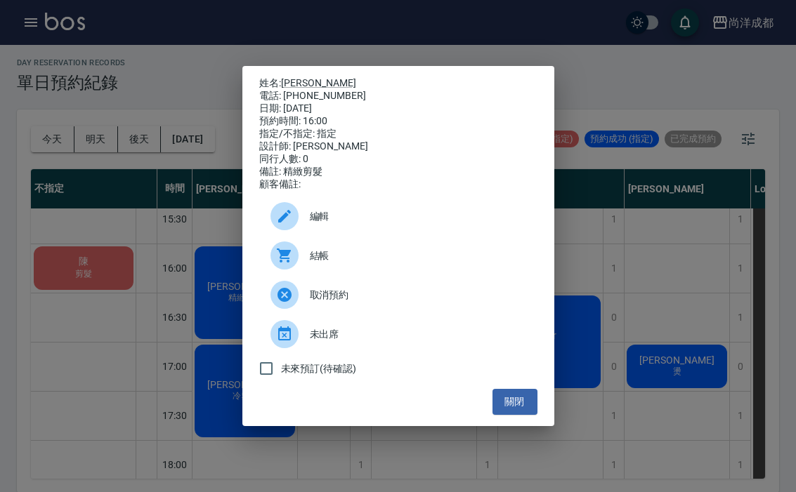
click at [525, 415] on button "關閉" at bounding box center [514, 402] width 45 height 26
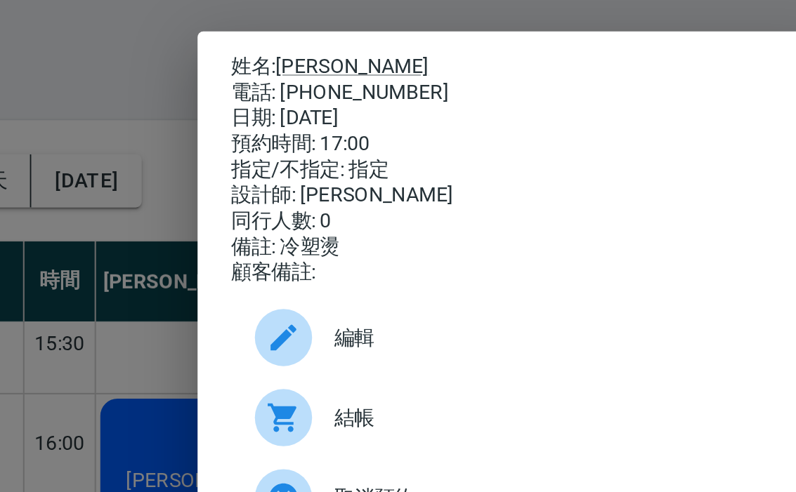
scroll to position [0, 0]
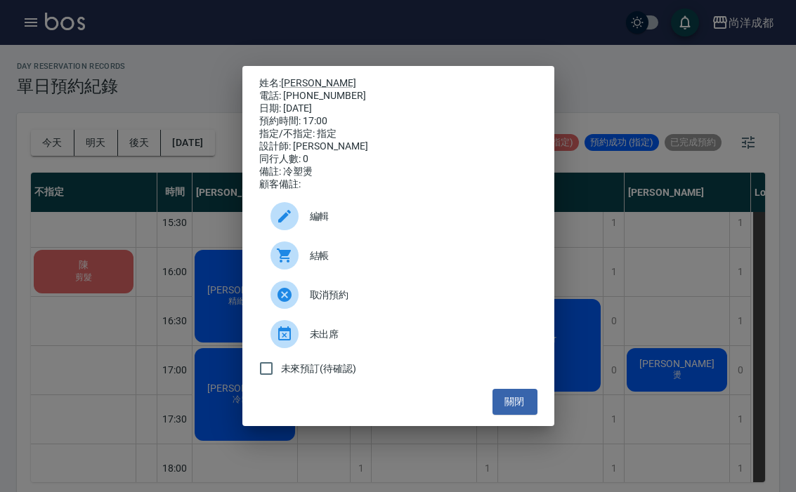
click at [499, 415] on button "關閉" at bounding box center [514, 402] width 45 height 26
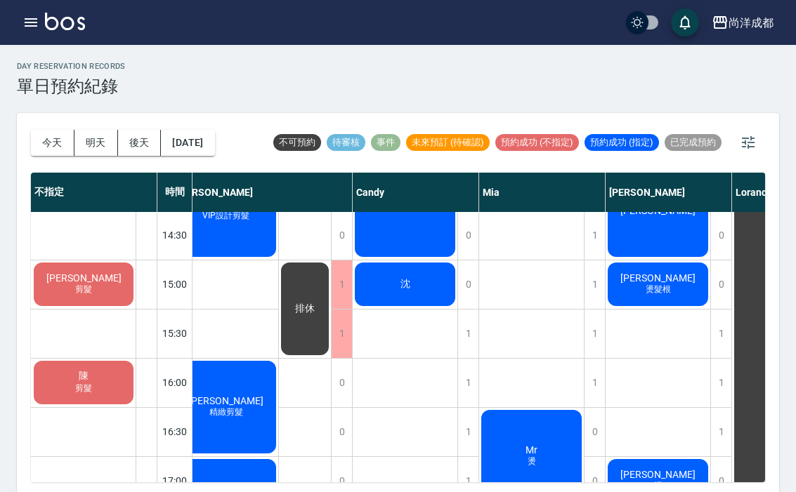
scroll to position [473, 16]
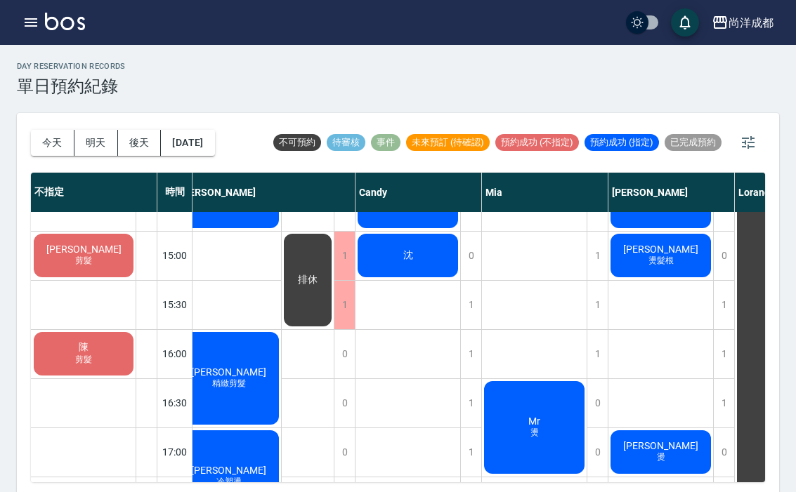
click at [249, 95] on span "燙" at bounding box center [228, 89] width 39 height 12
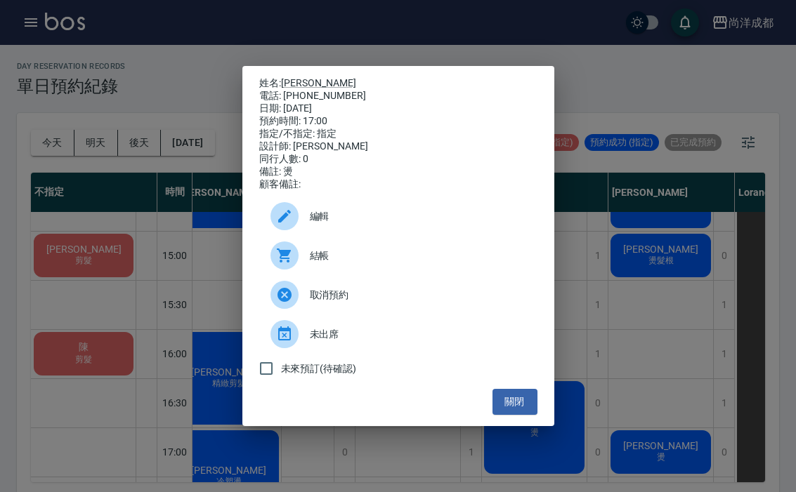
click at [522, 415] on button "關閉" at bounding box center [514, 402] width 45 height 26
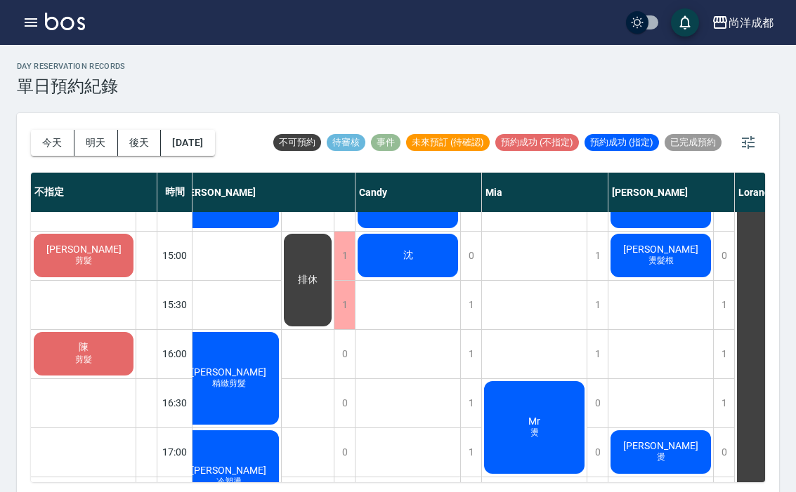
click at [269, 83] on span "袁咏萱" at bounding box center [228, 77] width 81 height 11
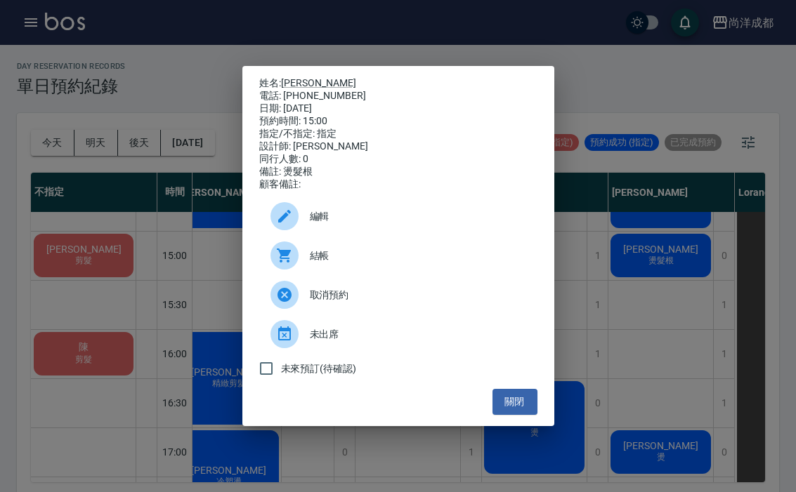
click at [295, 77] on link "袁咏萱" at bounding box center [318, 82] width 75 height 11
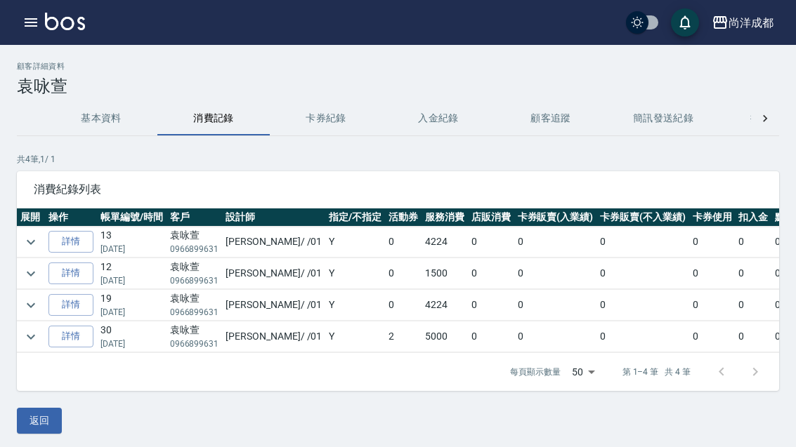
click at [73, 339] on link "詳情" at bounding box center [70, 337] width 45 height 22
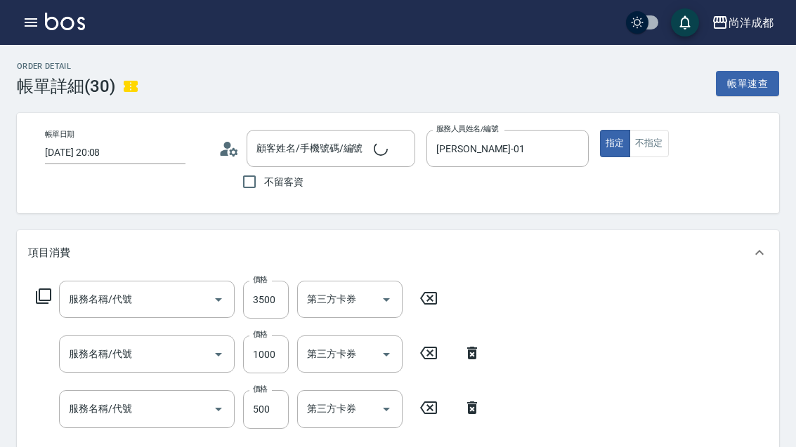
type input "[DATE] 20:08"
type input "[PERSON_NAME]-01"
type input "500"
type input "自備鍍膜(606)"
type input "剪髮(401)"
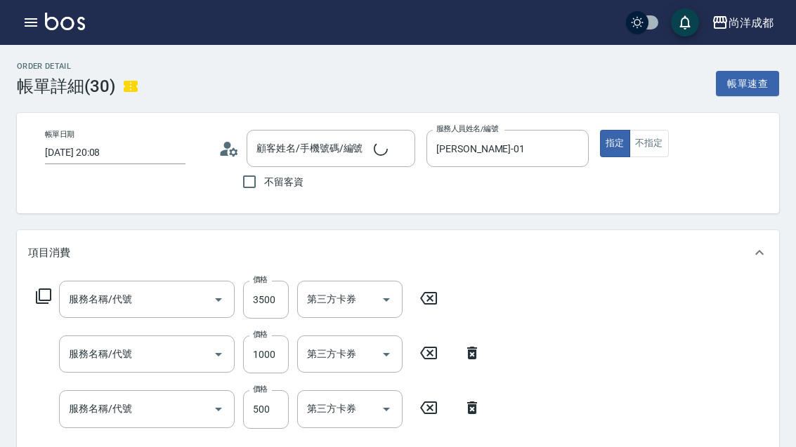
type input "洗髮(201)"
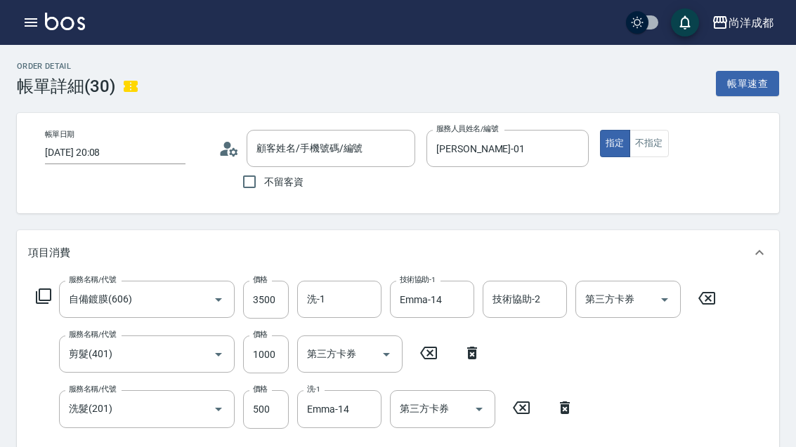
type input "[PERSON_NAME]/0966899631/null"
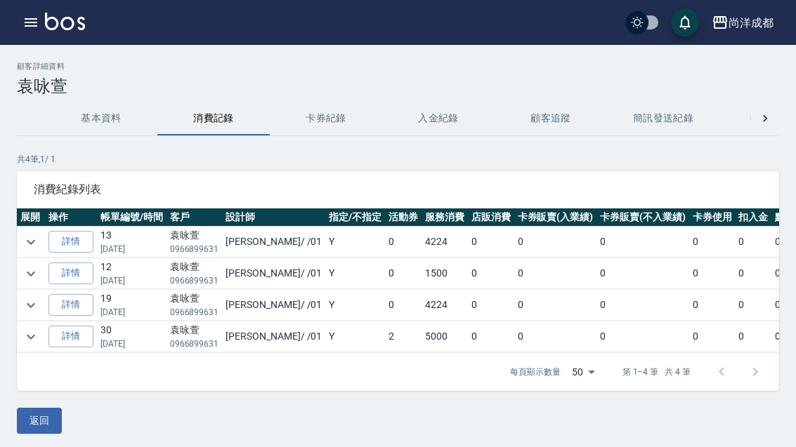
click at [74, 295] on link "詳情" at bounding box center [70, 305] width 45 height 22
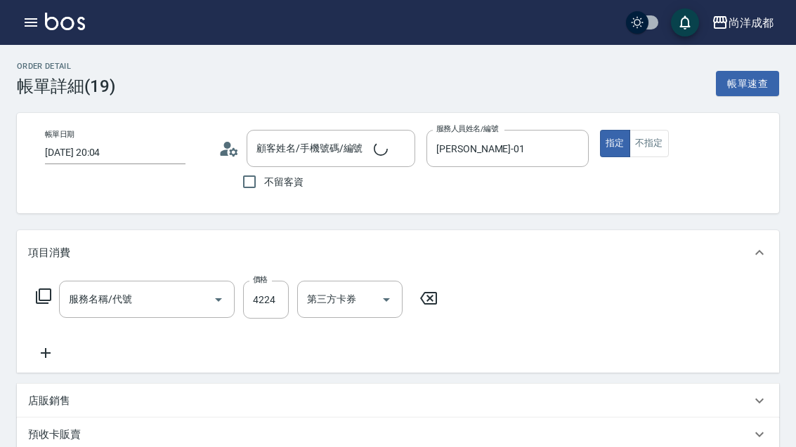
type input "[DATE] 20:04"
type input "[PERSON_NAME]-01"
type input "420"
type input "燙髮(301)"
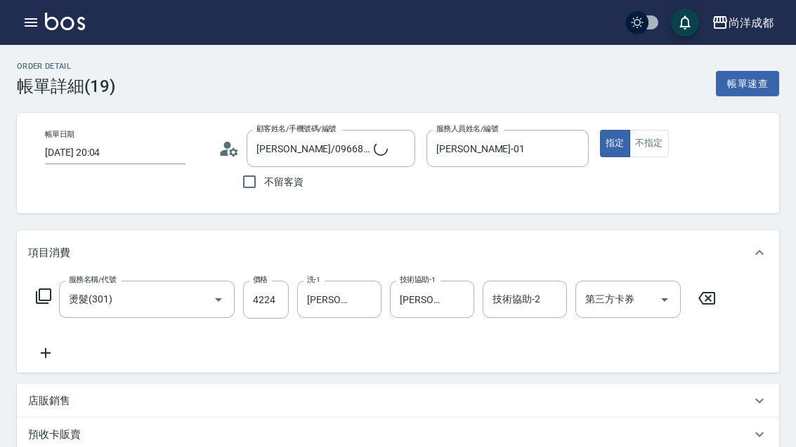
type input "[PERSON_NAME]/0966899631/null"
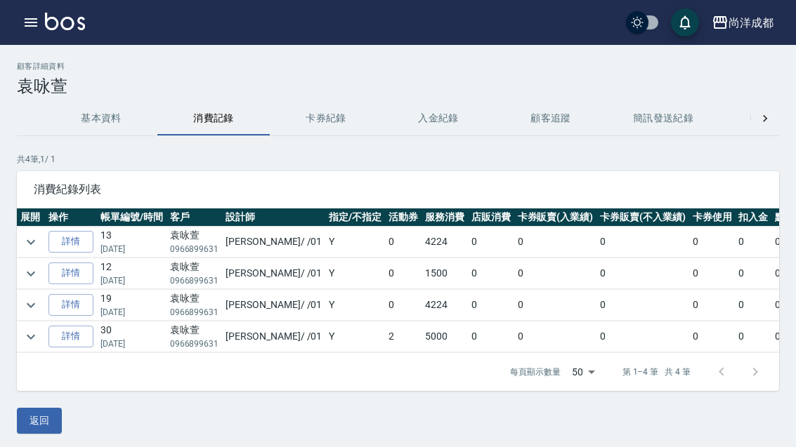
click at [77, 268] on link "詳情" at bounding box center [70, 274] width 45 height 22
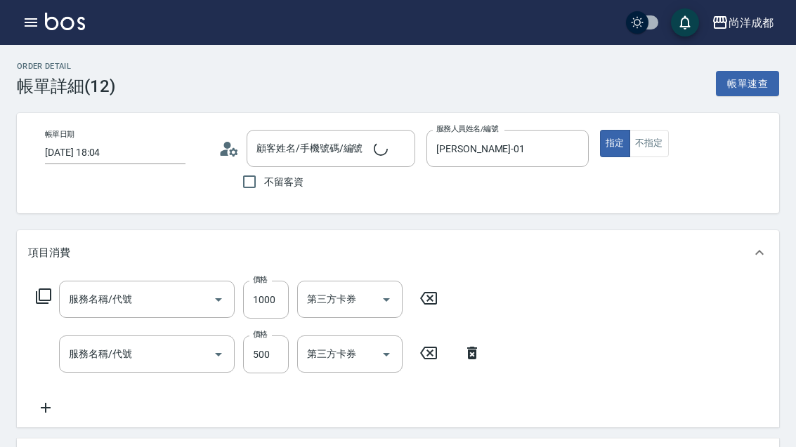
type input "[DATE] 18:04"
type input "[PERSON_NAME]-01"
type input "150"
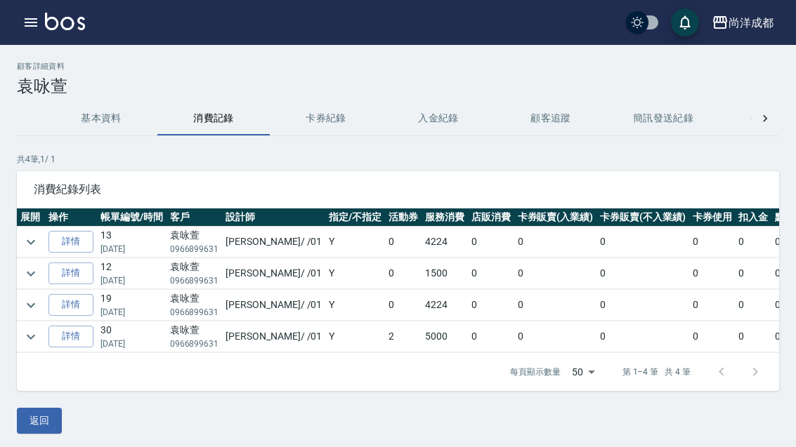
click at [68, 235] on link "詳情" at bounding box center [70, 242] width 45 height 22
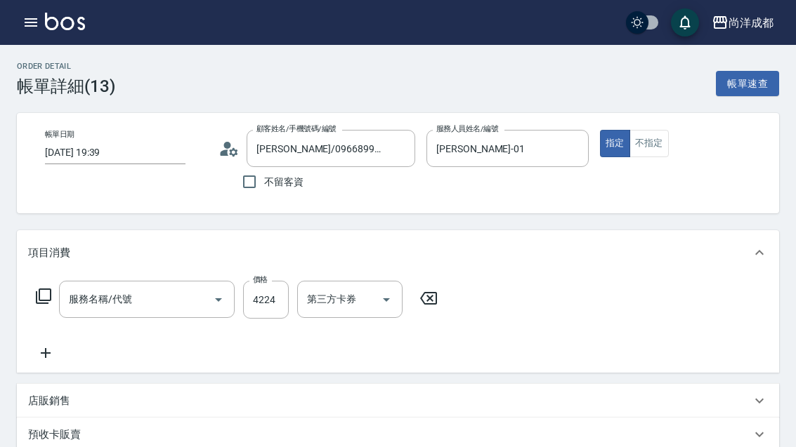
type input "[DATE] 19:39"
type input "[PERSON_NAME]/0966899631/null"
type input "[PERSON_NAME]-01"
type input "420"
type input "燙髮(301)"
